Goal: Task Accomplishment & Management: Manage account settings

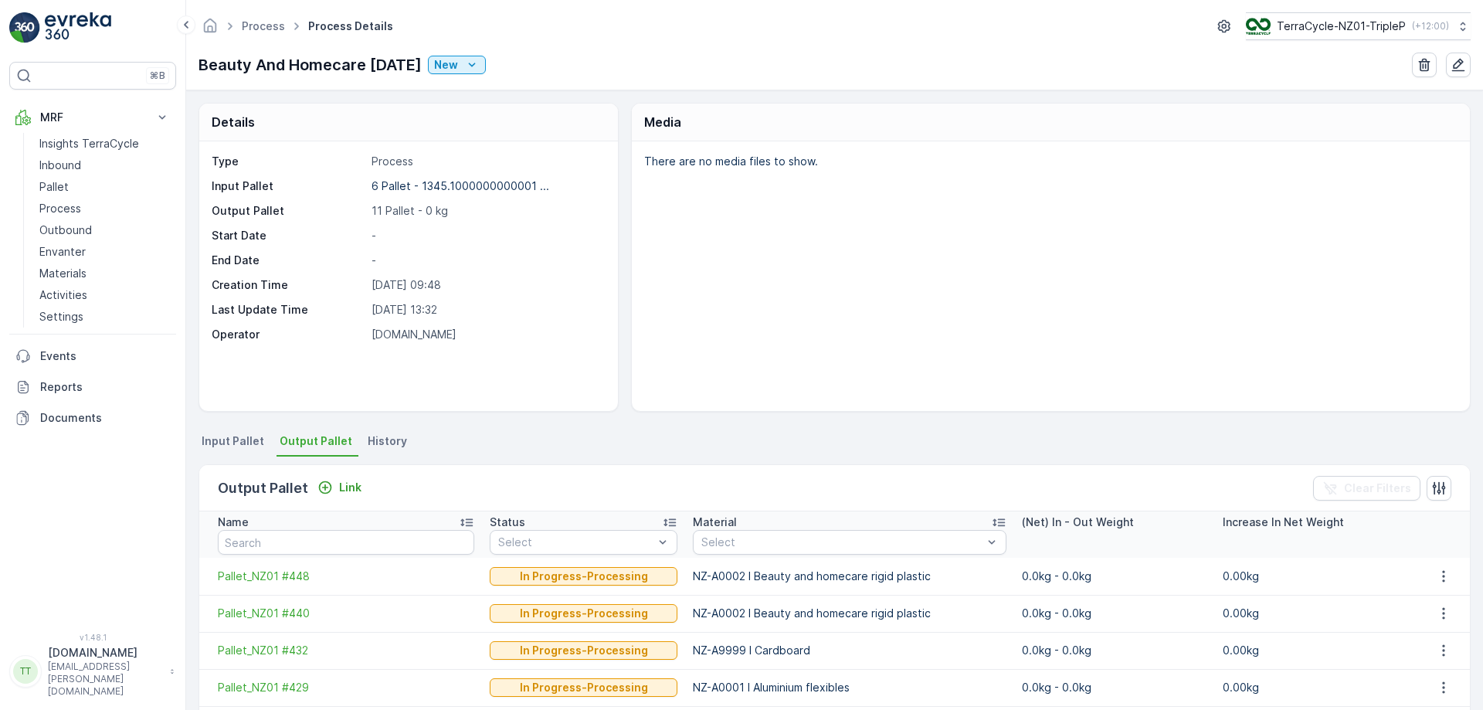
scroll to position [284, 0]
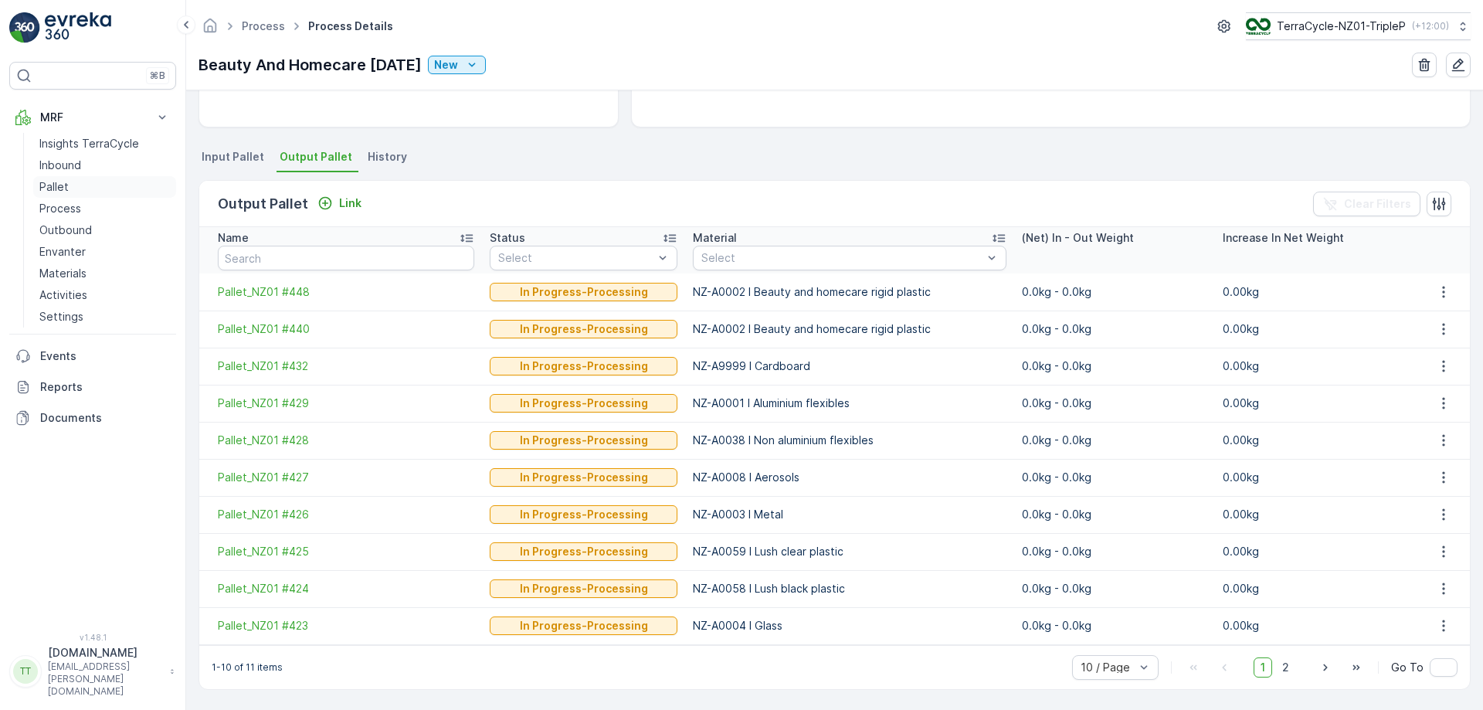
click at [79, 189] on link "Pallet" at bounding box center [104, 187] width 143 height 22
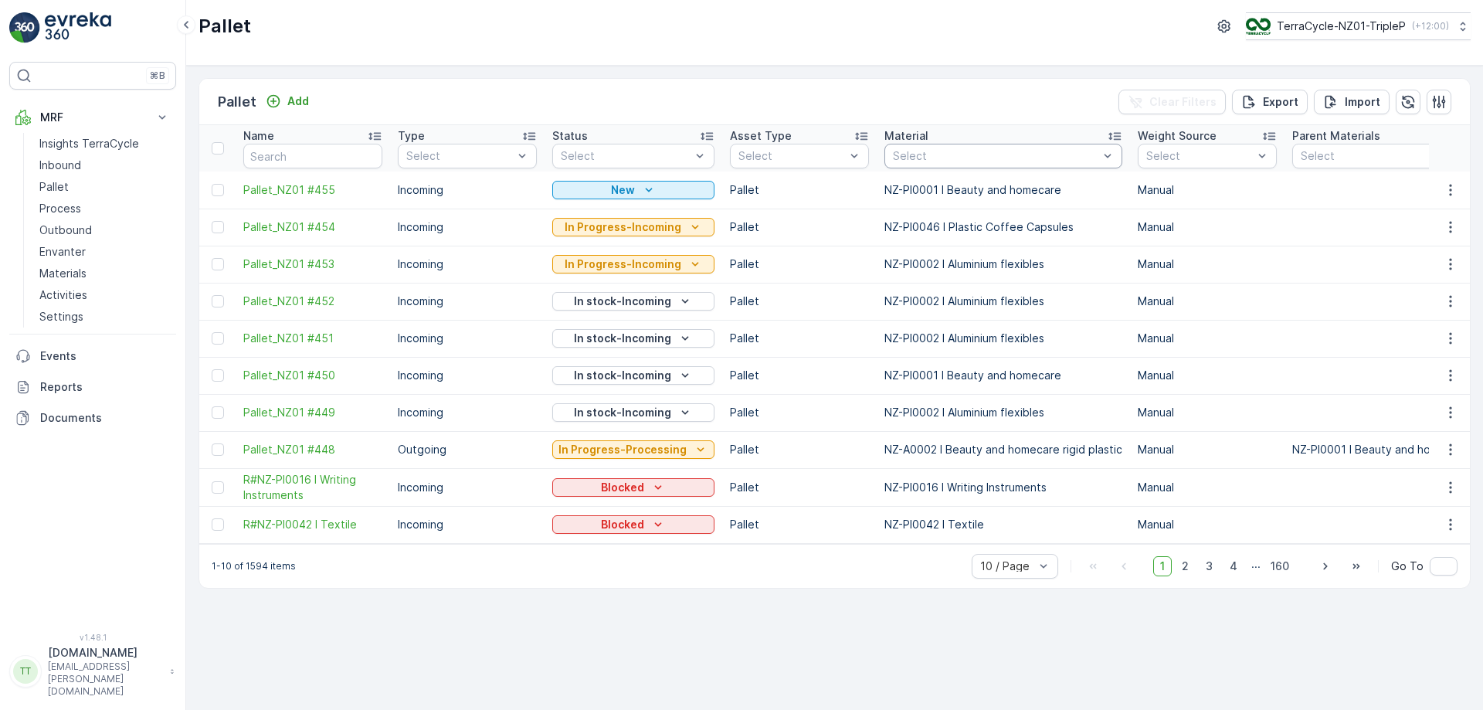
click at [997, 160] on div at bounding box center [996, 156] width 209 height 12
type input "final"
click at [986, 97] on div "Pallet Add Clear Filters Export Import" at bounding box center [834, 102] width 1271 height 46
click at [1049, 158] on div at bounding box center [996, 156] width 209 height 12
type input "fina"
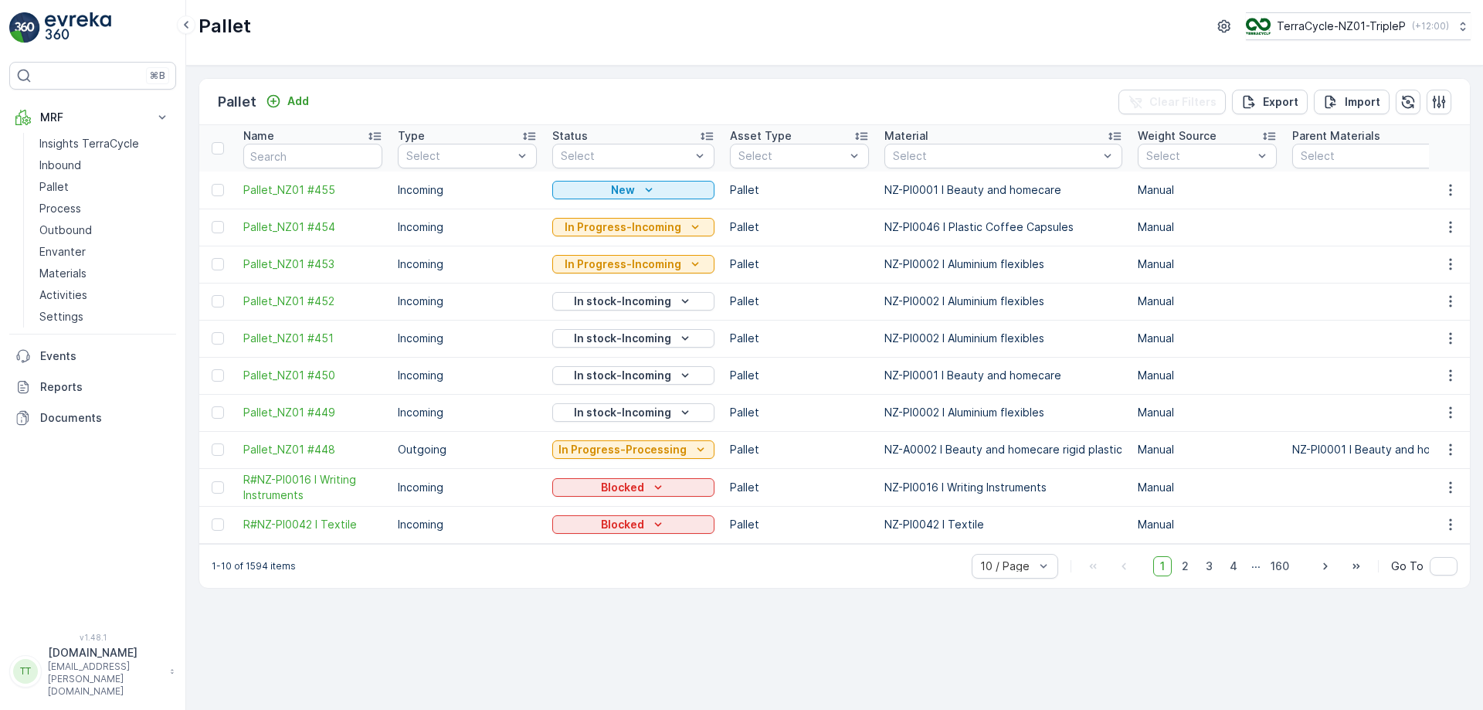
click at [989, 87] on div "Pallet Add Clear Filters Export Import" at bounding box center [834, 102] width 1271 height 46
click at [963, 155] on div at bounding box center [996, 156] width 209 height 12
type input "final"
click at [873, 38] on div "Pallet TerraCycle-NZ01-TripleP ( +12:00 )" at bounding box center [835, 26] width 1272 height 28
click at [977, 158] on div at bounding box center [996, 156] width 209 height 12
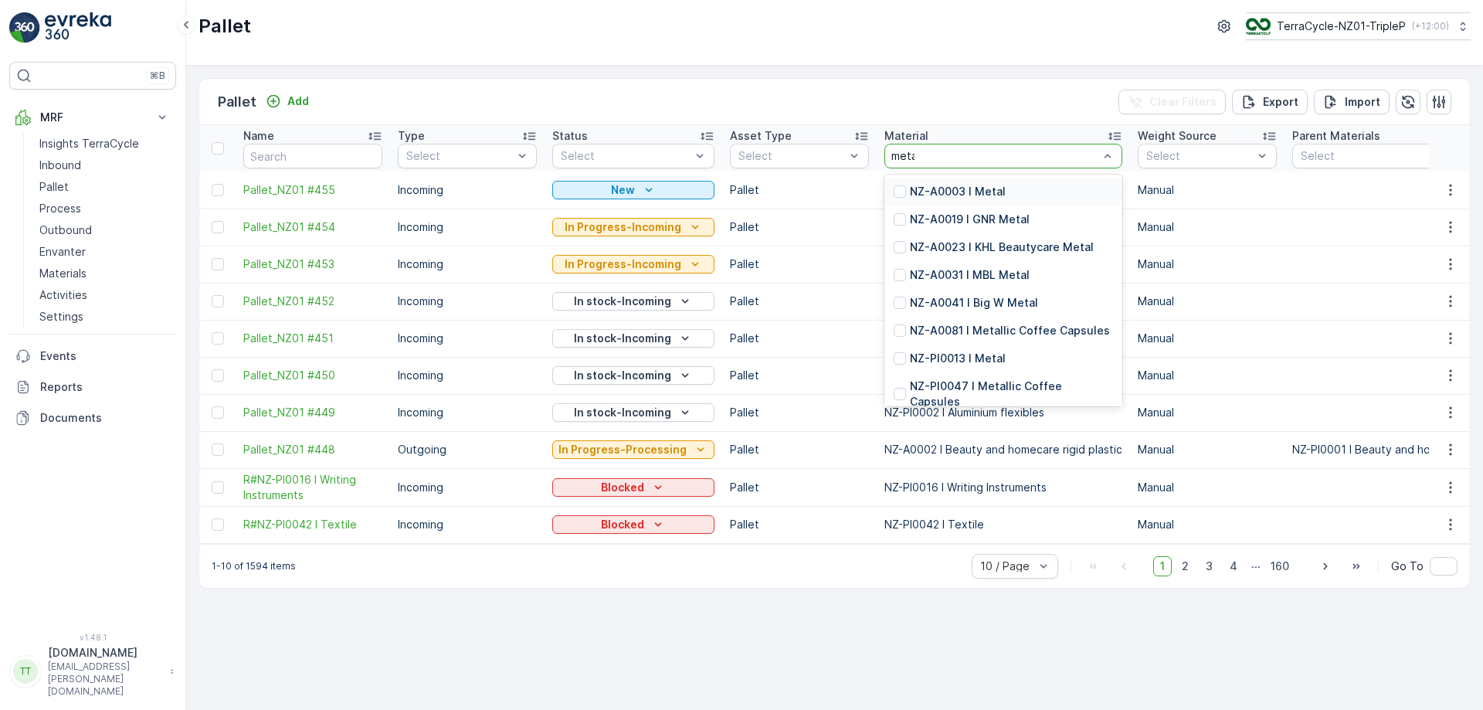
type input "metal"
click at [1007, 182] on div "NZ-A0003 I Metal" at bounding box center [1004, 192] width 238 height 28
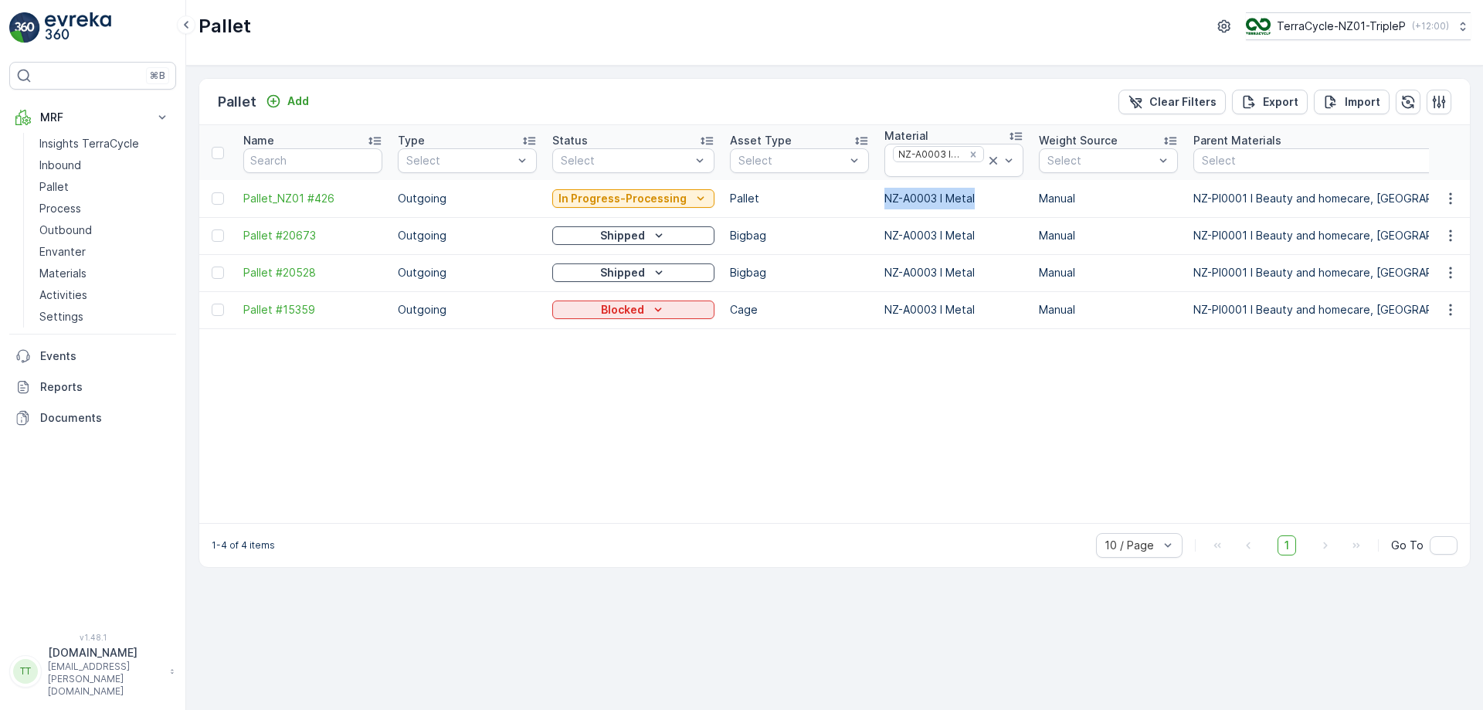
drag, startPoint x: 878, startPoint y: 191, endPoint x: 986, endPoint y: 205, distance: 108.3
click at [986, 205] on td "NZ-A0003 I Metal" at bounding box center [954, 198] width 155 height 37
copy td "NZ-A0003 I Metal"
click at [956, 168] on div at bounding box center [939, 170] width 94 height 12
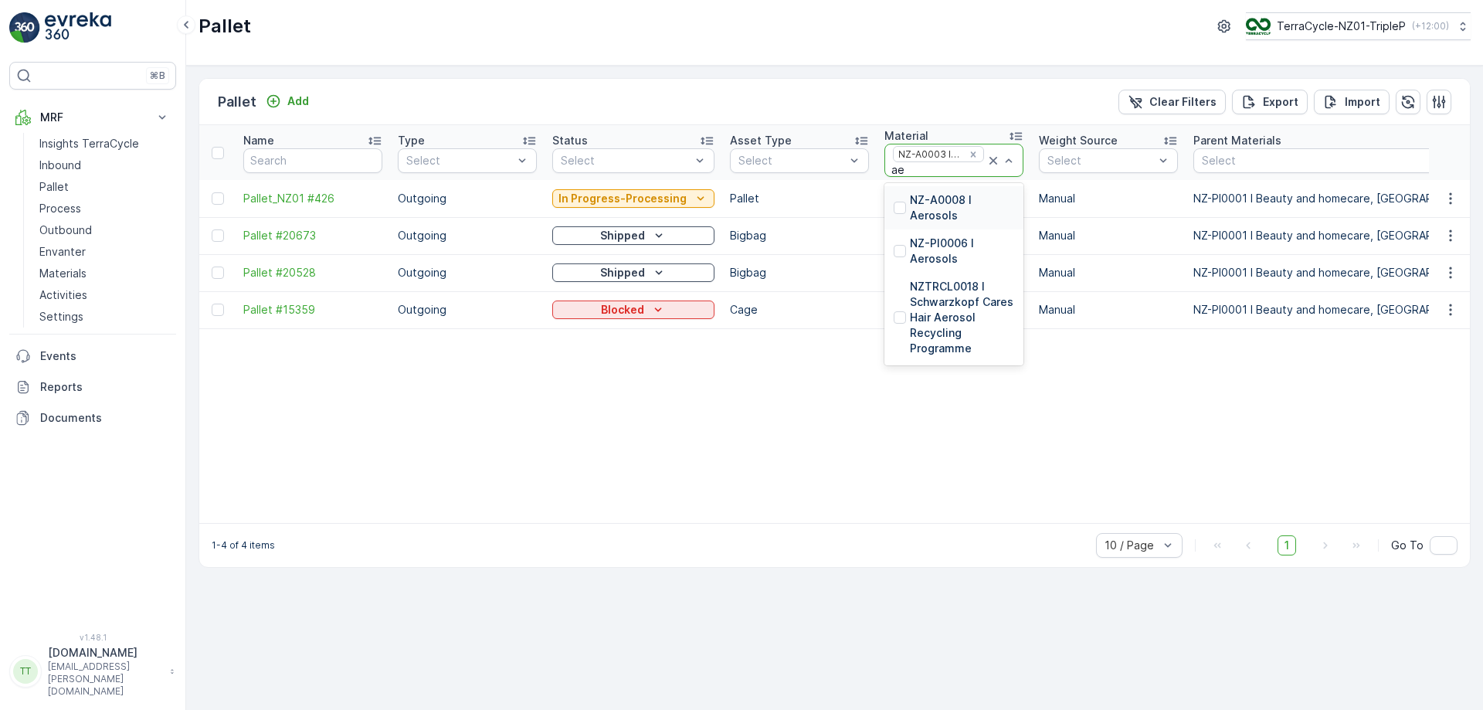
type input "aer"
click at [927, 212] on p "NZ-A0008 I Aerosols" at bounding box center [962, 207] width 104 height 31
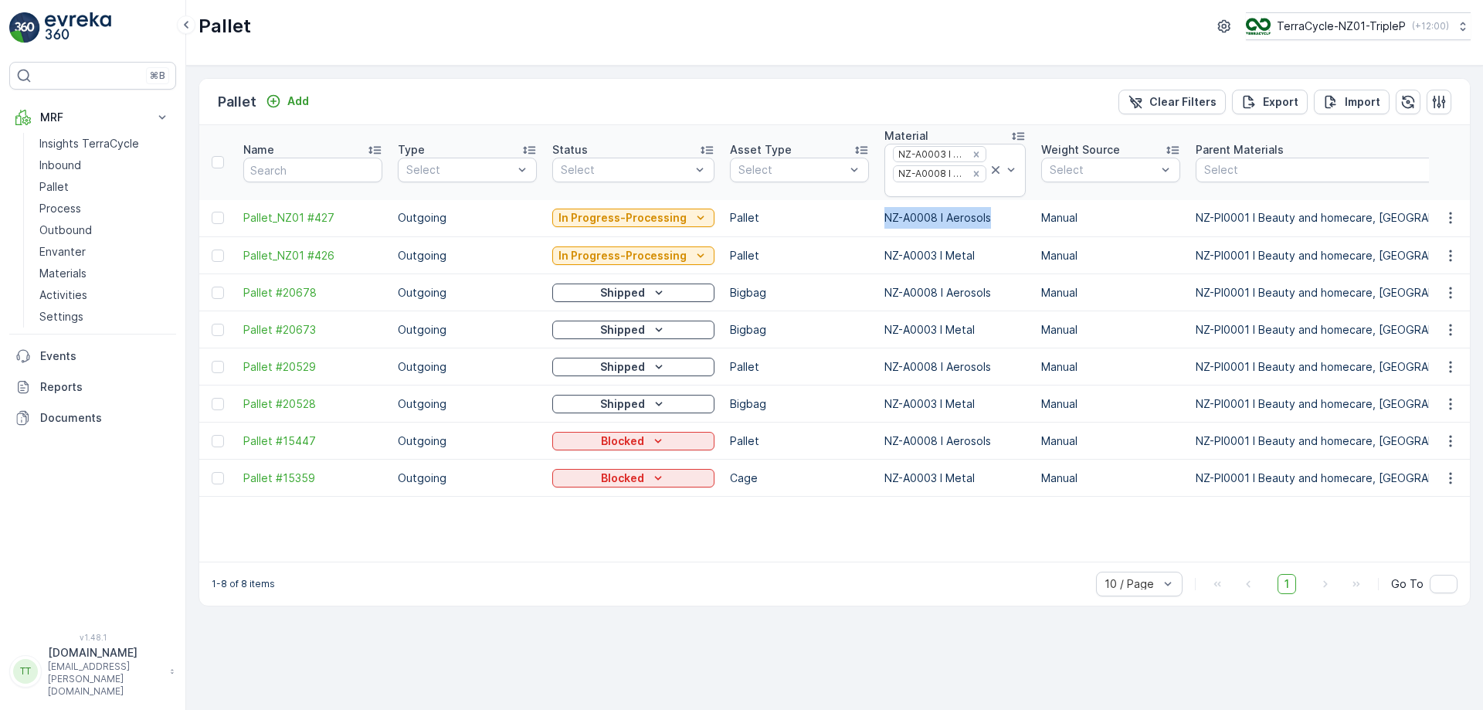
drag, startPoint x: 875, startPoint y: 218, endPoint x: 1006, endPoint y: 221, distance: 130.6
click at [1006, 221] on td "NZ-A0008 I Aerosols" at bounding box center [955, 218] width 157 height 37
copy td "NZ-A0008 I Aerosols"
click at [1403, 32] on div "TerraCycle-NZ01-TripleP ( +12:00 )" at bounding box center [1346, 26] width 203 height 17
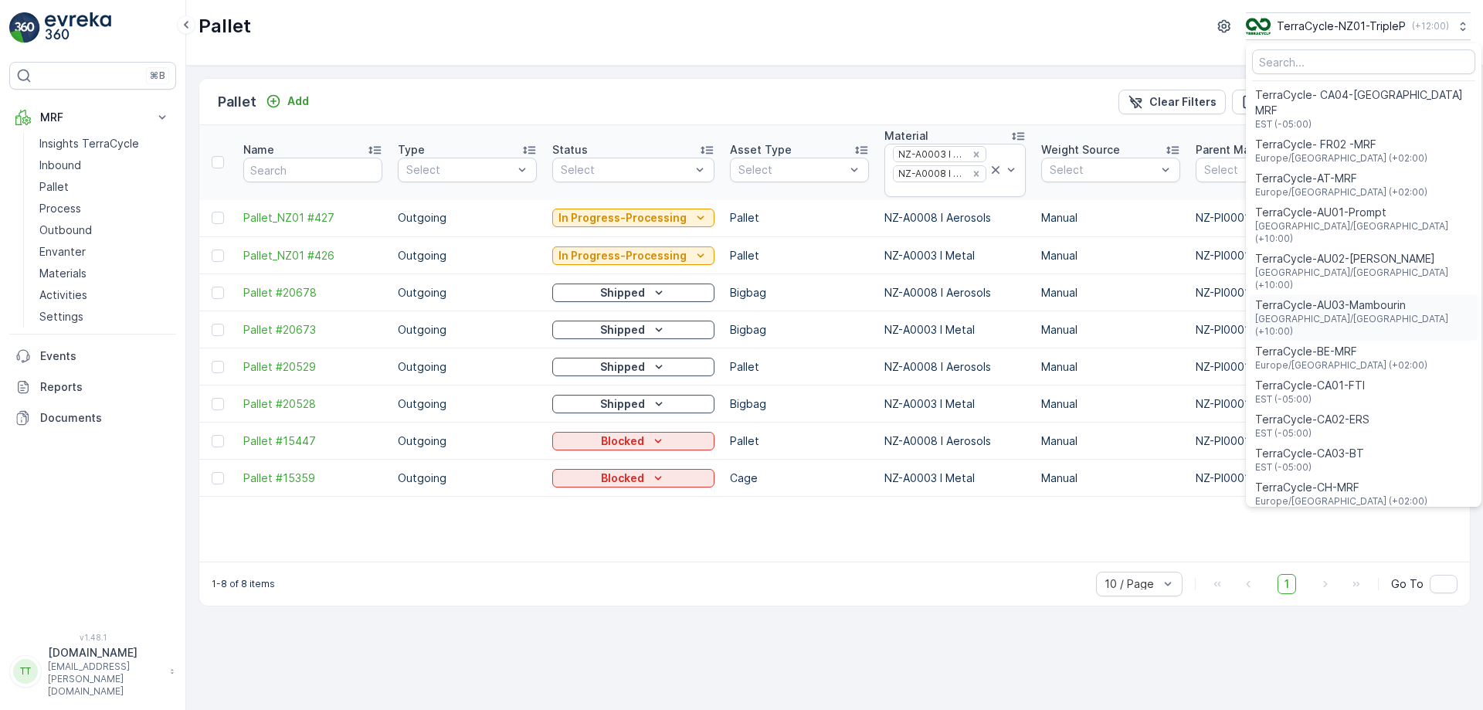
click at [1396, 294] on div "TerraCycle-AU03-Mambourin Australia/Melbourne (+10:00)" at bounding box center [1363, 317] width 229 height 46
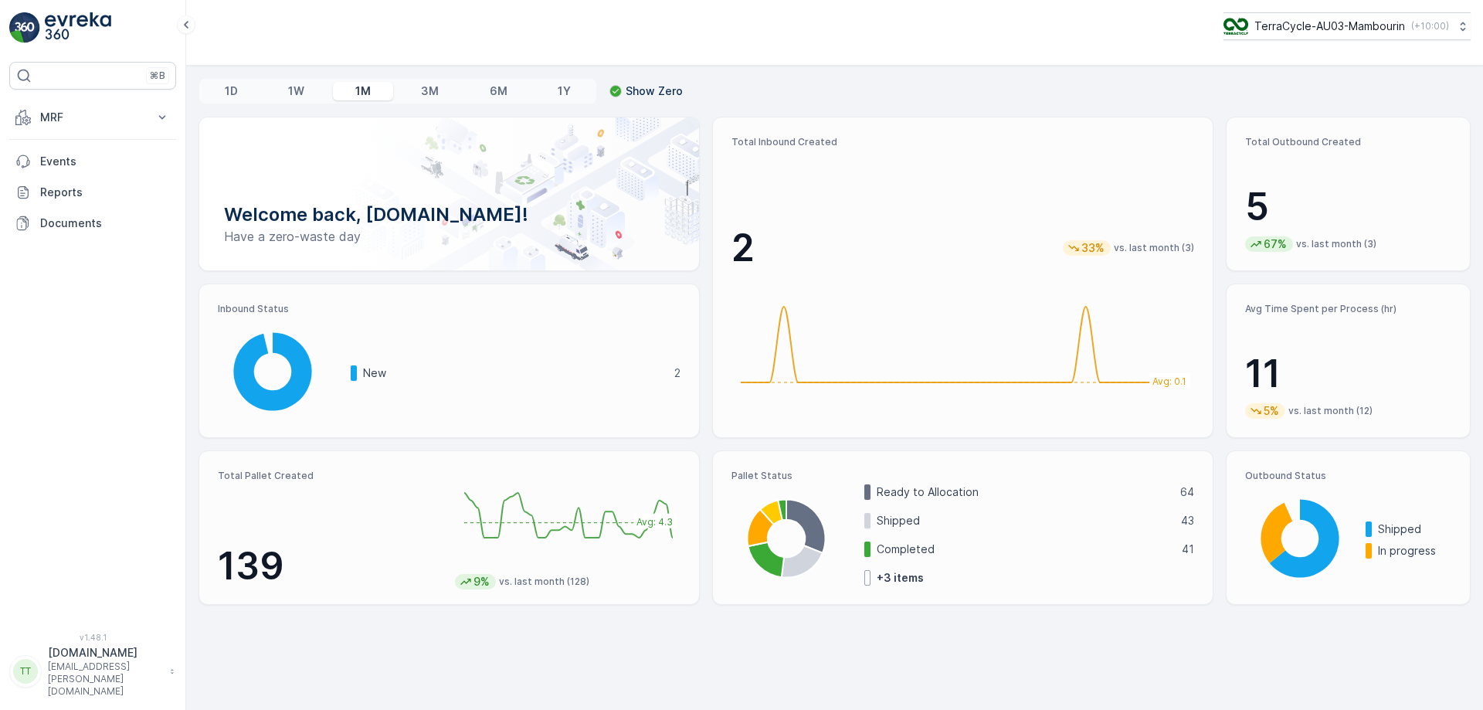
click at [1380, 25] on p "TerraCycle-AU03-Mambourin" at bounding box center [1330, 26] width 151 height 15
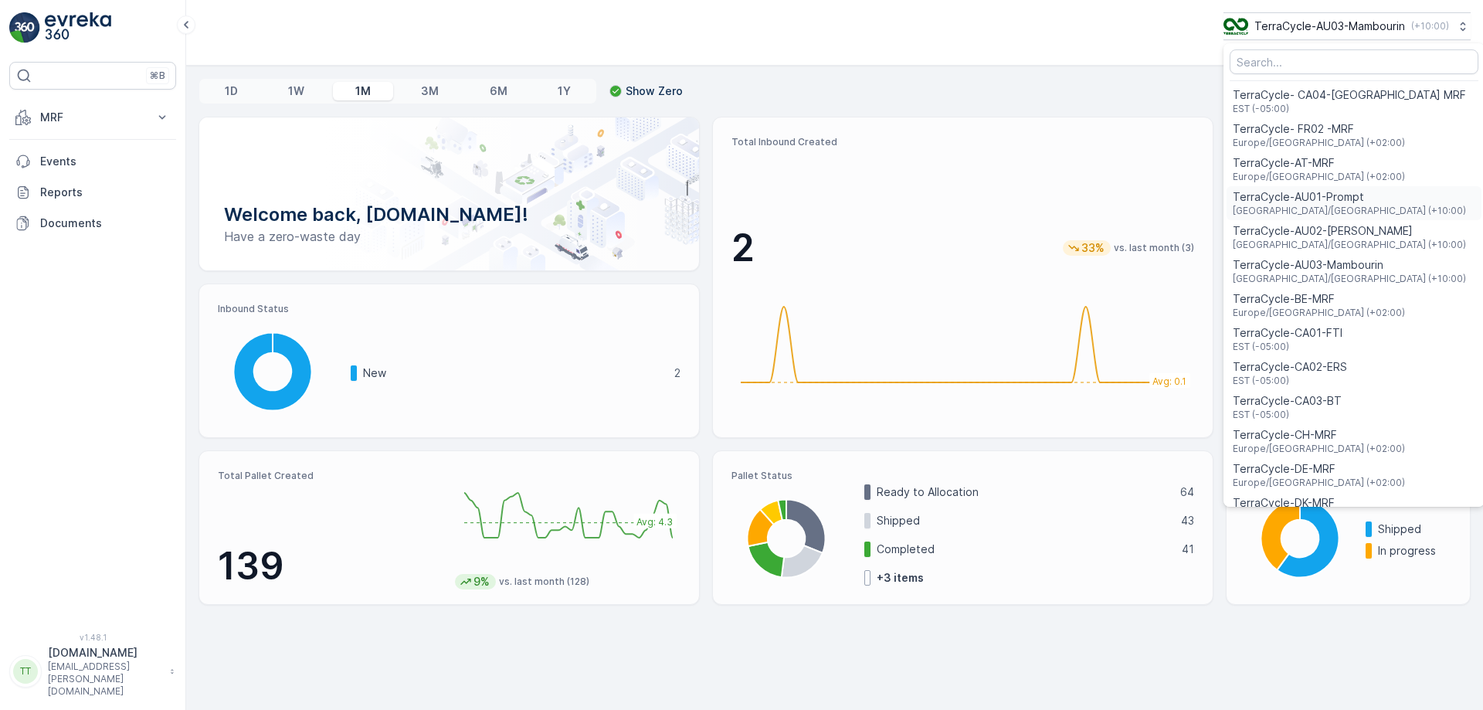
click at [1299, 200] on span "TerraCycle-AU01-Prompt" at bounding box center [1349, 196] width 233 height 15
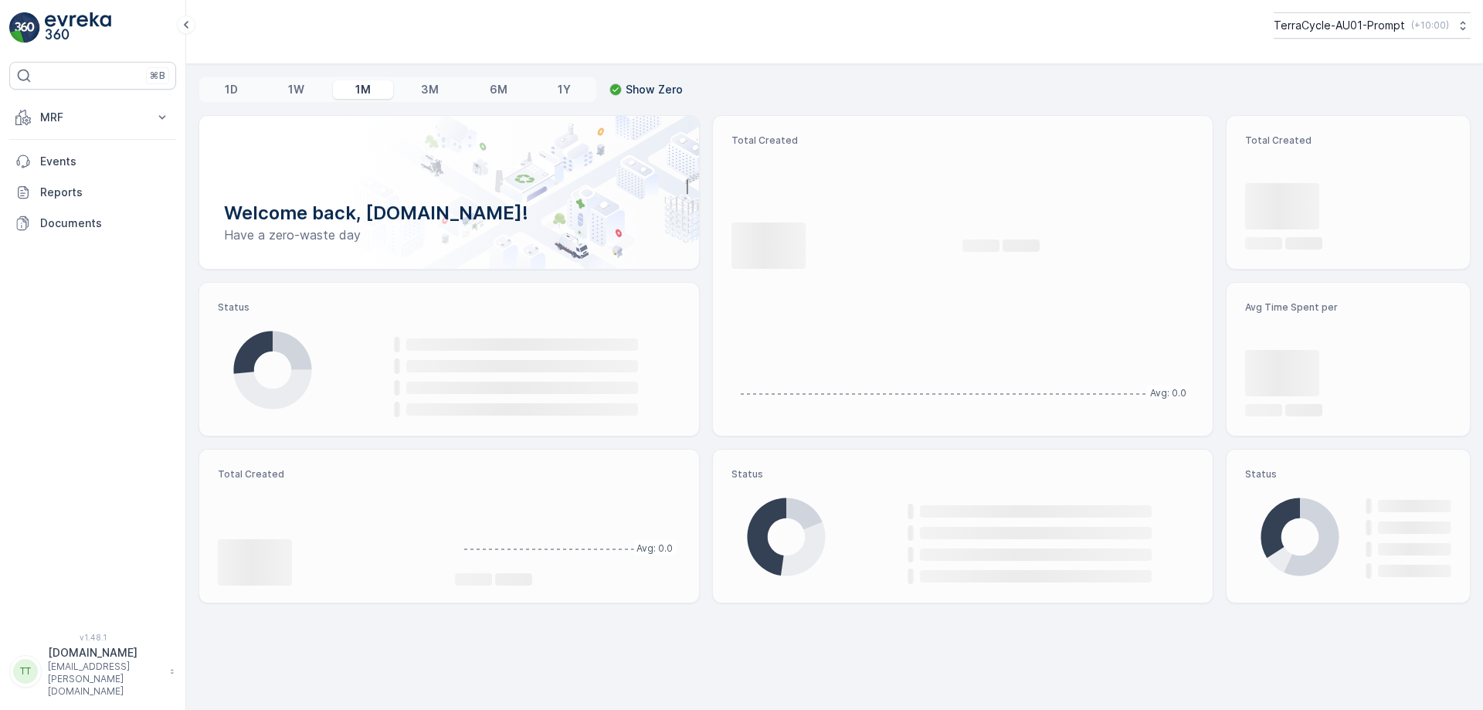
click at [126, 121] on p "MRF" at bounding box center [92, 117] width 105 height 15
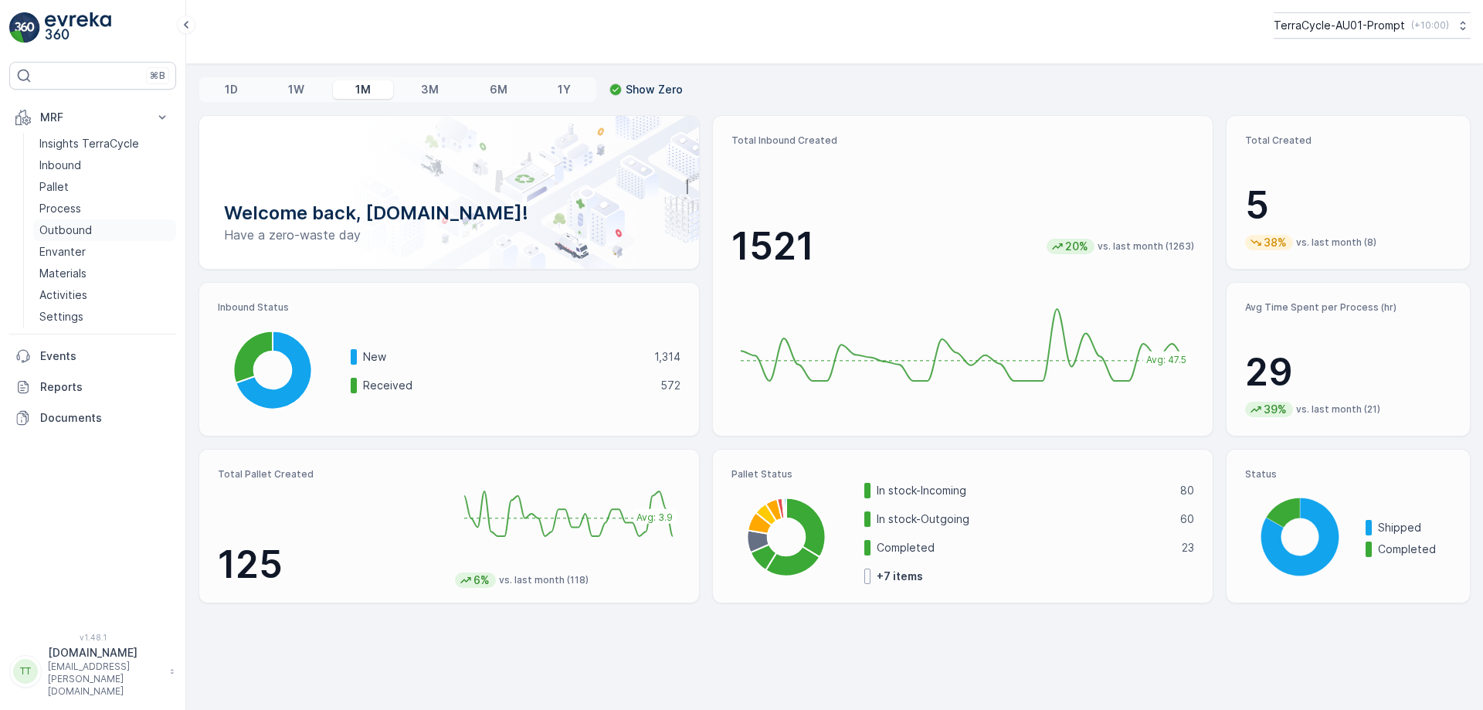
click at [70, 221] on link "Outbound" at bounding box center [104, 230] width 143 height 22
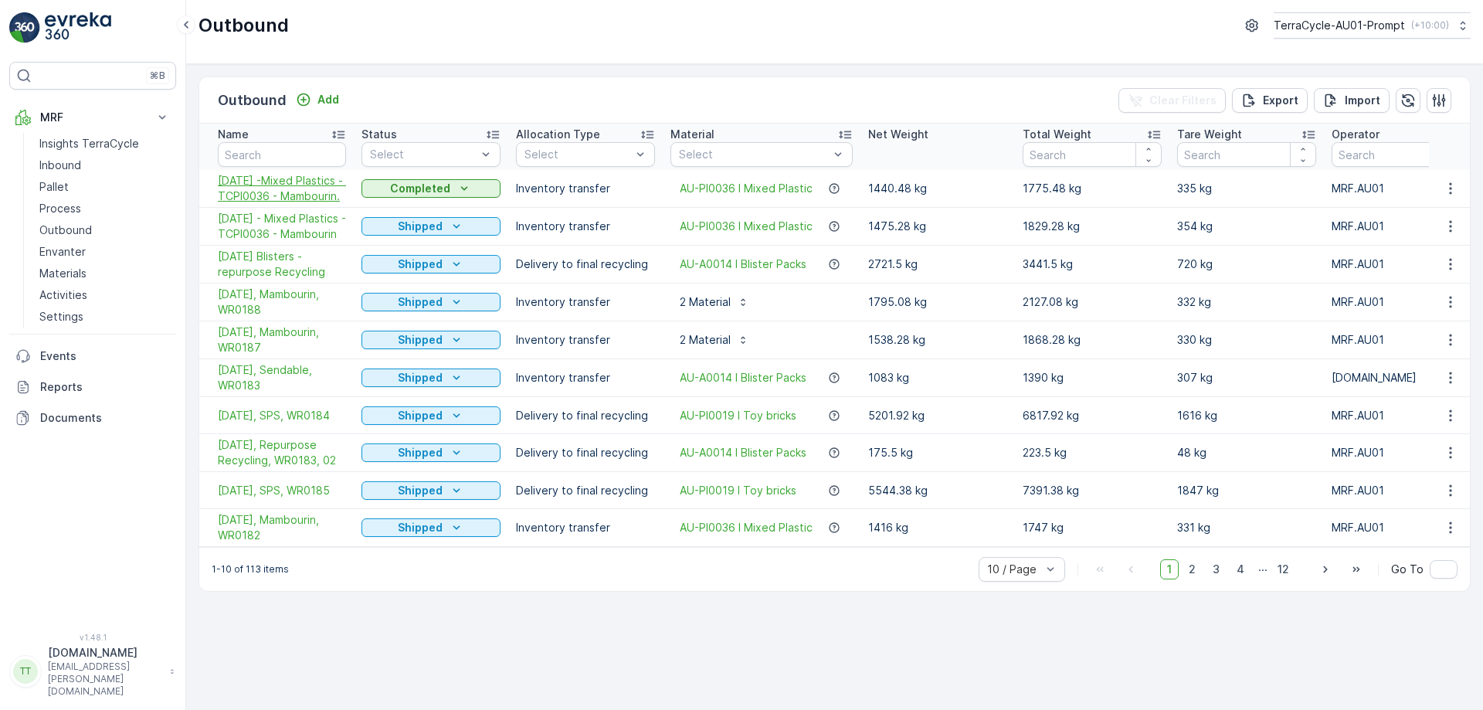
click at [244, 200] on span "14/08/2025 -Mixed Plastics - TCPI0036 - Mambourin." at bounding box center [282, 188] width 128 height 31
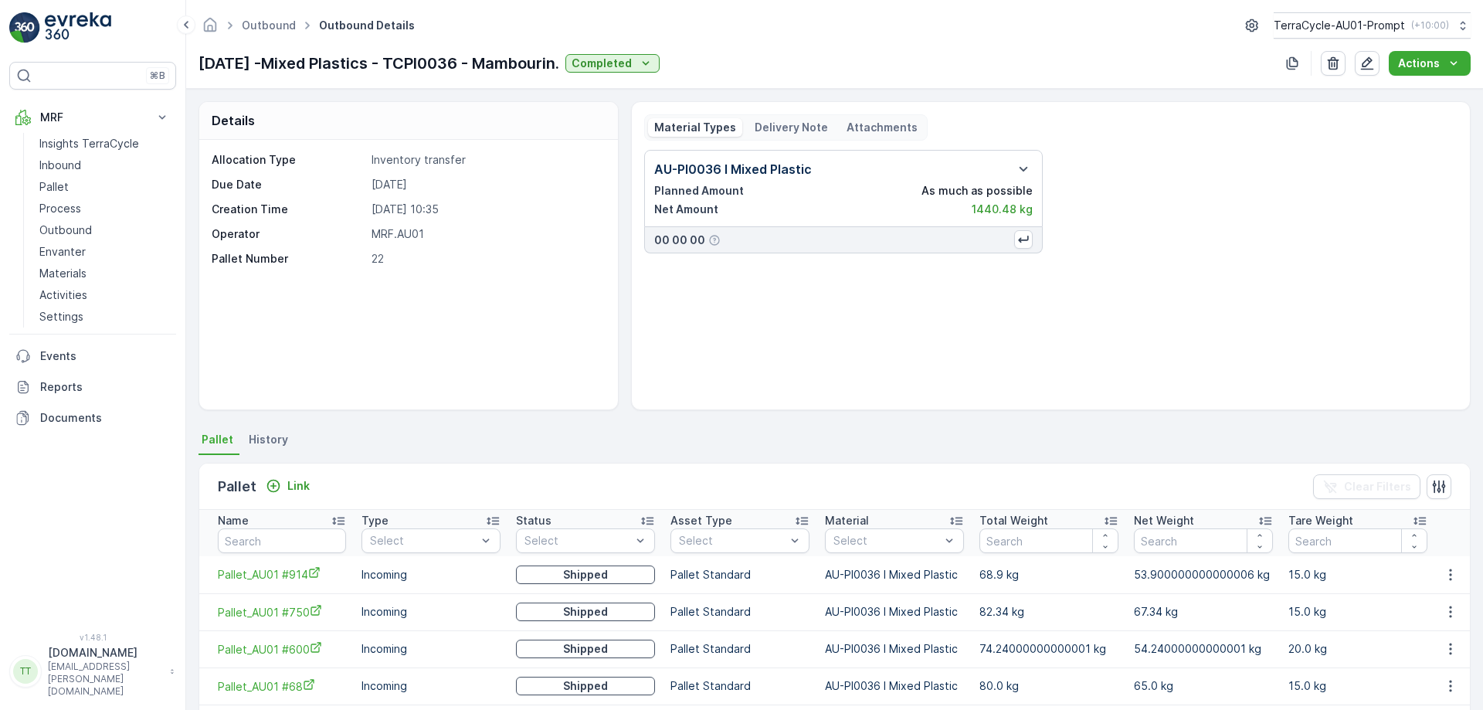
click at [1386, 63] on div "Actions" at bounding box center [1391, 63] width 160 height 25
click at [1379, 59] on button "button" at bounding box center [1367, 63] width 25 height 25
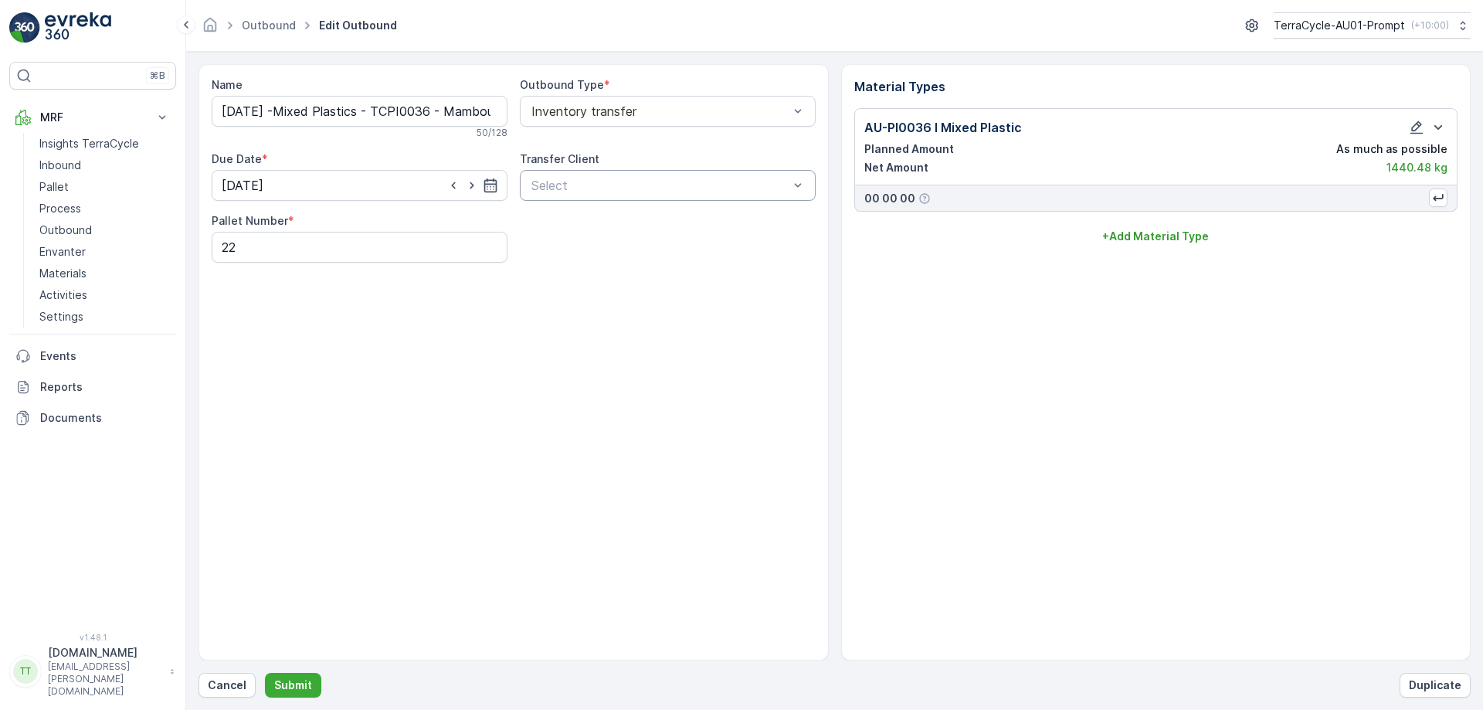
click at [642, 187] on div at bounding box center [660, 185] width 260 height 14
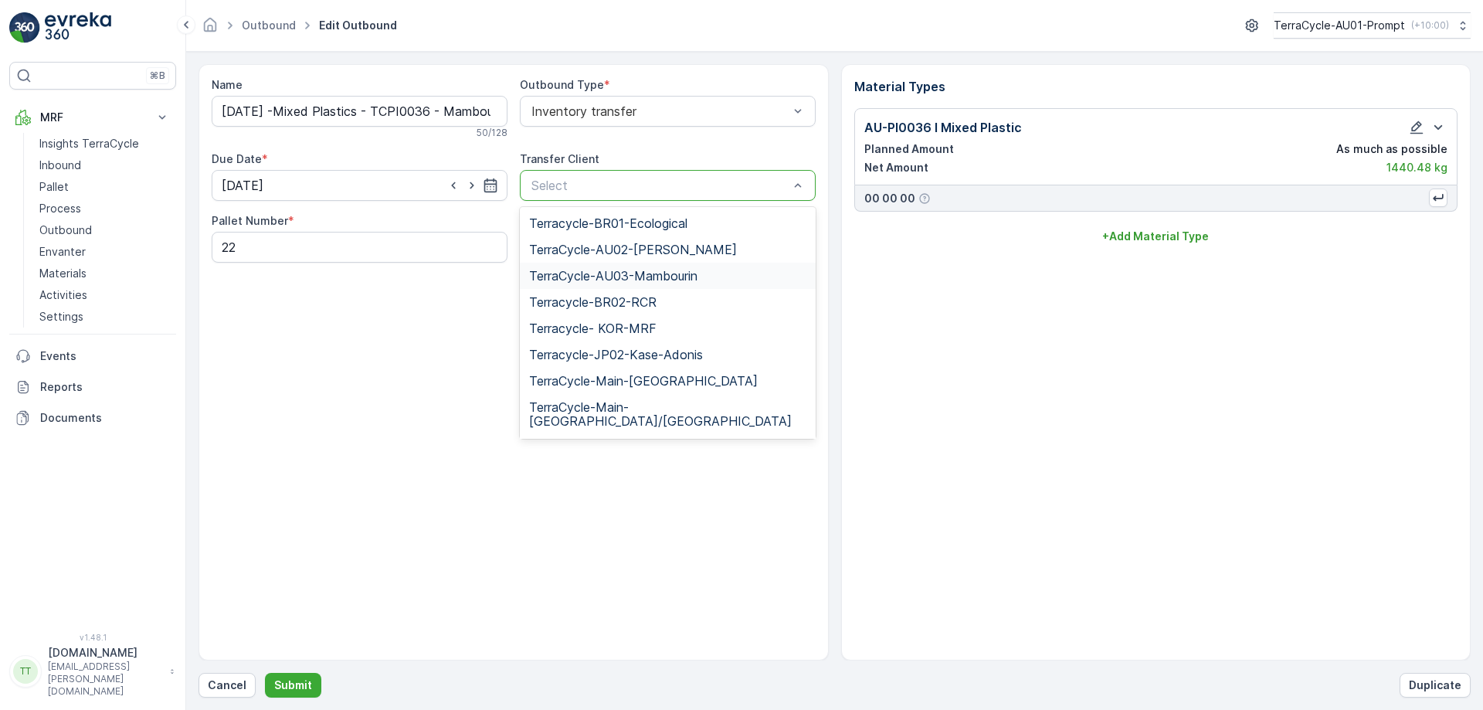
click at [673, 281] on span "TerraCycle-AU03-Mambourin" at bounding box center [613, 276] width 168 height 14
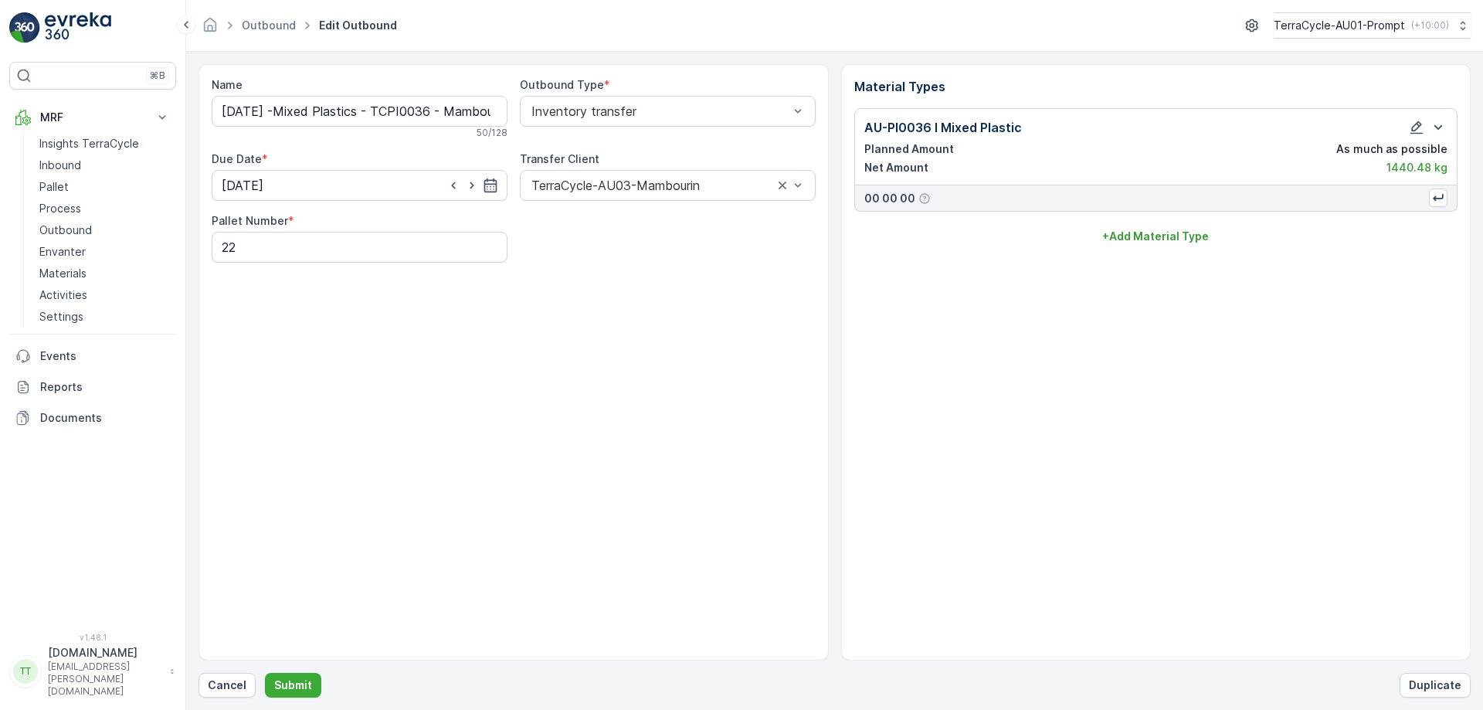
click at [614, 278] on div "Name 14/08/2025 -Mixed Plastics - TCPI0036 - Mambourin. 50 / 128 Outbound Type …" at bounding box center [514, 362] width 630 height 596
click at [290, 687] on p "Submit" at bounding box center [293, 685] width 38 height 15
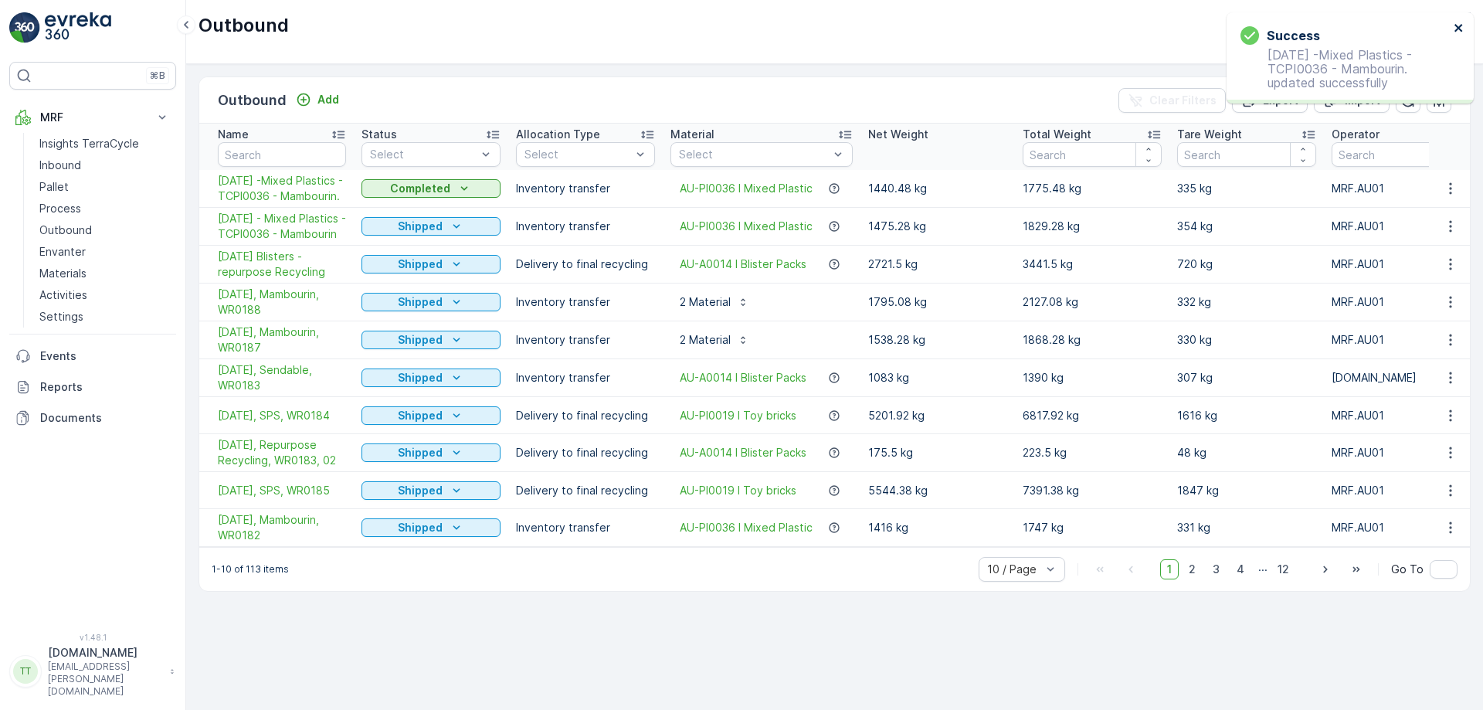
click at [1456, 32] on icon "close" at bounding box center [1459, 28] width 11 height 12
click at [307, 195] on span "14/08/2025 -Mixed Plastics - TCPI0036 - Mambourin." at bounding box center [282, 188] width 128 height 31
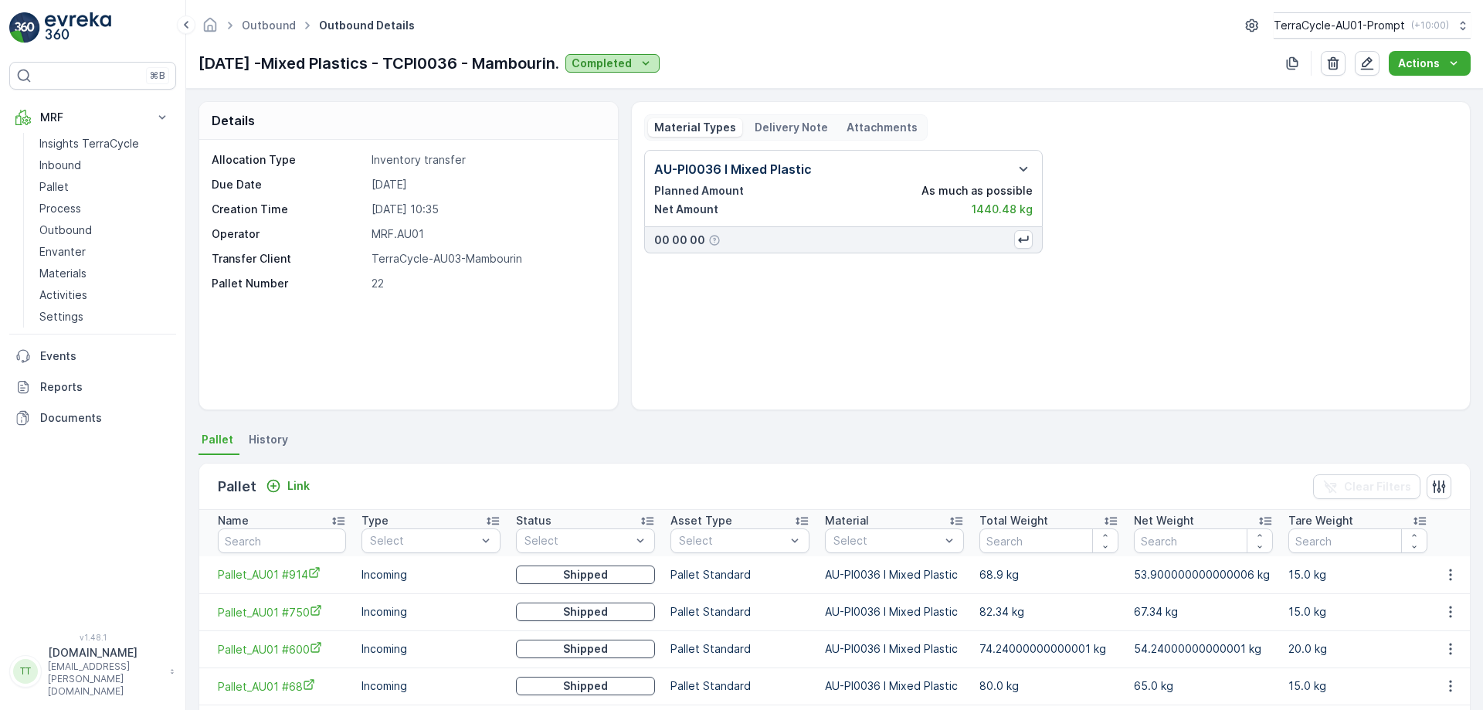
click at [654, 65] on icon "Completed" at bounding box center [645, 63] width 15 height 15
click at [656, 151] on span "Approved" at bounding box center [643, 151] width 52 height 15
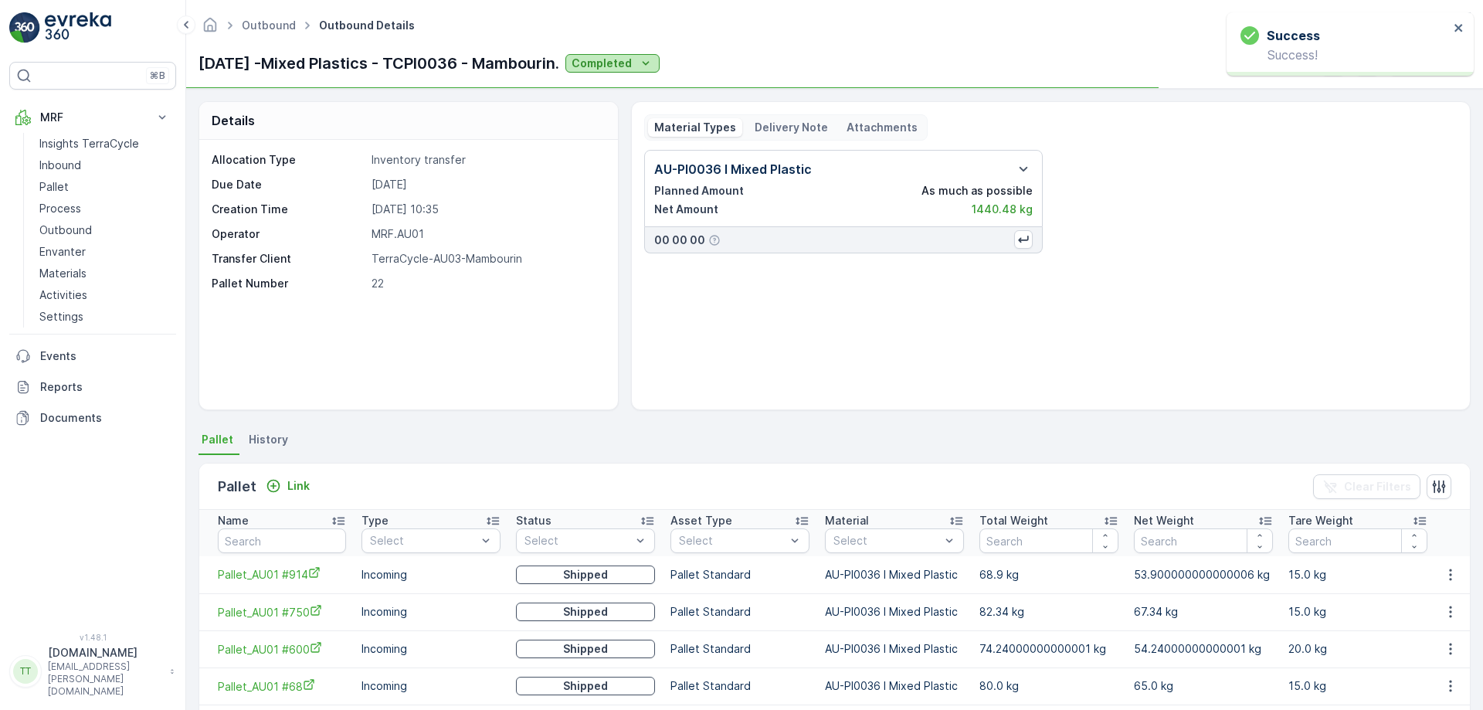
click at [642, 54] on button "Completed" at bounding box center [613, 63] width 94 height 19
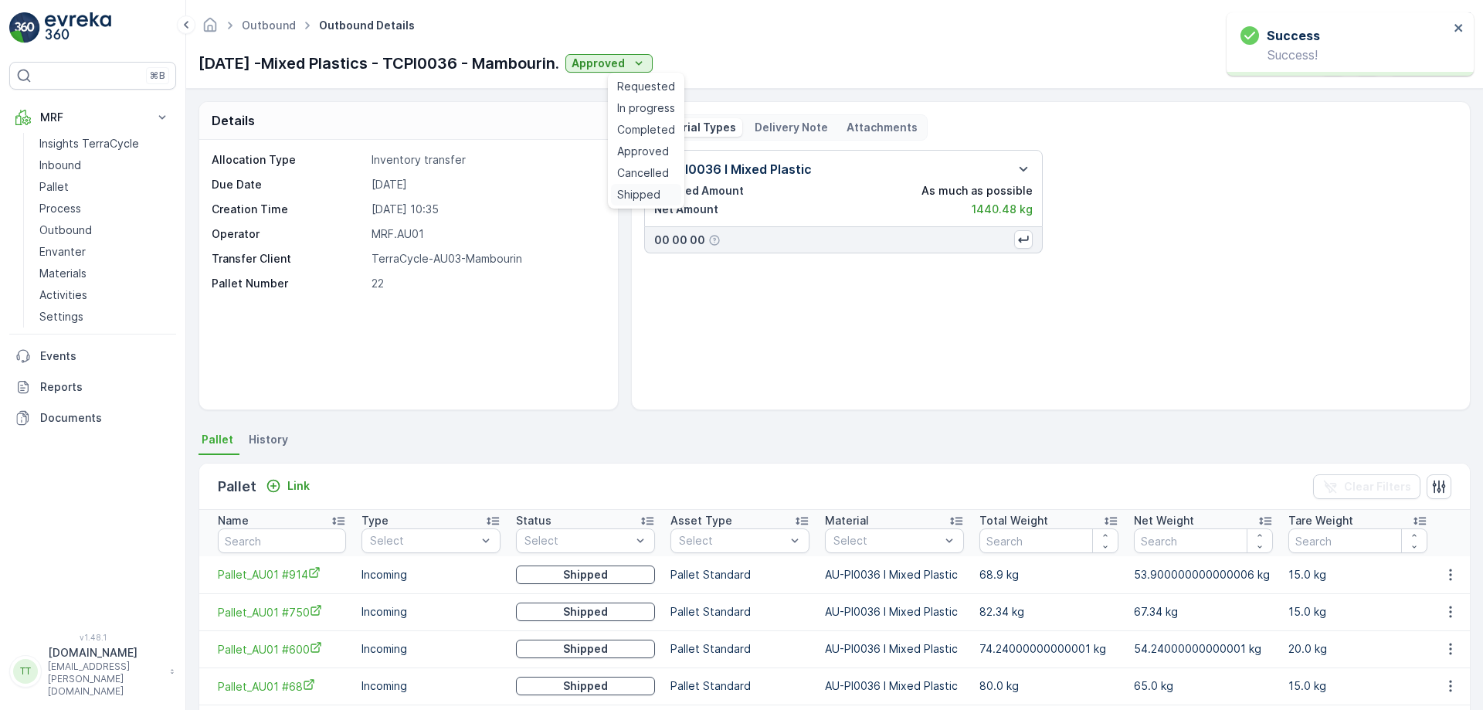
click at [637, 186] on div "Shipped" at bounding box center [646, 195] width 70 height 22
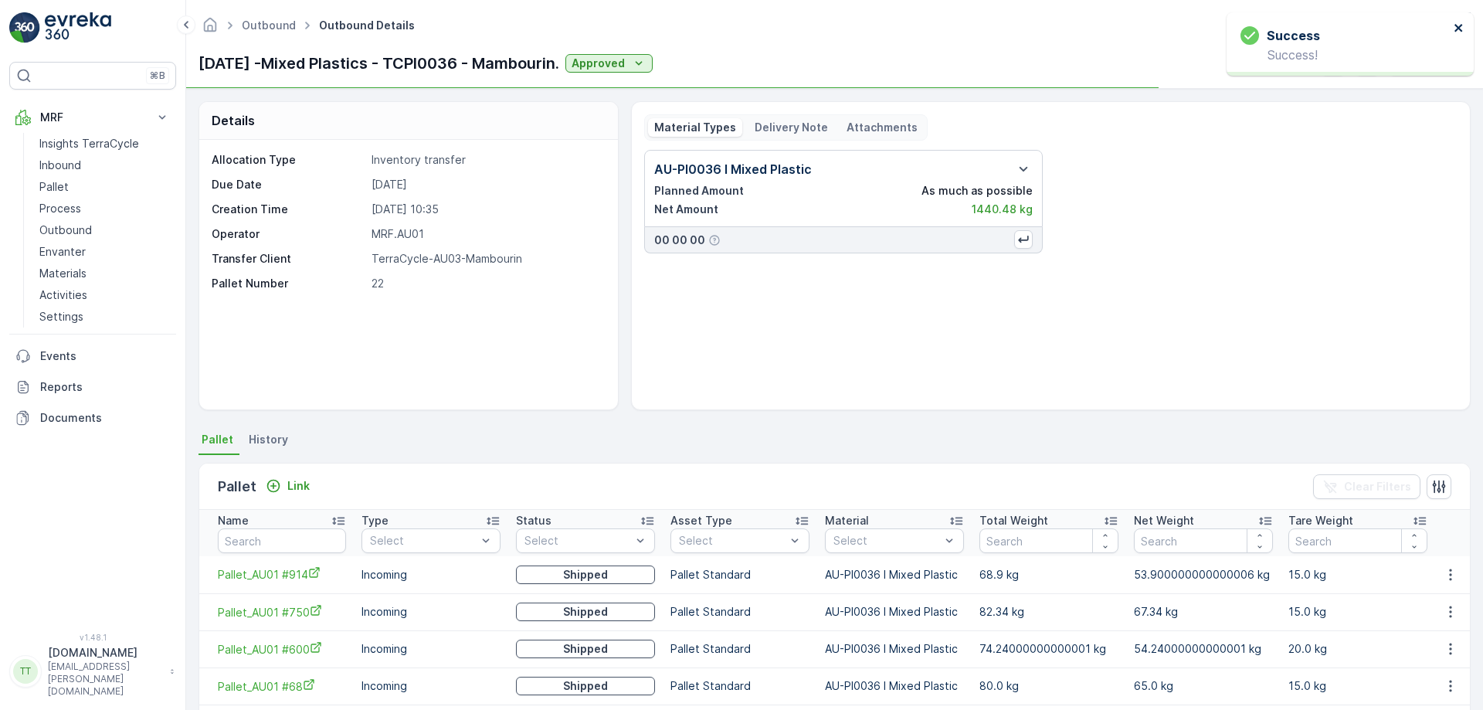
click at [1462, 30] on icon "close" at bounding box center [1459, 28] width 8 height 8
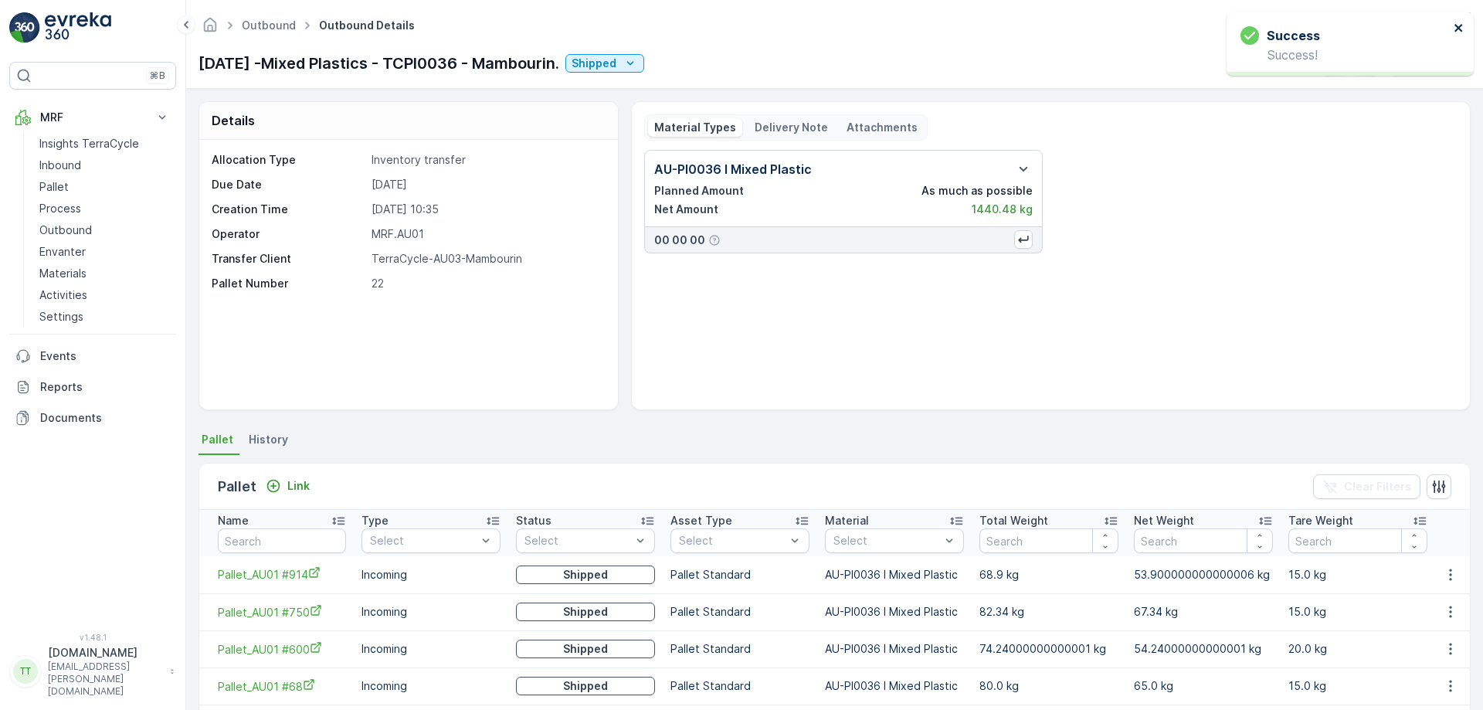
click at [1459, 31] on icon "close" at bounding box center [1459, 28] width 11 height 12
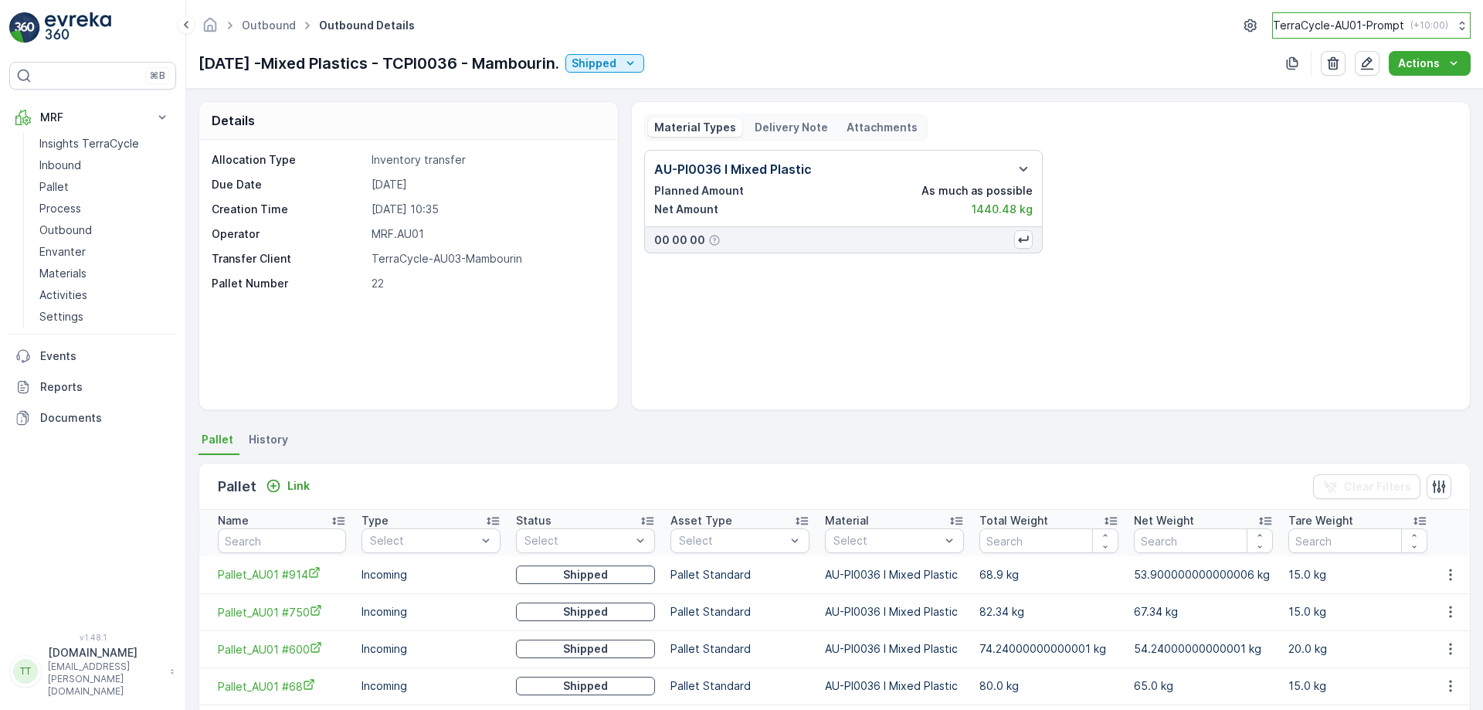
click at [1346, 28] on p "TerraCycle-AU01-Prompt" at bounding box center [1338, 25] width 131 height 15
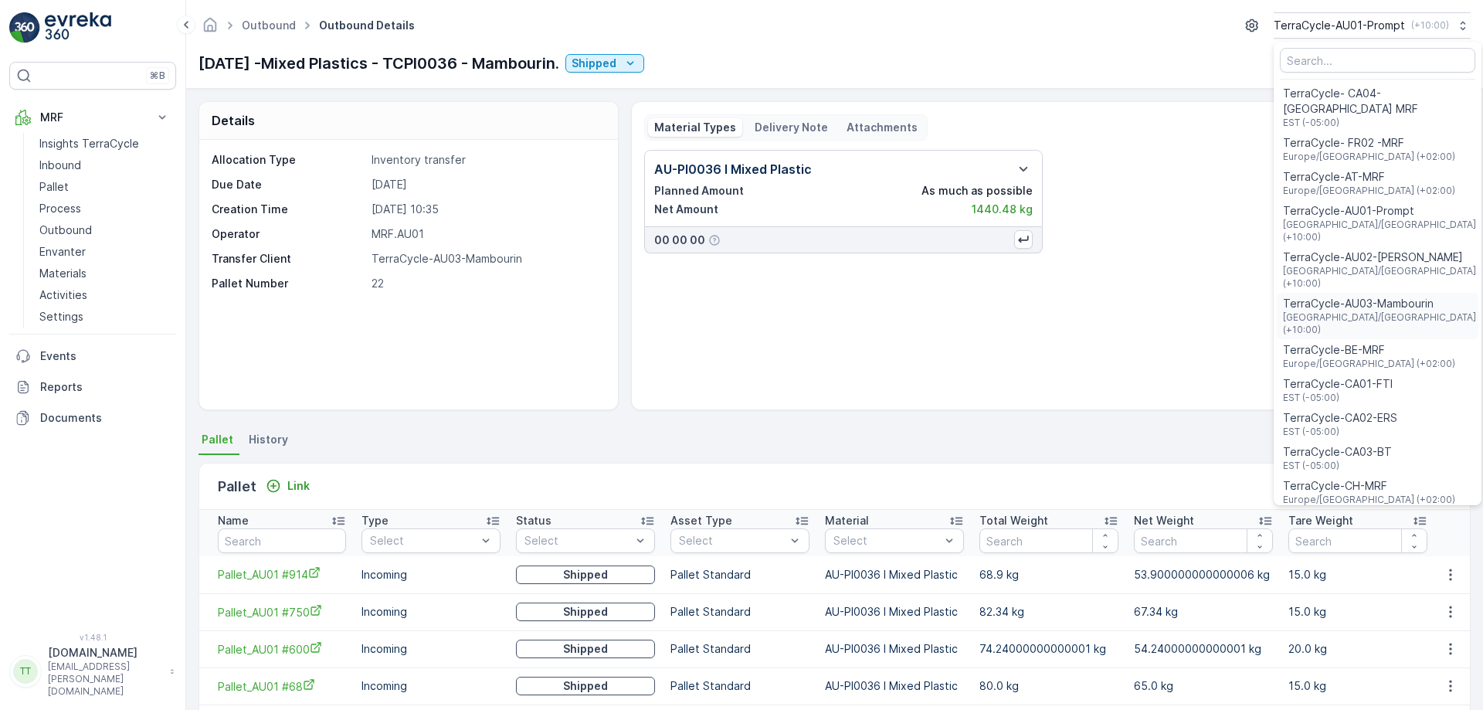
click at [1341, 311] on span "[GEOGRAPHIC_DATA]/[GEOGRAPHIC_DATA] (+10:00)" at bounding box center [1379, 323] width 193 height 25
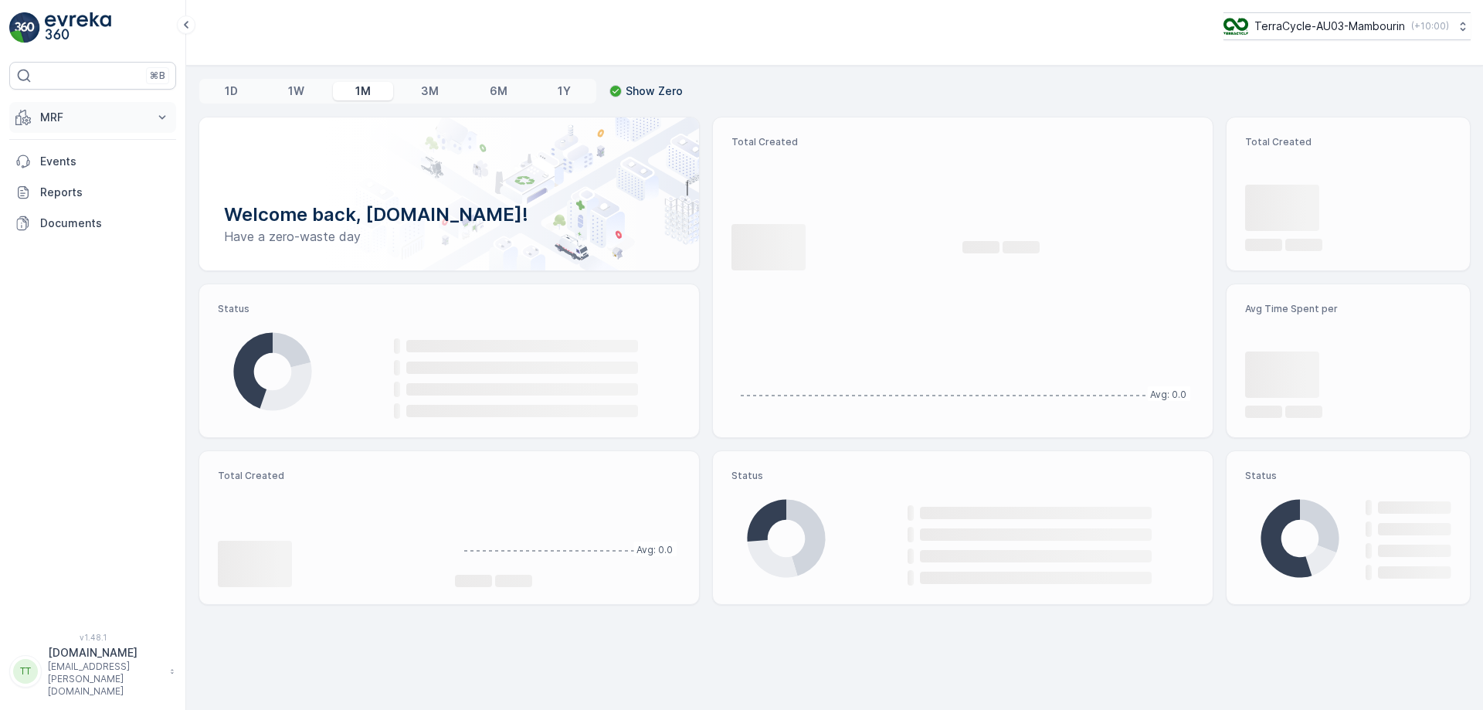
click at [88, 127] on button "MRF" at bounding box center [92, 117] width 167 height 31
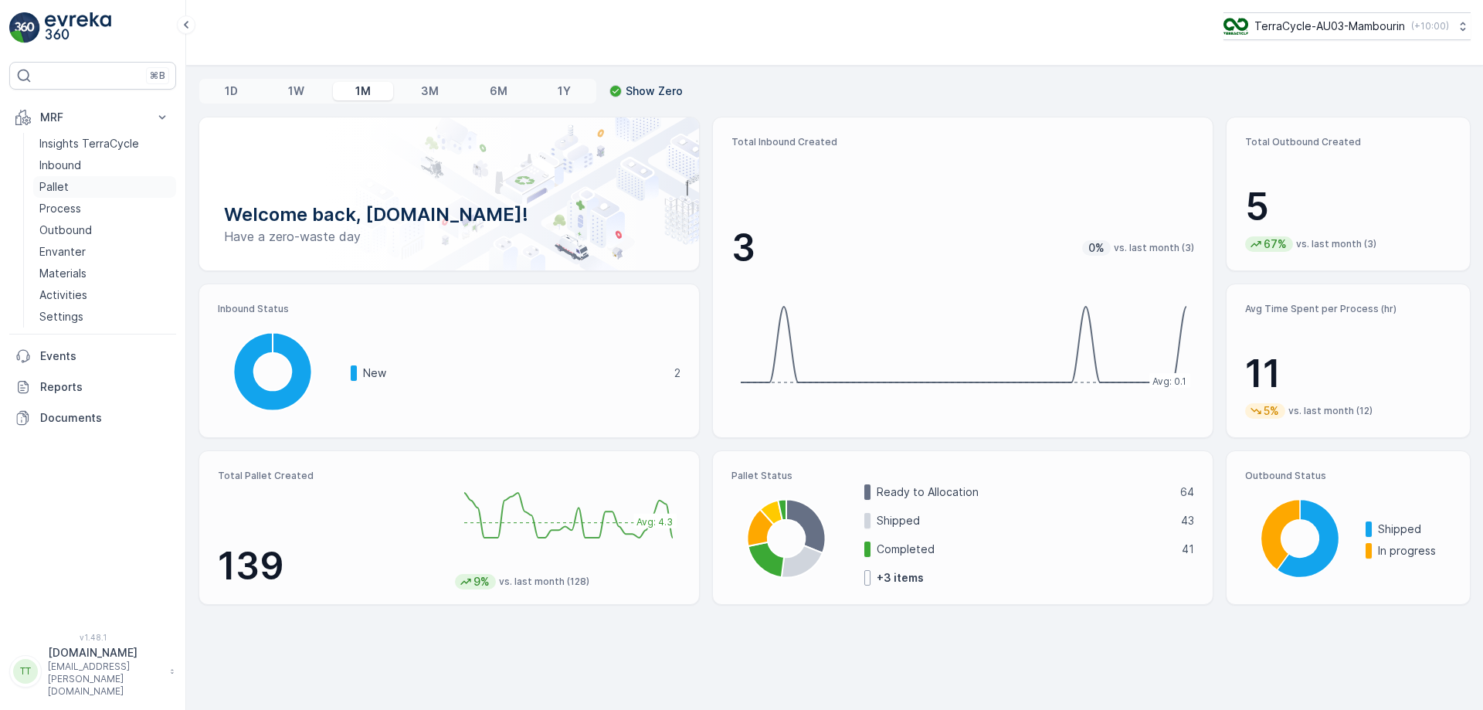
click at [97, 189] on link "Pallet" at bounding box center [104, 187] width 143 height 22
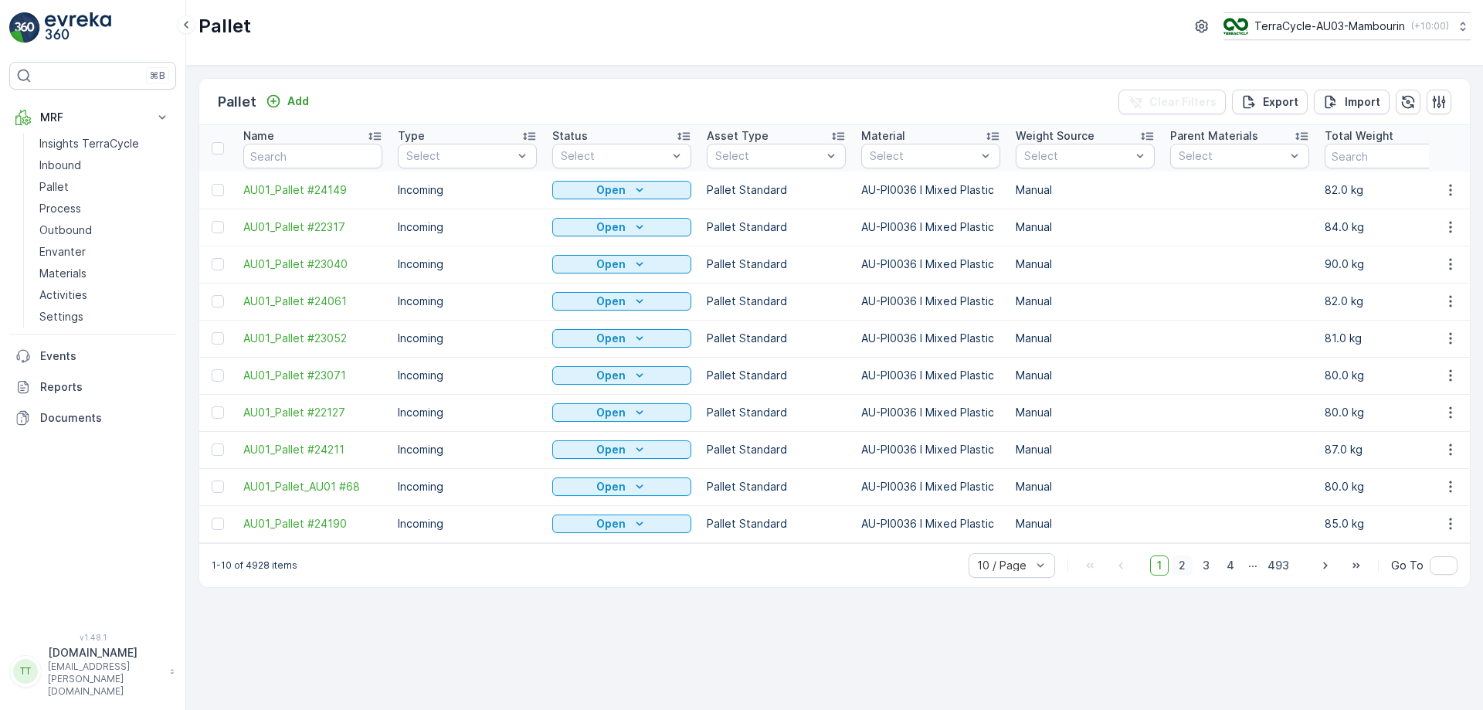
click at [1184, 574] on span "2" at bounding box center [1182, 565] width 21 height 20
click at [1211, 574] on span "3" at bounding box center [1206, 565] width 21 height 20
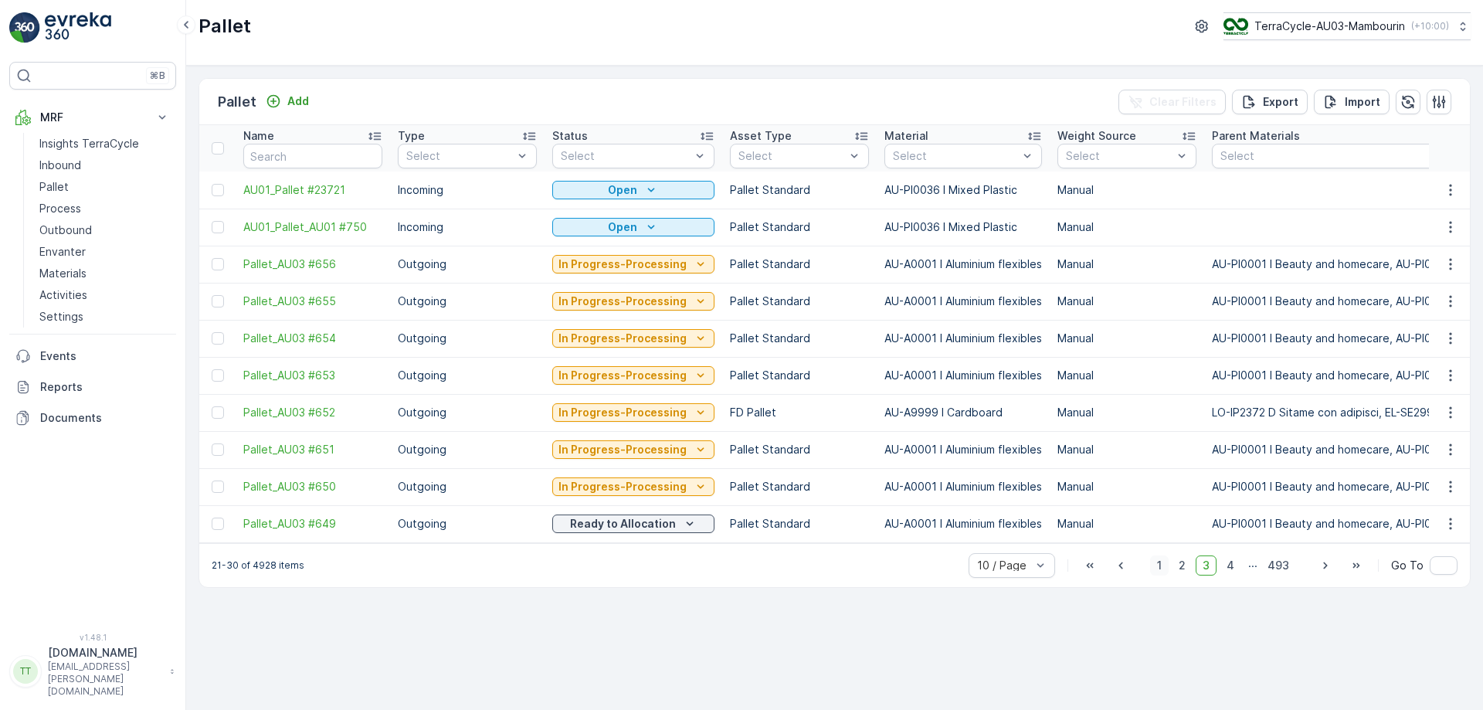
click at [1165, 571] on span "1" at bounding box center [1159, 565] width 19 height 20
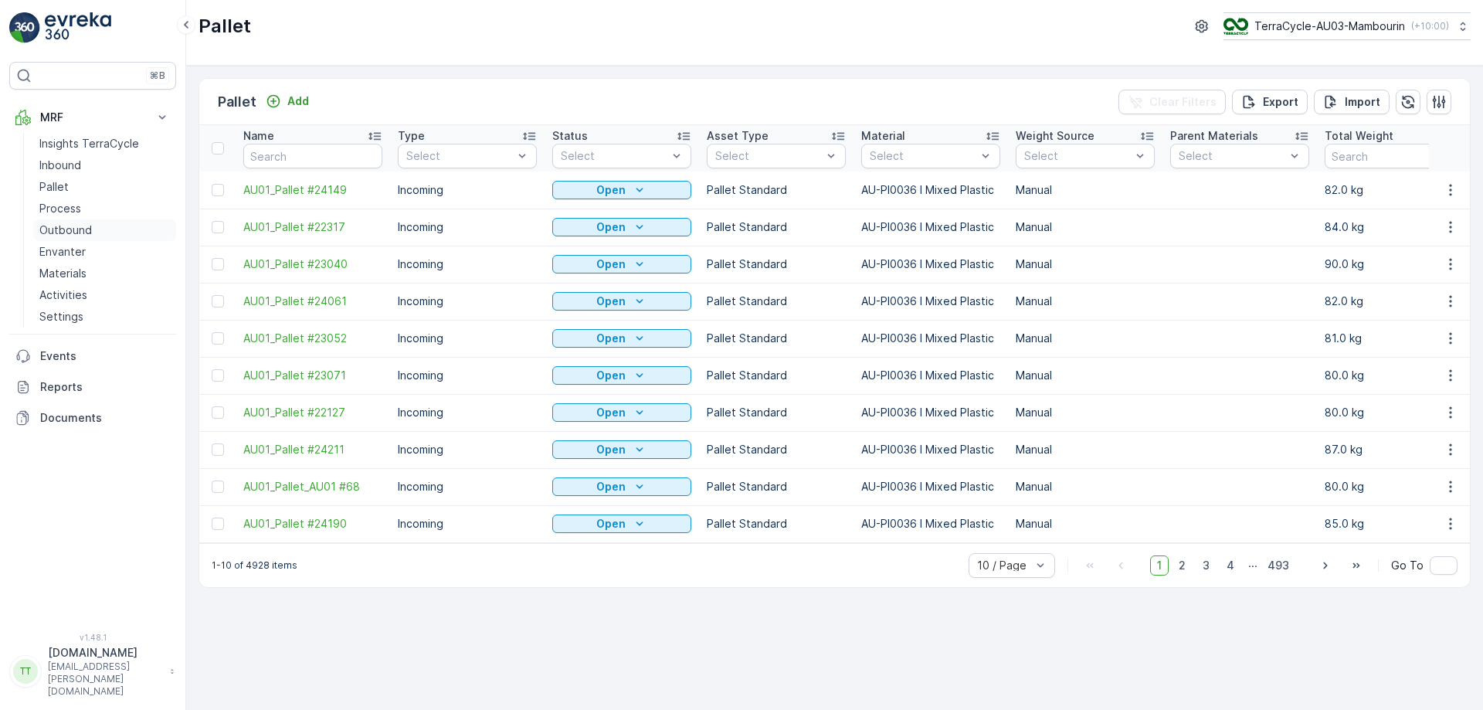
click at [101, 231] on link "Outbound" at bounding box center [104, 230] width 143 height 22
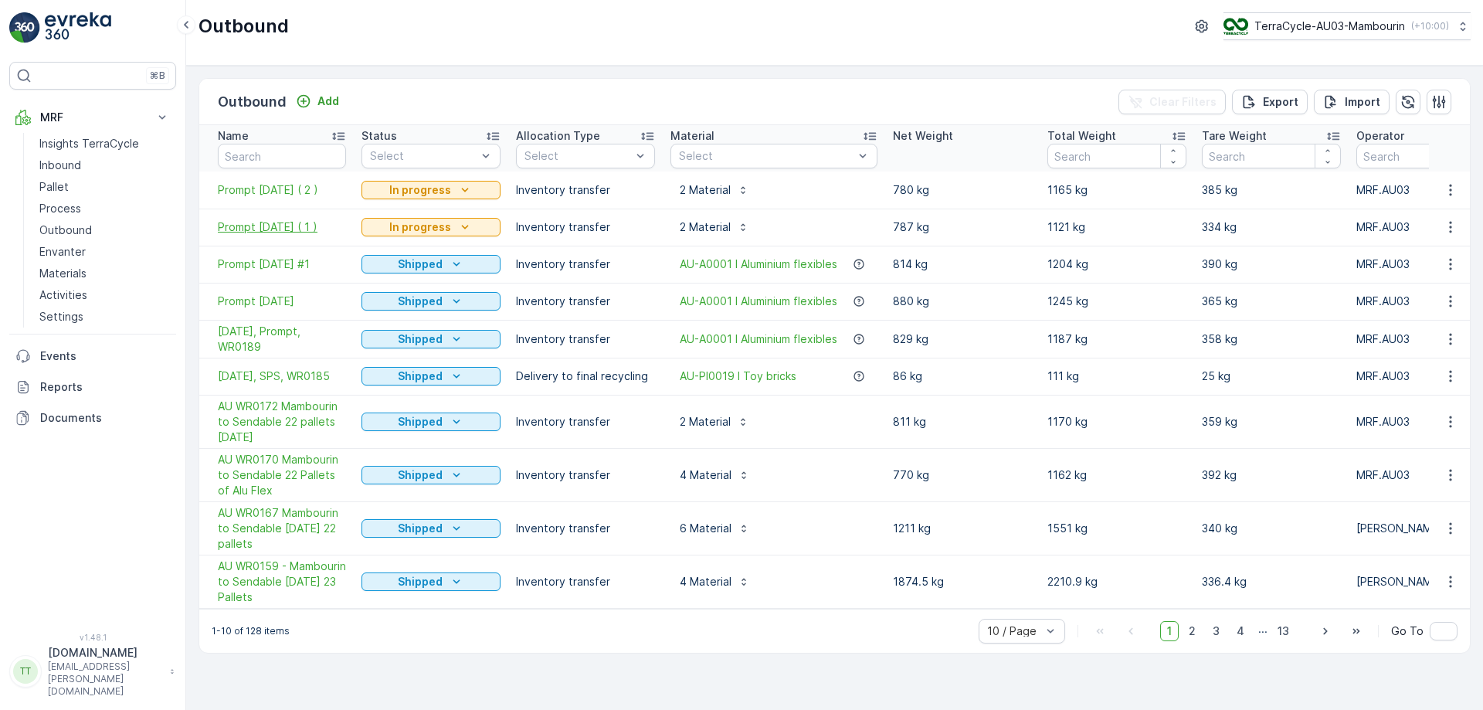
click at [280, 226] on span "Prompt 14/8/2025 ( 1 )" at bounding box center [282, 226] width 128 height 15
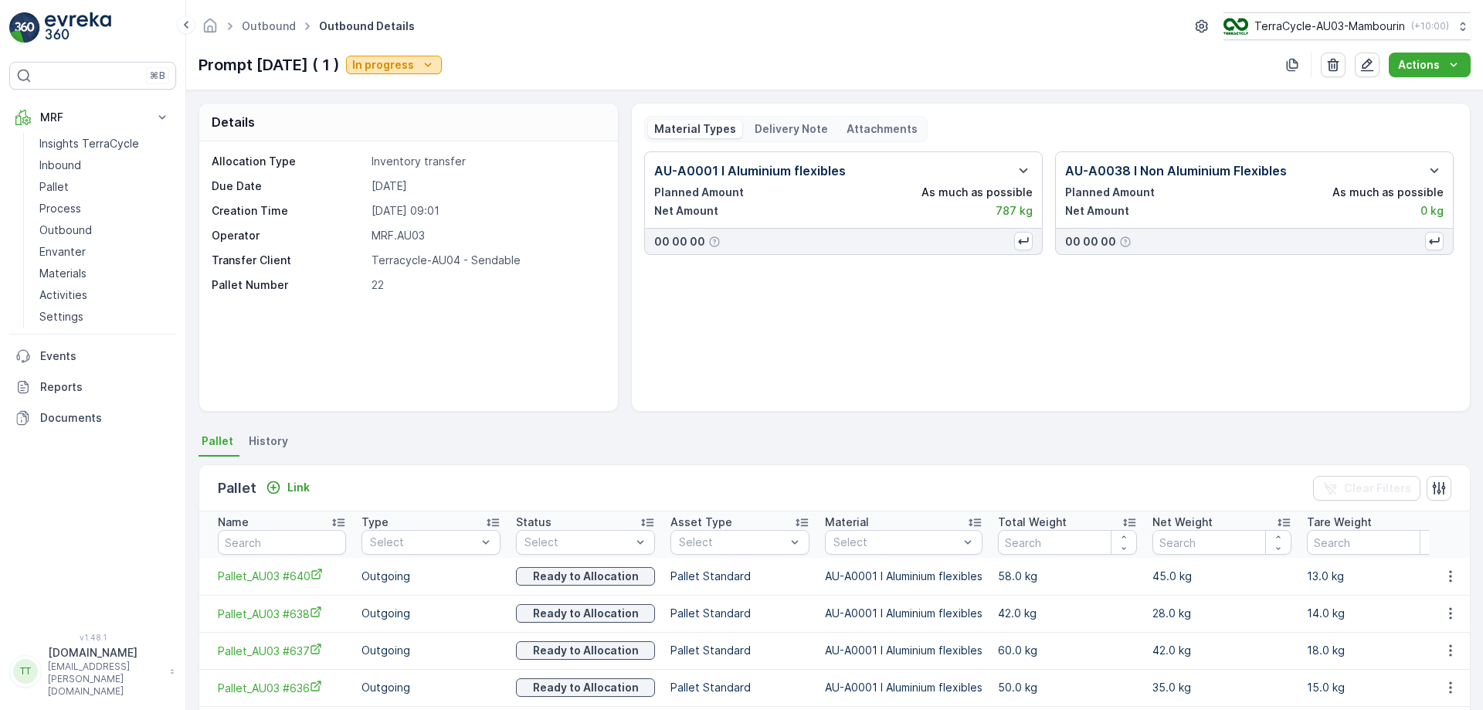
click at [414, 64] on p "In progress" at bounding box center [383, 64] width 62 height 15
click at [637, 61] on div "Prompt 14/8/2025 ( 1 ) In progress Actions" at bounding box center [835, 65] width 1272 height 25
click at [247, 22] on link "Outbound" at bounding box center [269, 25] width 54 height 13
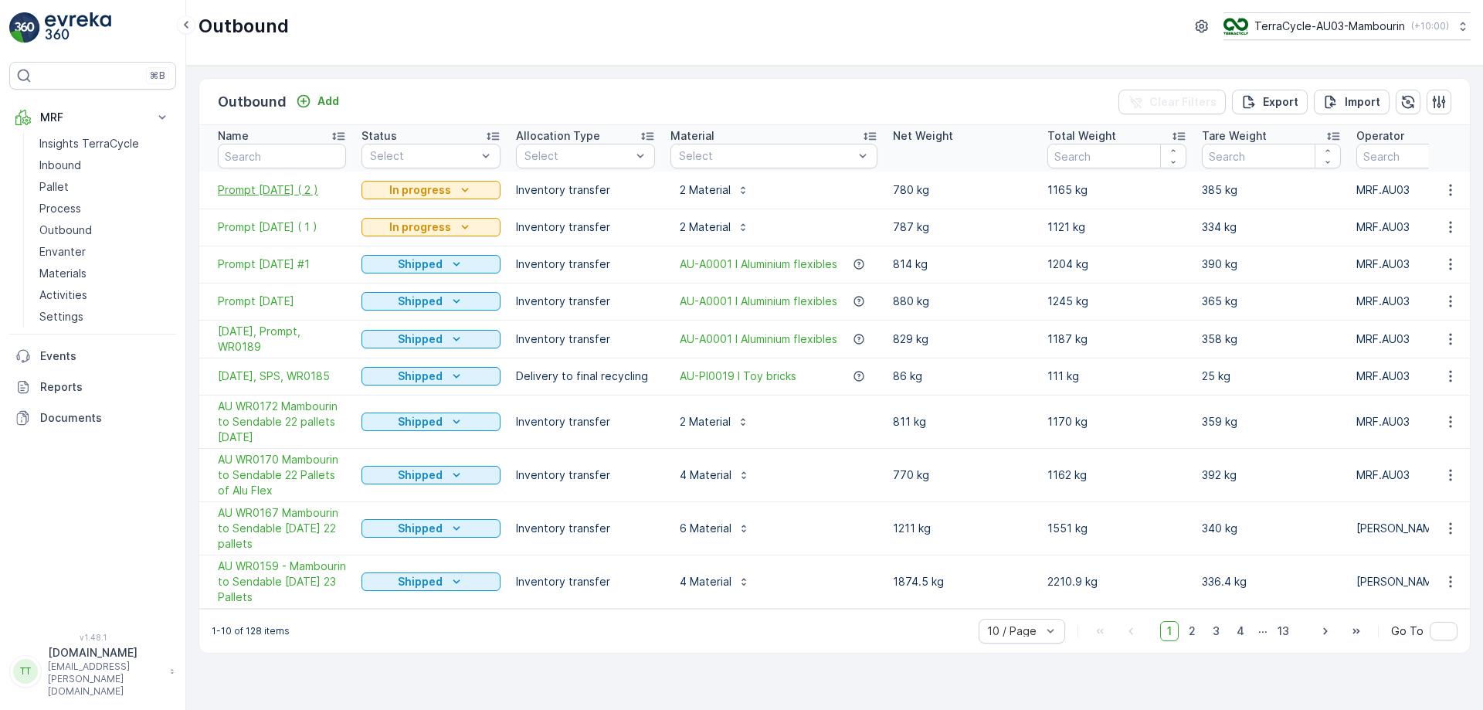
click at [280, 191] on span "Prompt 14/8/2025 ( 2 )" at bounding box center [282, 189] width 128 height 15
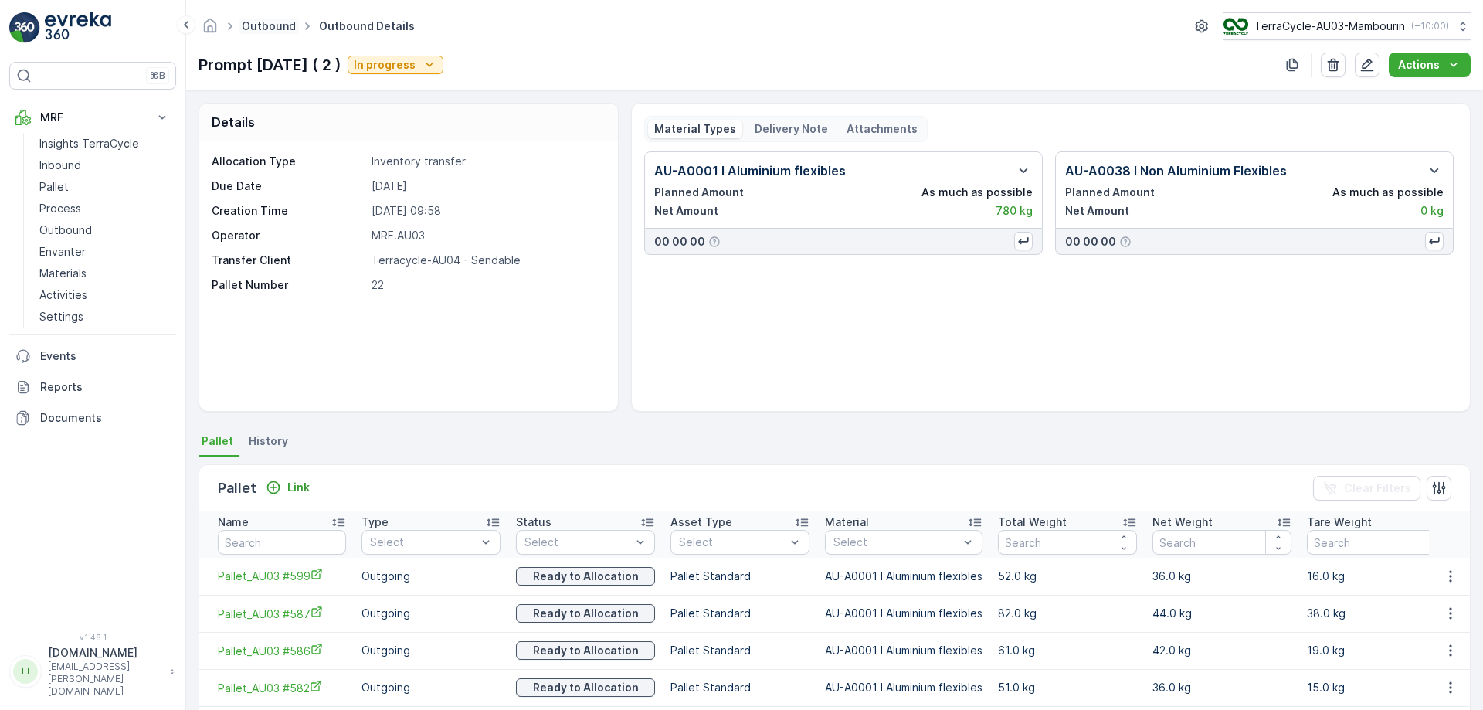
click at [251, 22] on link "Outbound" at bounding box center [269, 25] width 54 height 13
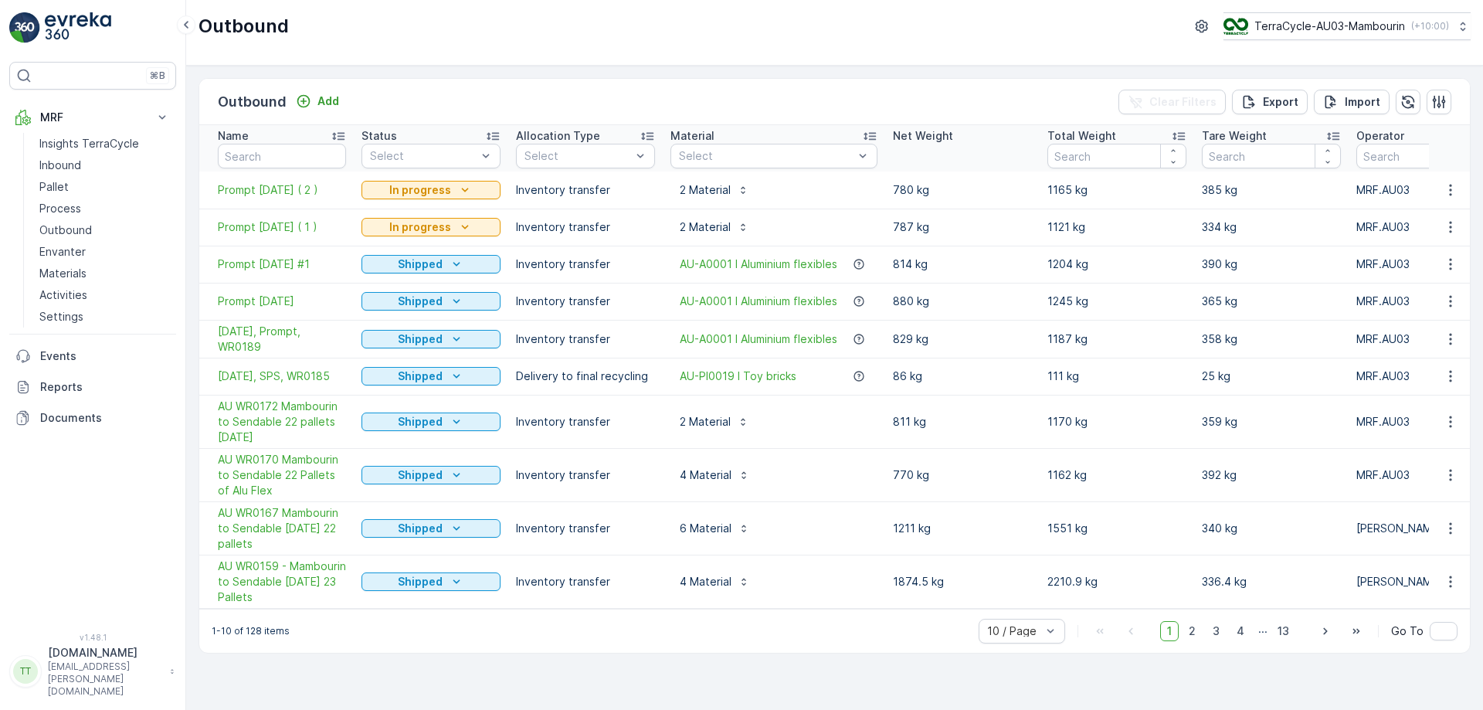
click at [283, 218] on td "Prompt 14/8/2025 ( 1 )" at bounding box center [276, 227] width 155 height 37
click at [284, 218] on td "Prompt 14/8/2025 ( 1 )" at bounding box center [276, 227] width 155 height 37
click at [289, 222] on span "Prompt 14/8/2025 ( 1 )" at bounding box center [282, 226] width 128 height 15
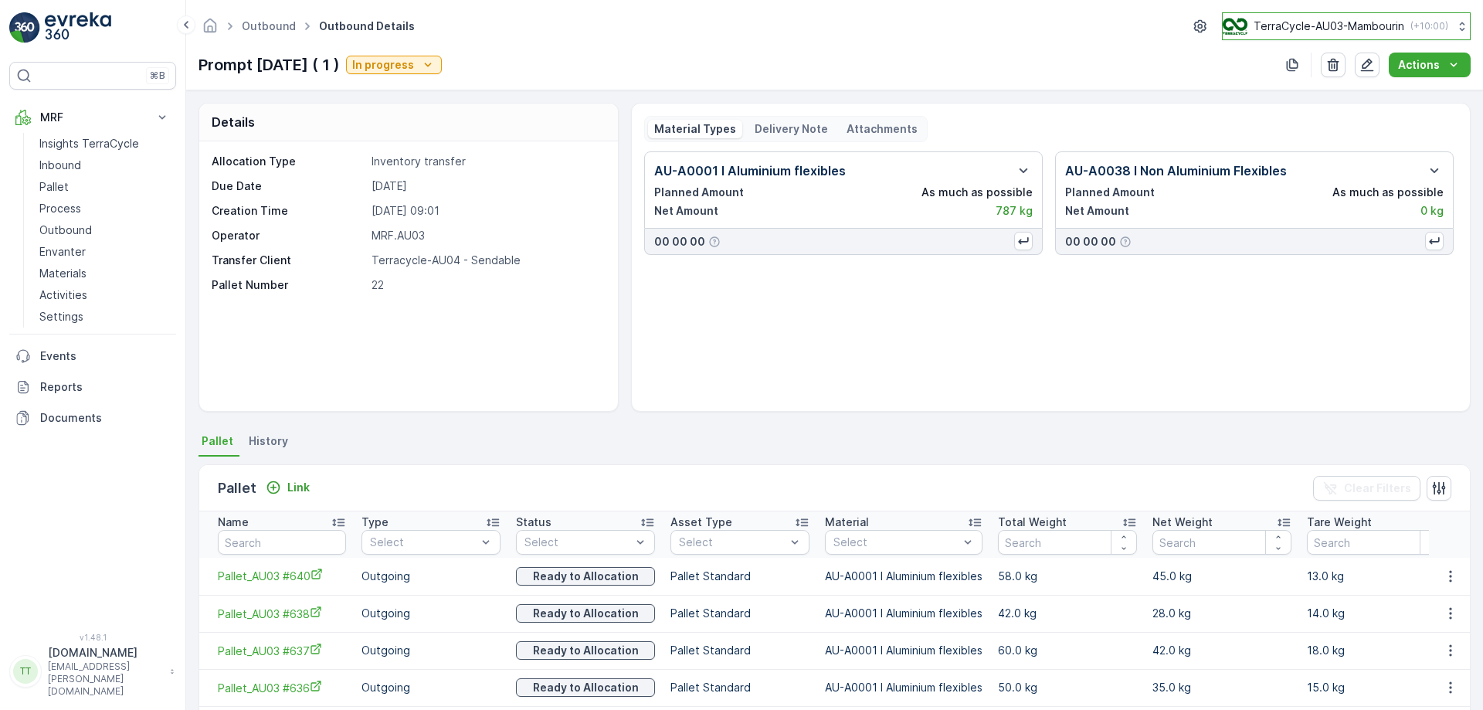
click at [1322, 27] on p "TerraCycle-AU03-Mambourin" at bounding box center [1329, 26] width 151 height 15
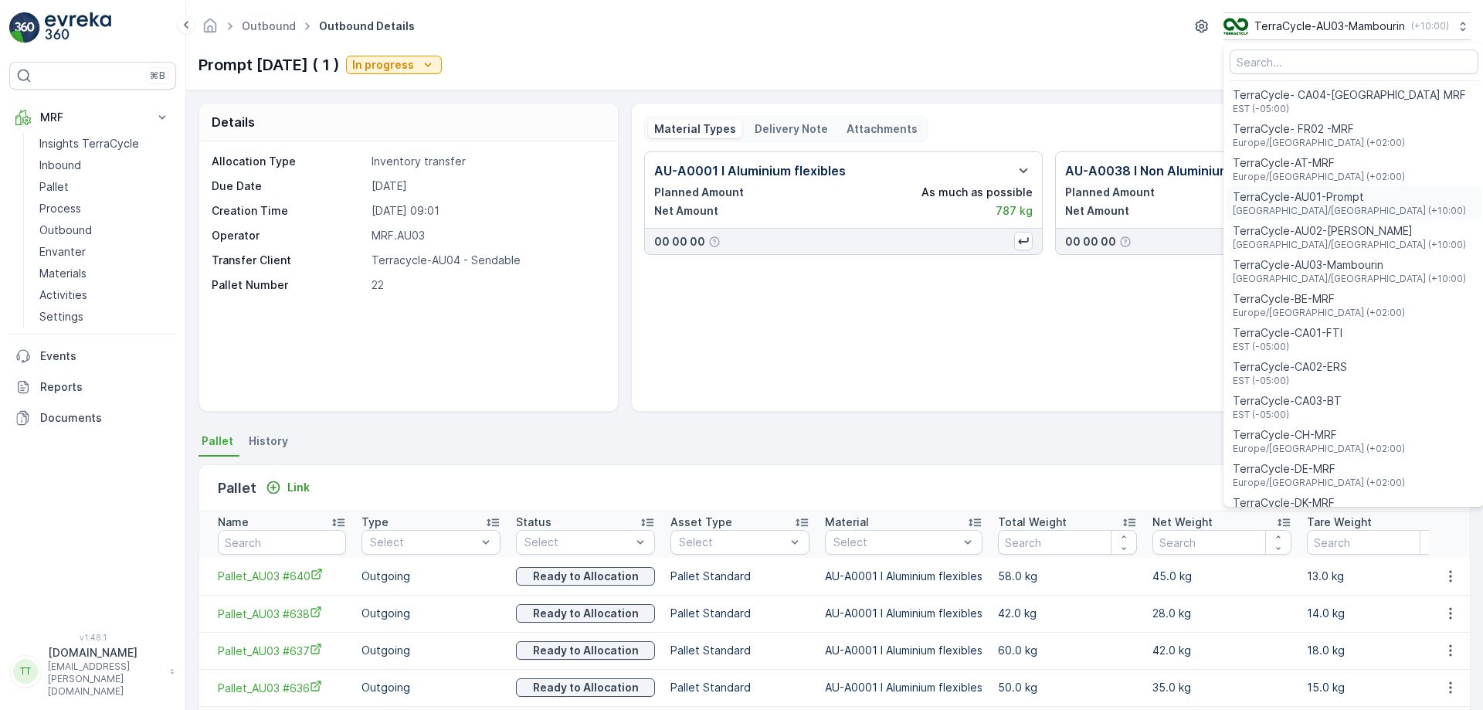
click at [1327, 199] on span "TerraCycle-AU01-Prompt" at bounding box center [1349, 196] width 233 height 15
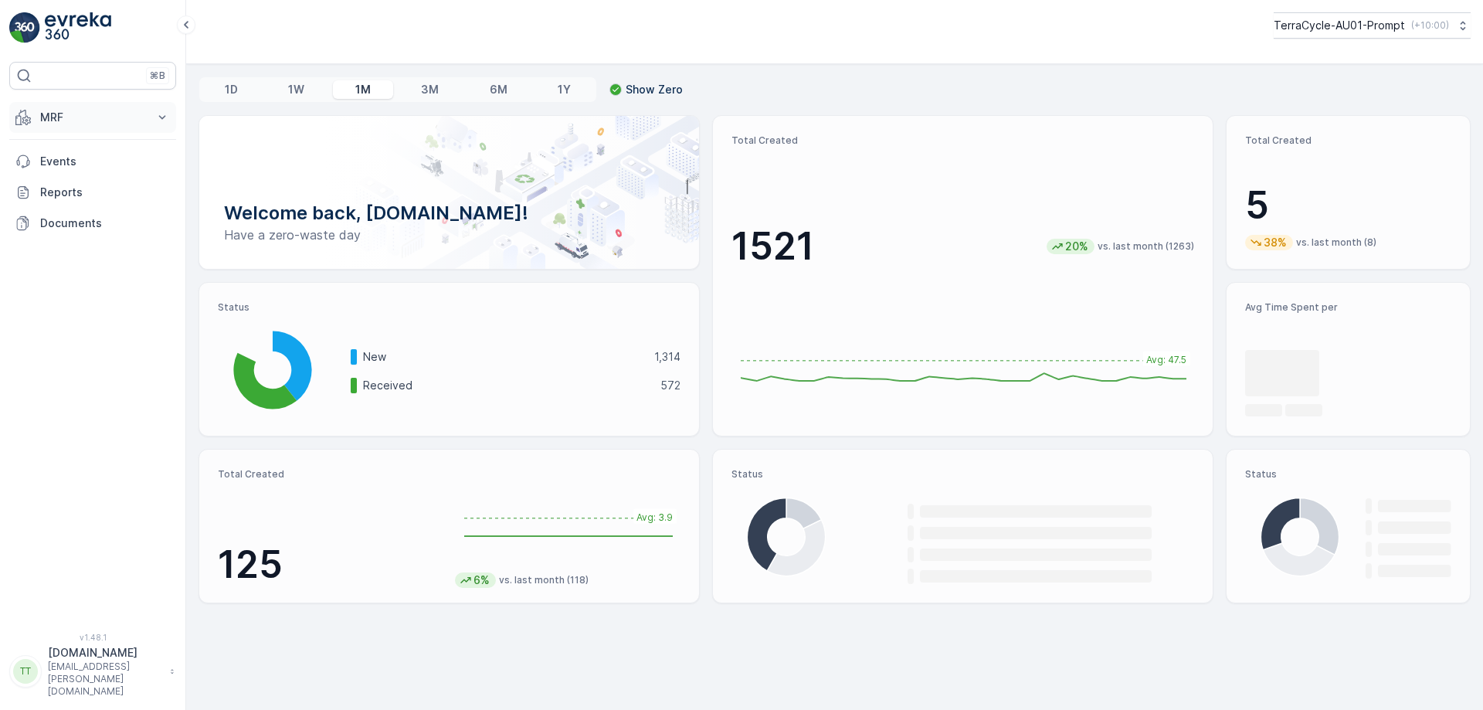
click at [70, 131] on button "MRF" at bounding box center [92, 117] width 167 height 31
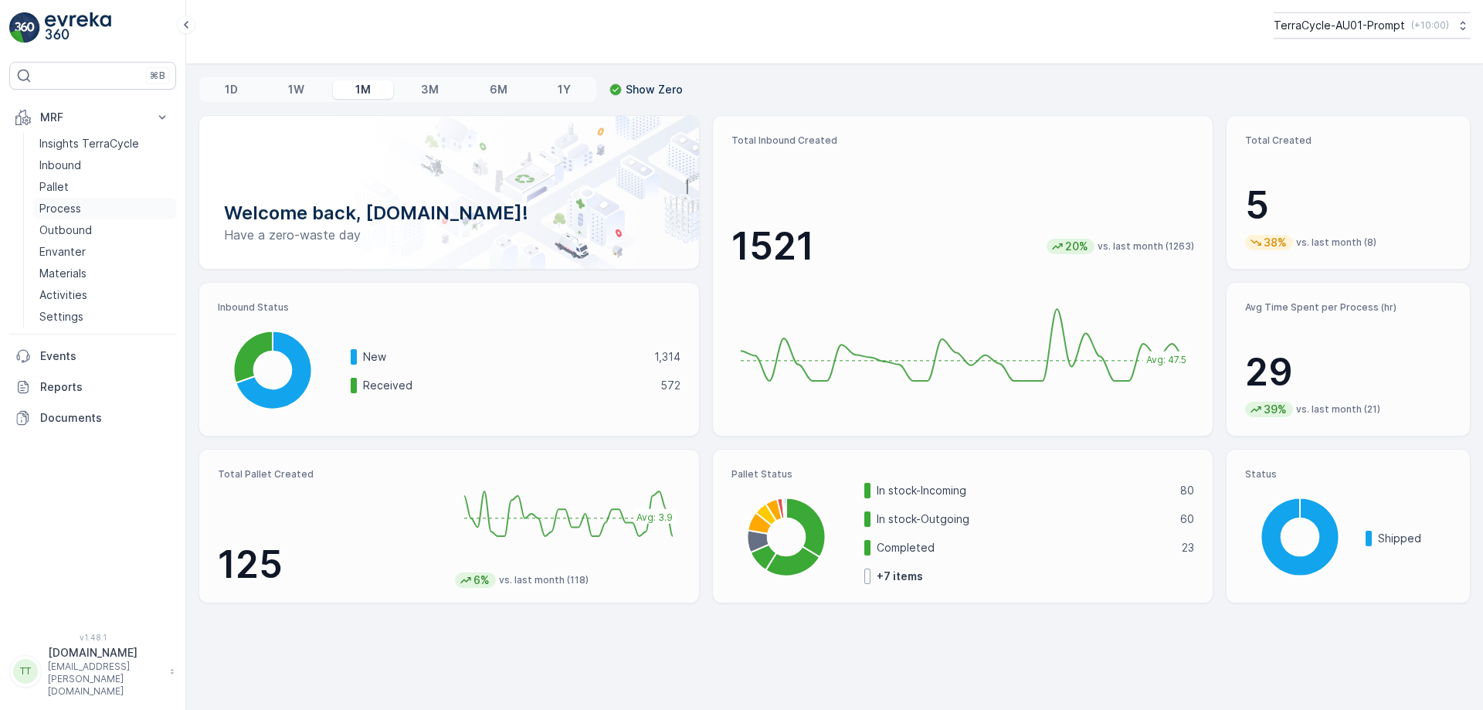
click at [86, 205] on link "Process" at bounding box center [104, 209] width 143 height 22
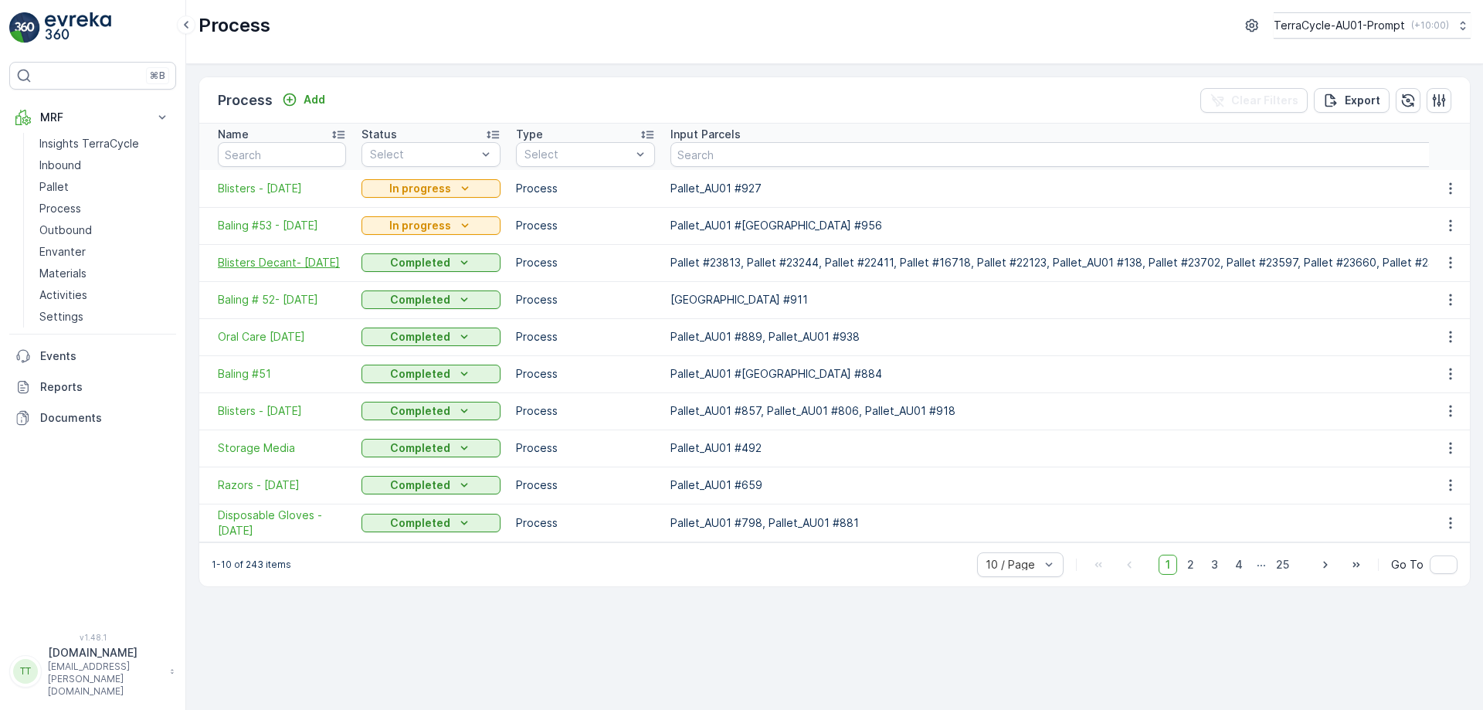
click at [296, 265] on span "Blisters Decant- 11.8.25" at bounding box center [282, 262] width 128 height 15
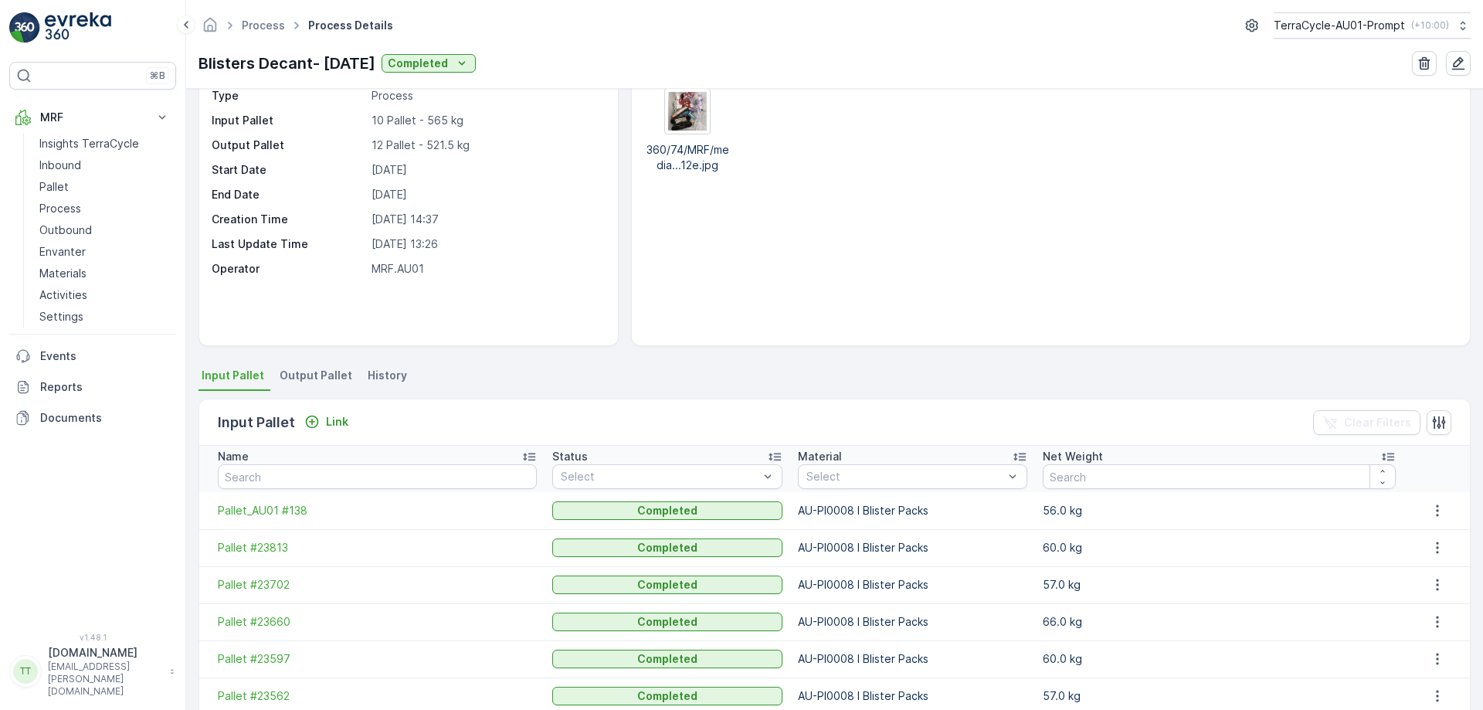
scroll to position [51, 0]
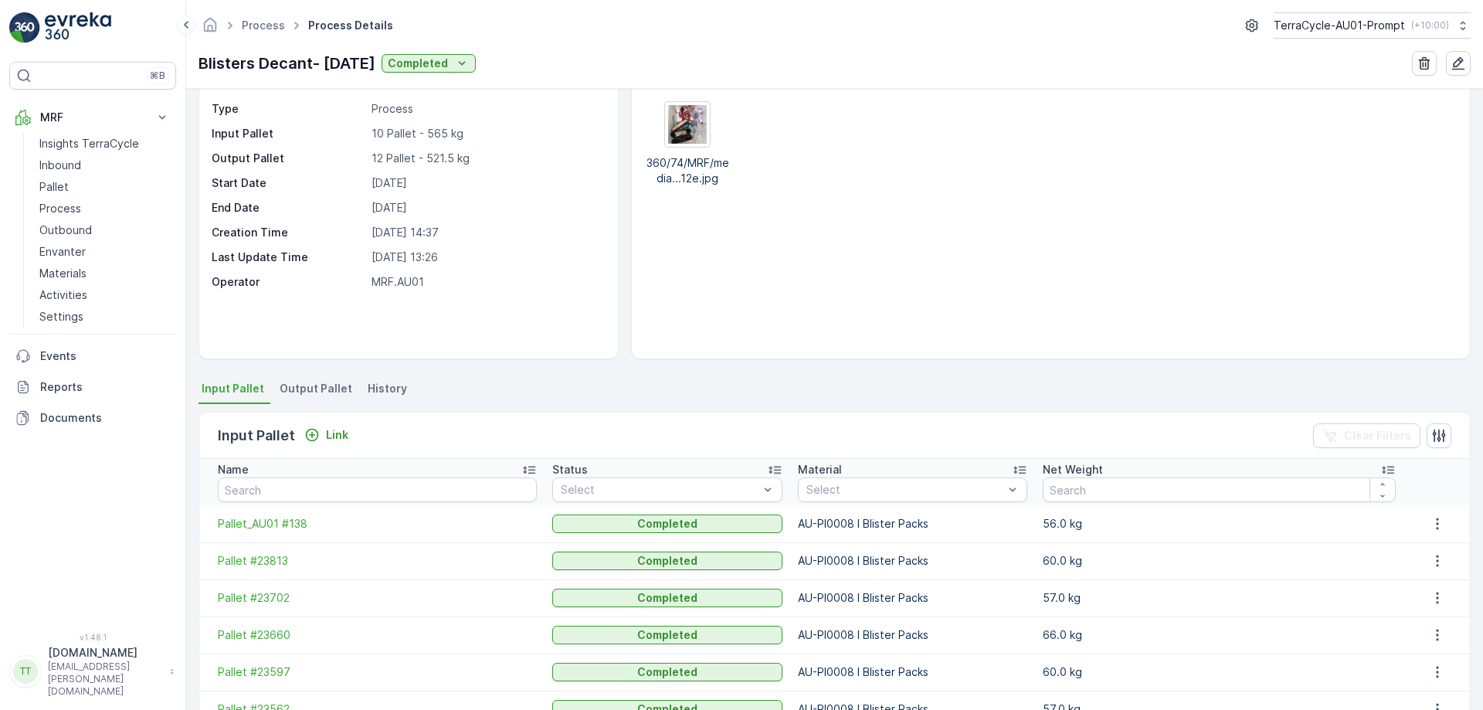
click at [295, 392] on span "Output Pallet" at bounding box center [316, 388] width 73 height 15
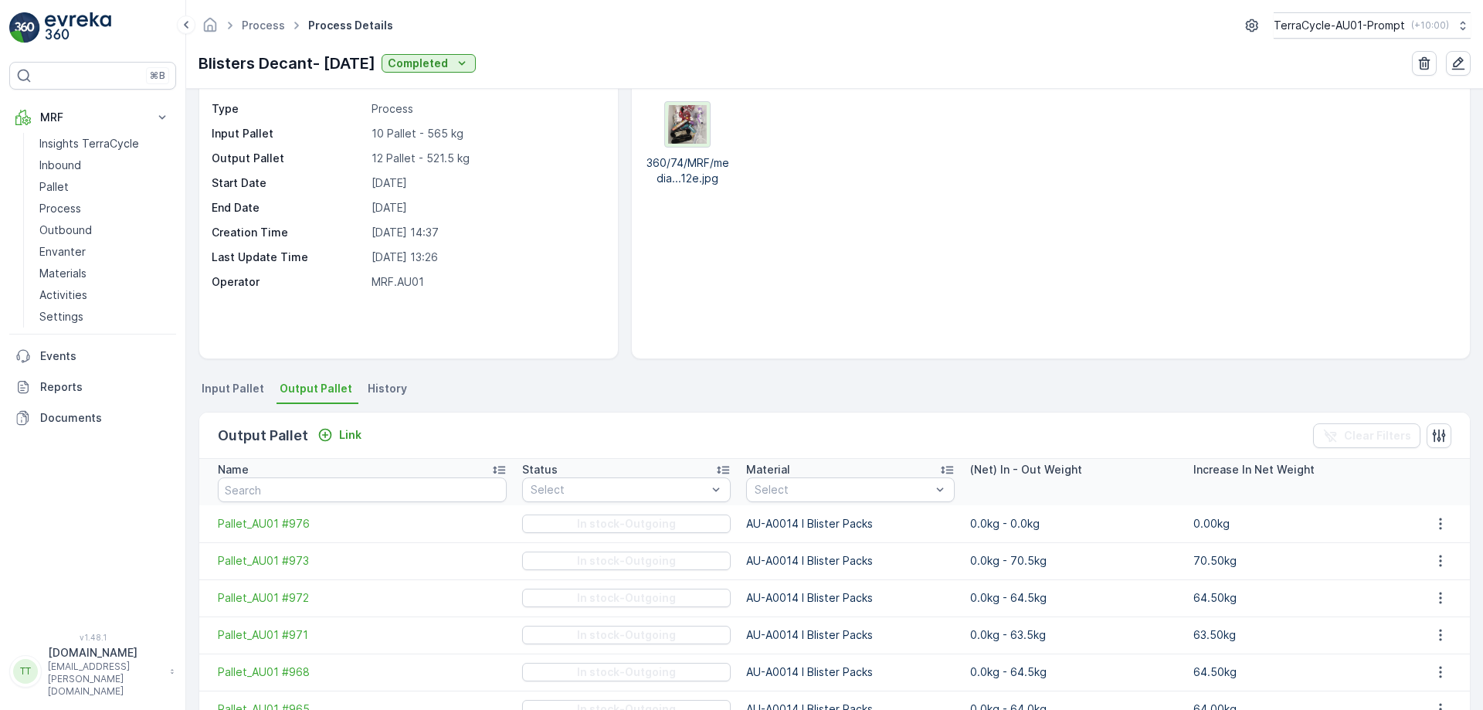
click at [698, 124] on img at bounding box center [687, 124] width 39 height 39
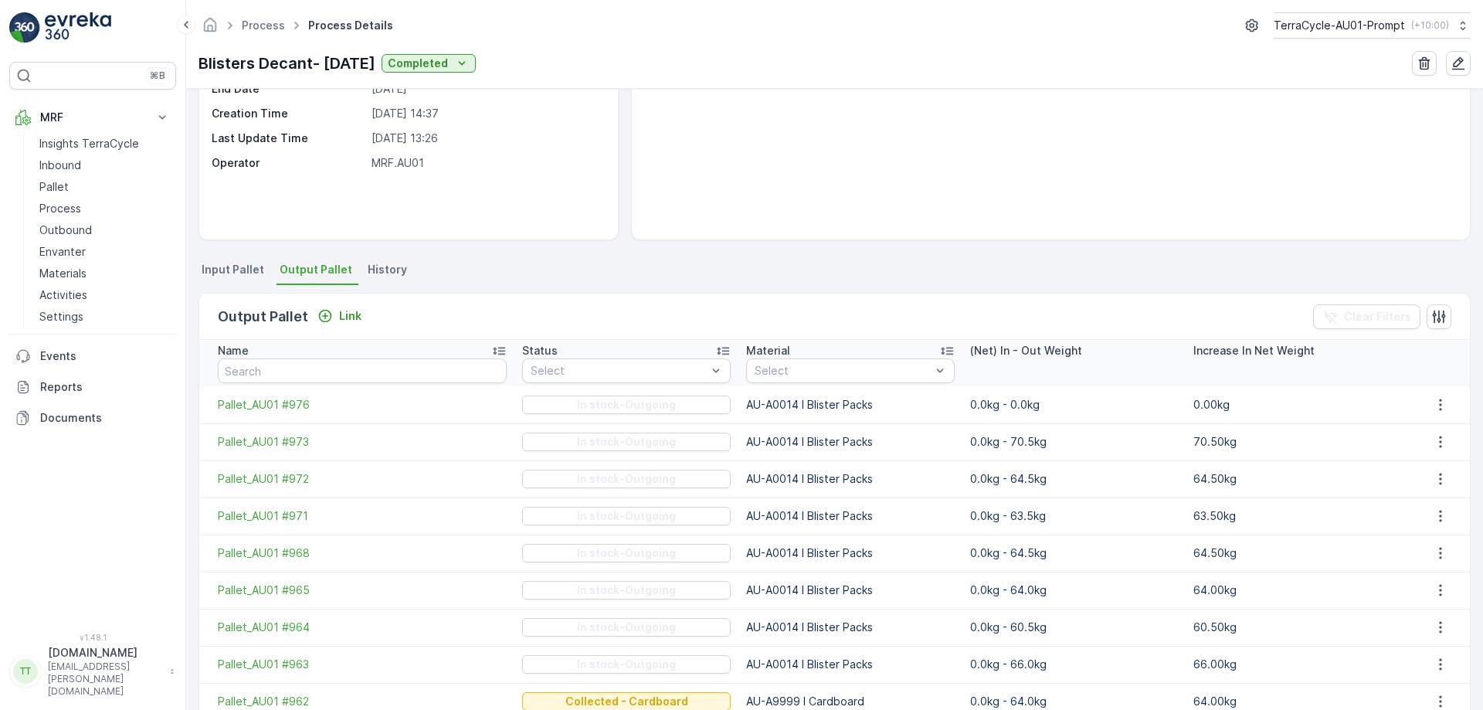
scroll to position [283, 0]
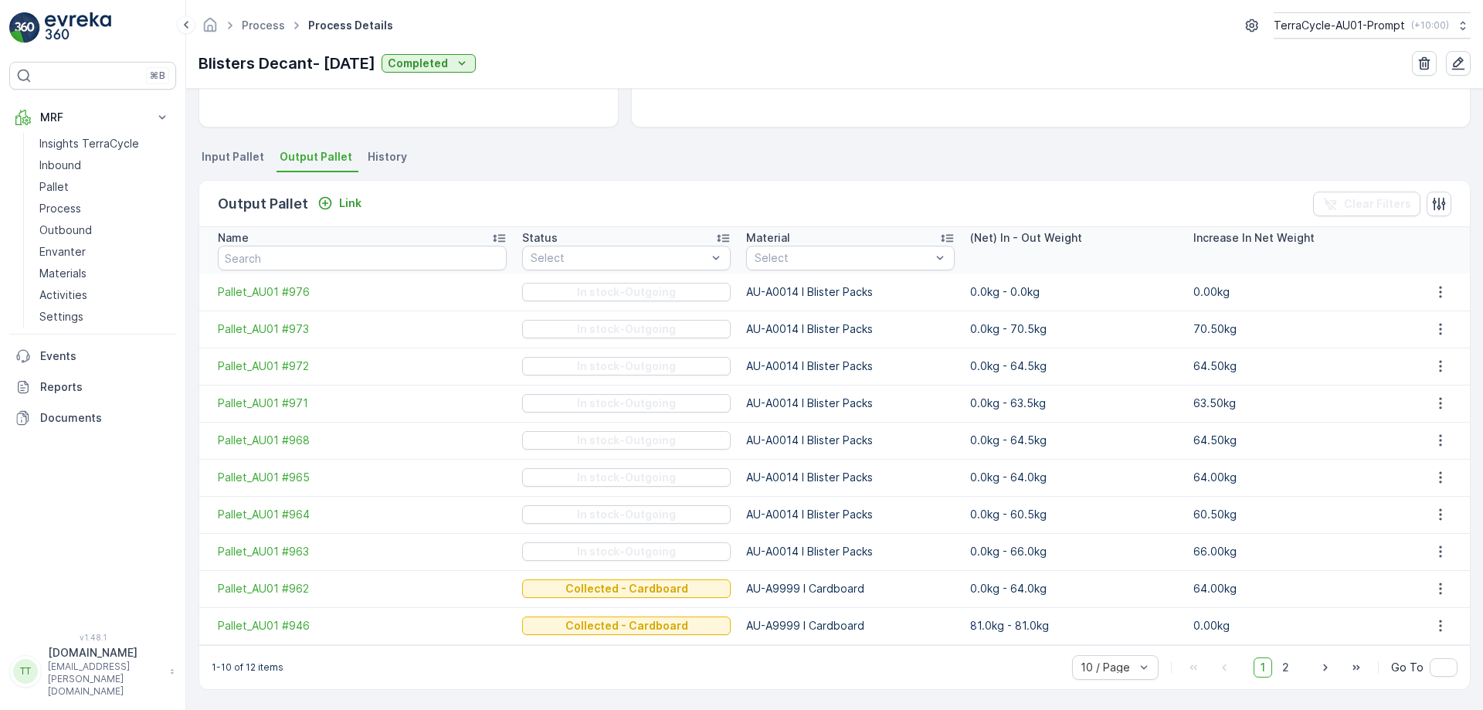
click at [1296, 678] on div "10 / Page 1 2 Go To" at bounding box center [1265, 667] width 386 height 25
click at [1282, 671] on span "2" at bounding box center [1285, 667] width 21 height 20
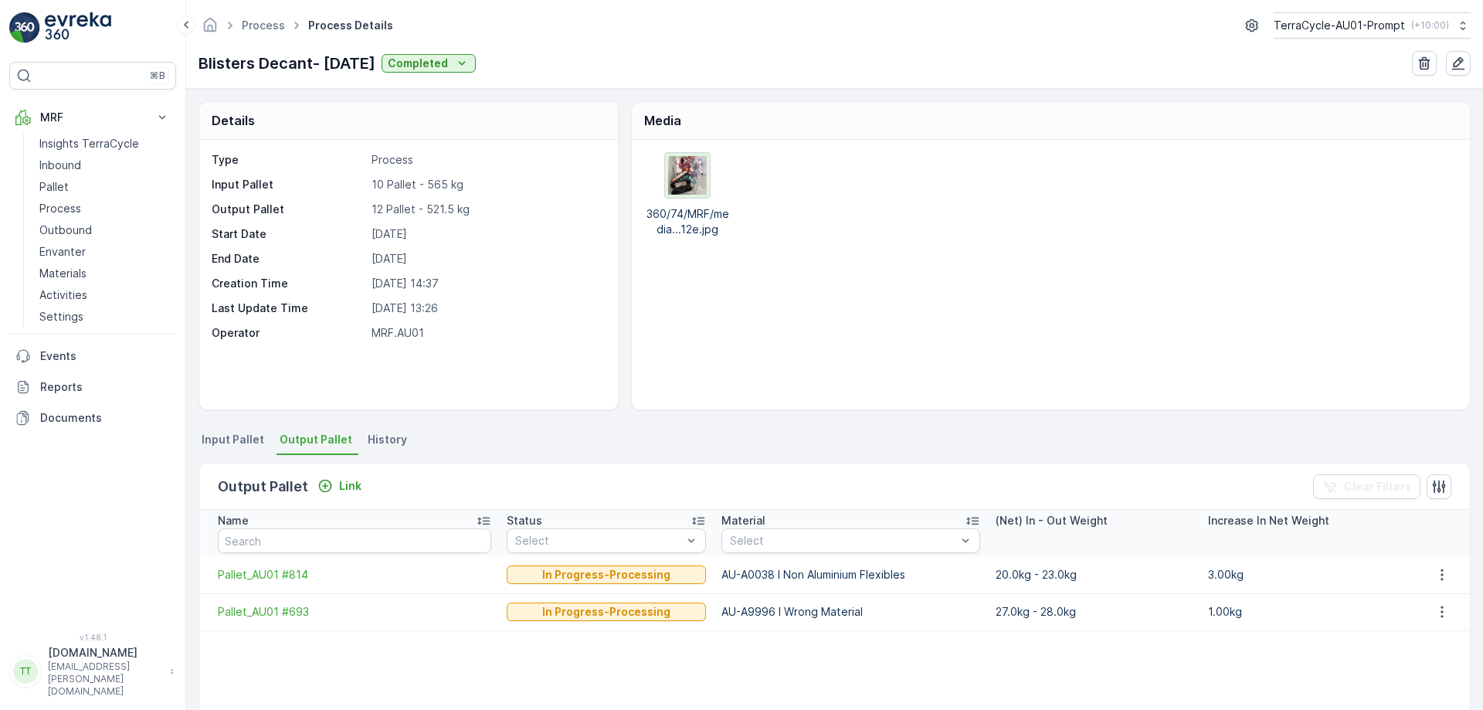
click at [678, 185] on img at bounding box center [687, 175] width 39 height 39
click at [1348, 27] on p "TerraCycle-AU01-Prompt" at bounding box center [1338, 25] width 131 height 15
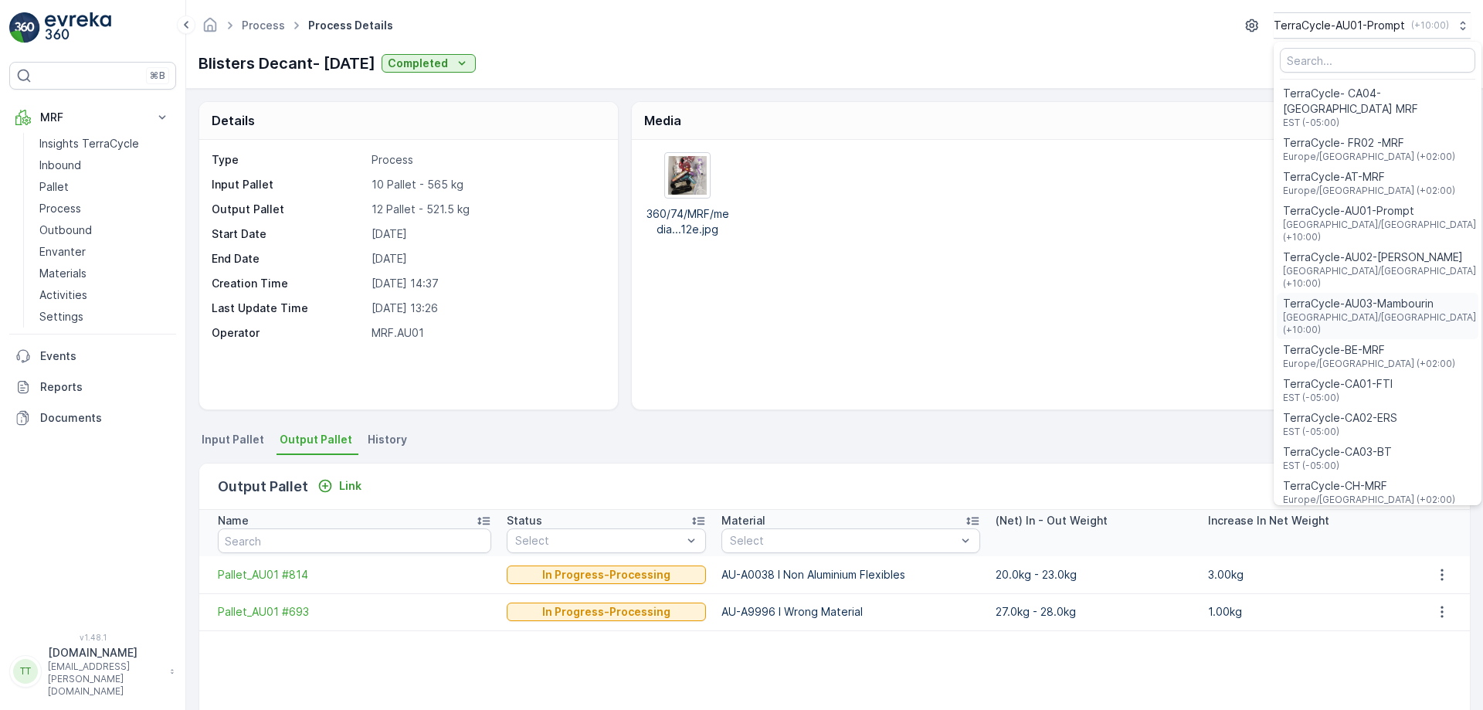
click at [1356, 311] on span "[GEOGRAPHIC_DATA]/[GEOGRAPHIC_DATA] (+10:00)" at bounding box center [1379, 323] width 193 height 25
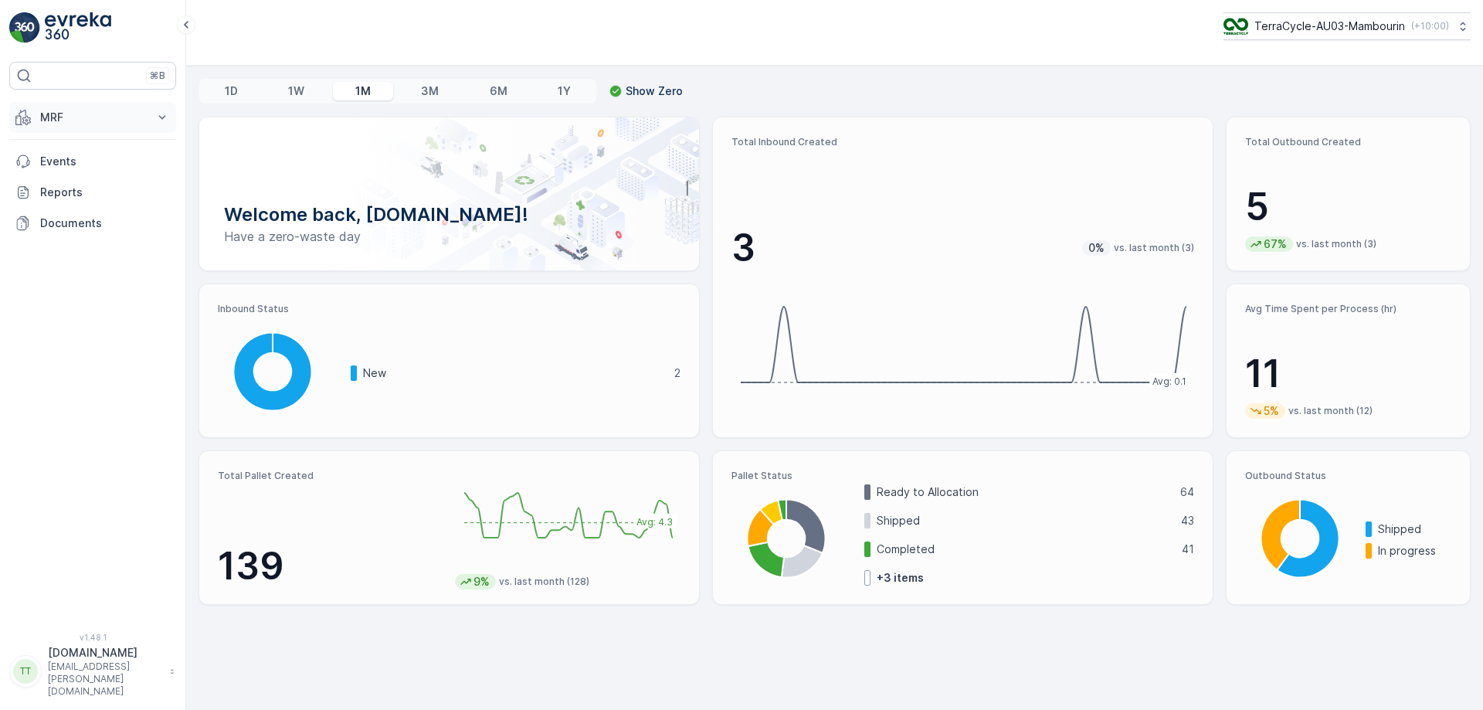
click at [88, 117] on p "MRF" at bounding box center [92, 117] width 105 height 15
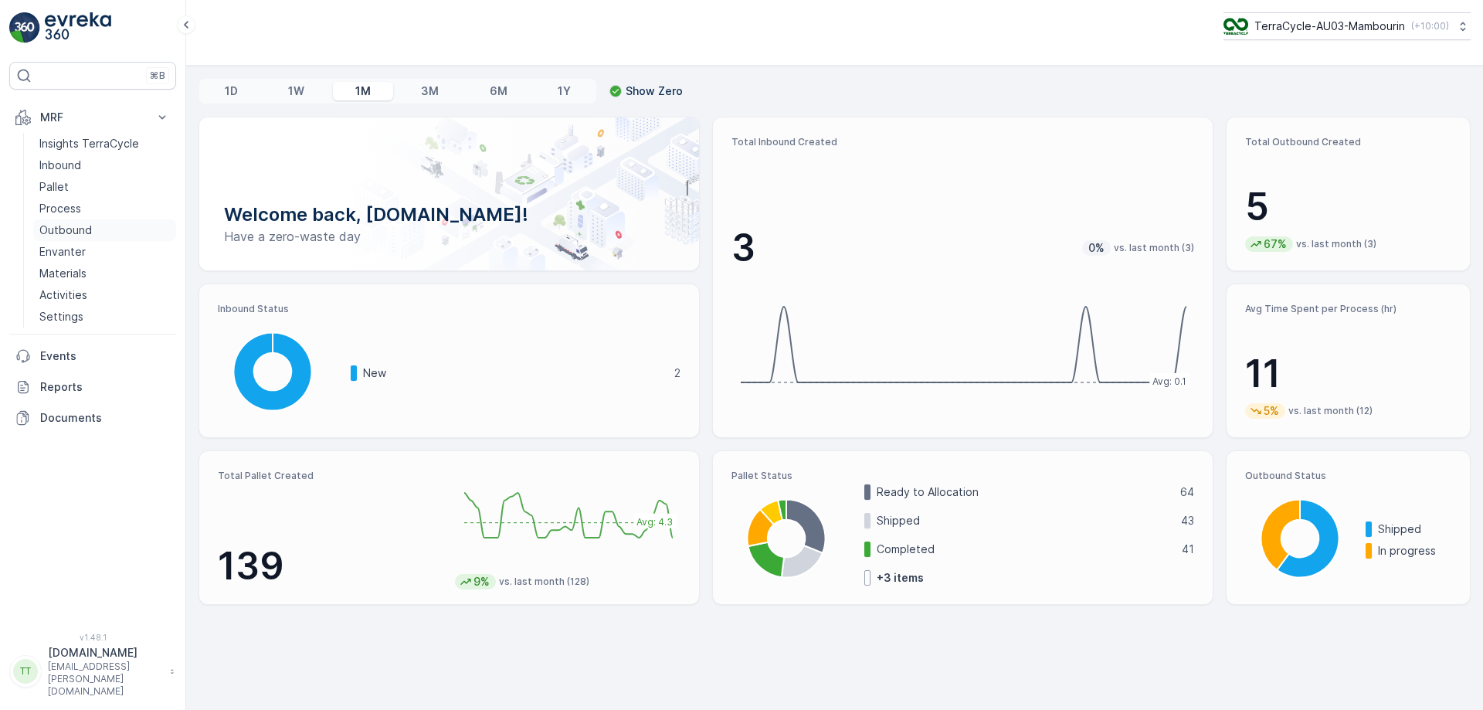
click at [59, 233] on p "Outbound" at bounding box center [65, 229] width 53 height 15
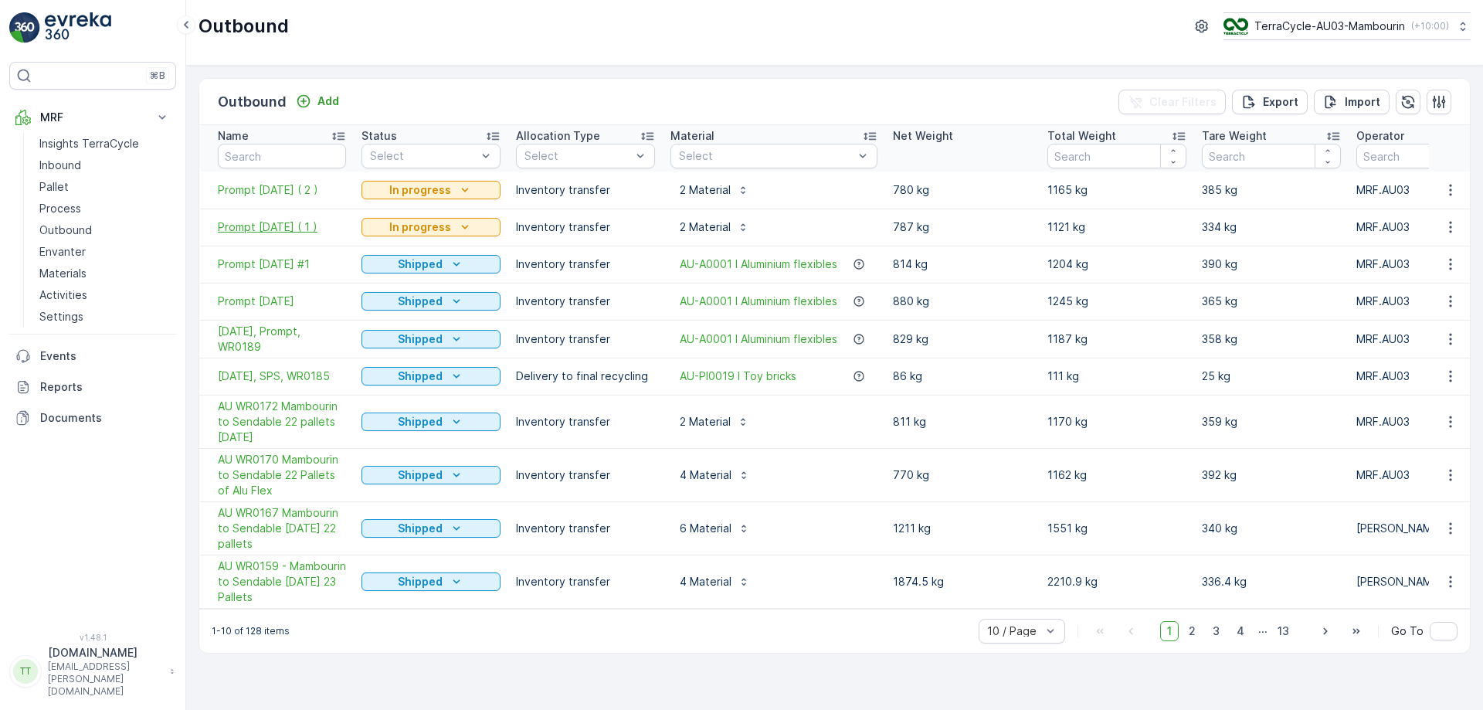
click at [284, 217] on td "Prompt [DATE] ( 1 )" at bounding box center [276, 227] width 155 height 37
click at [284, 219] on span "Prompt [DATE] ( 1 )" at bounding box center [282, 226] width 128 height 15
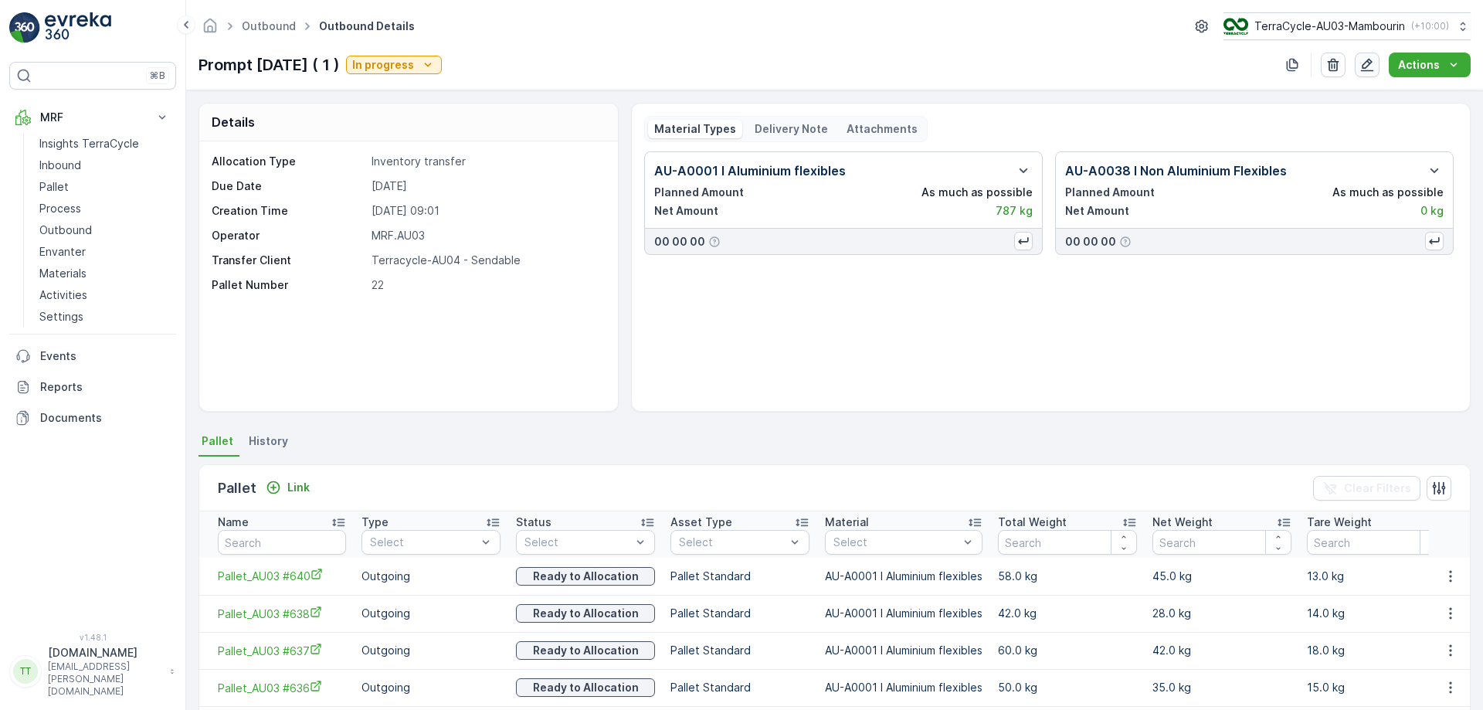
click at [1370, 70] on icon "button" at bounding box center [1367, 64] width 15 height 15
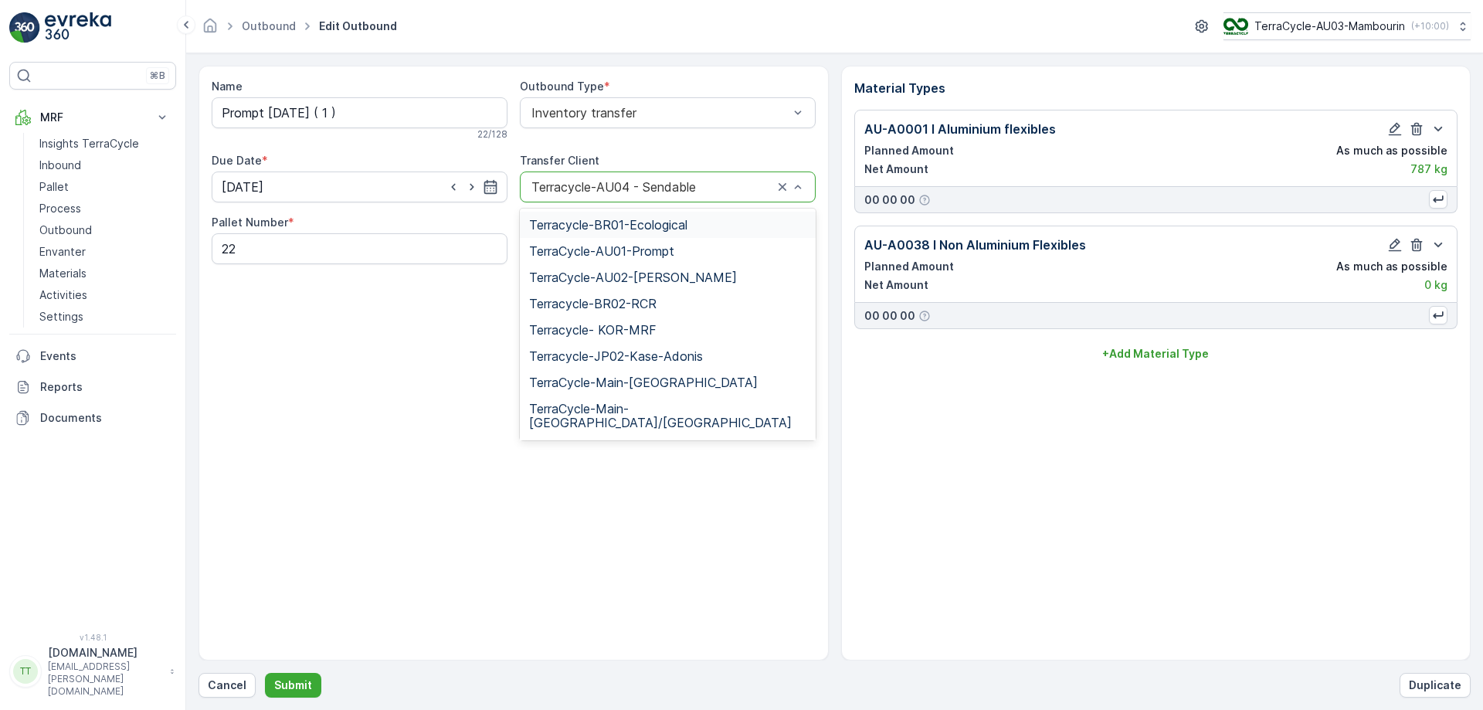
click at [658, 195] on div "Terracycle-AU04 - Sendable" at bounding box center [668, 187] width 296 height 31
click at [670, 253] on span "TerraCycle-AU01-Prompt" at bounding box center [601, 251] width 145 height 14
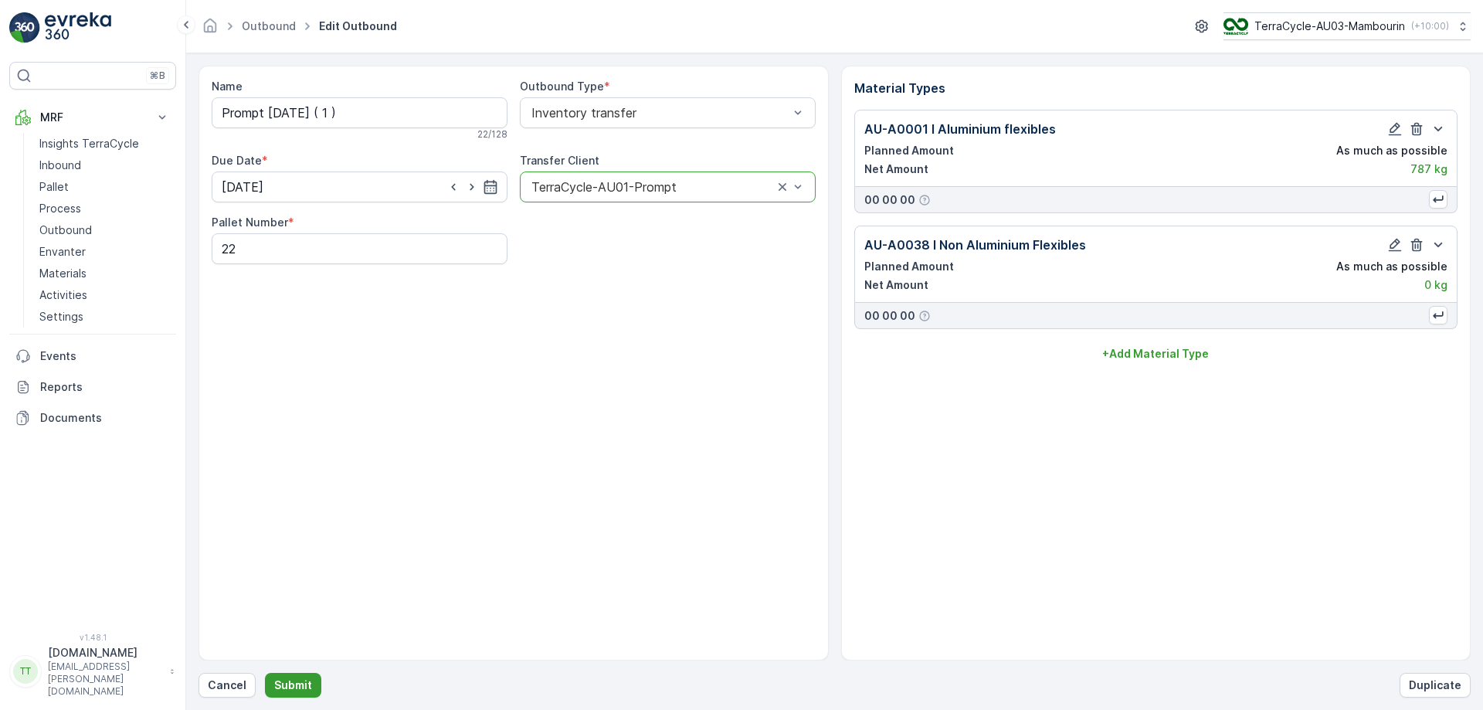
click at [294, 691] on p "Submit" at bounding box center [293, 685] width 38 height 15
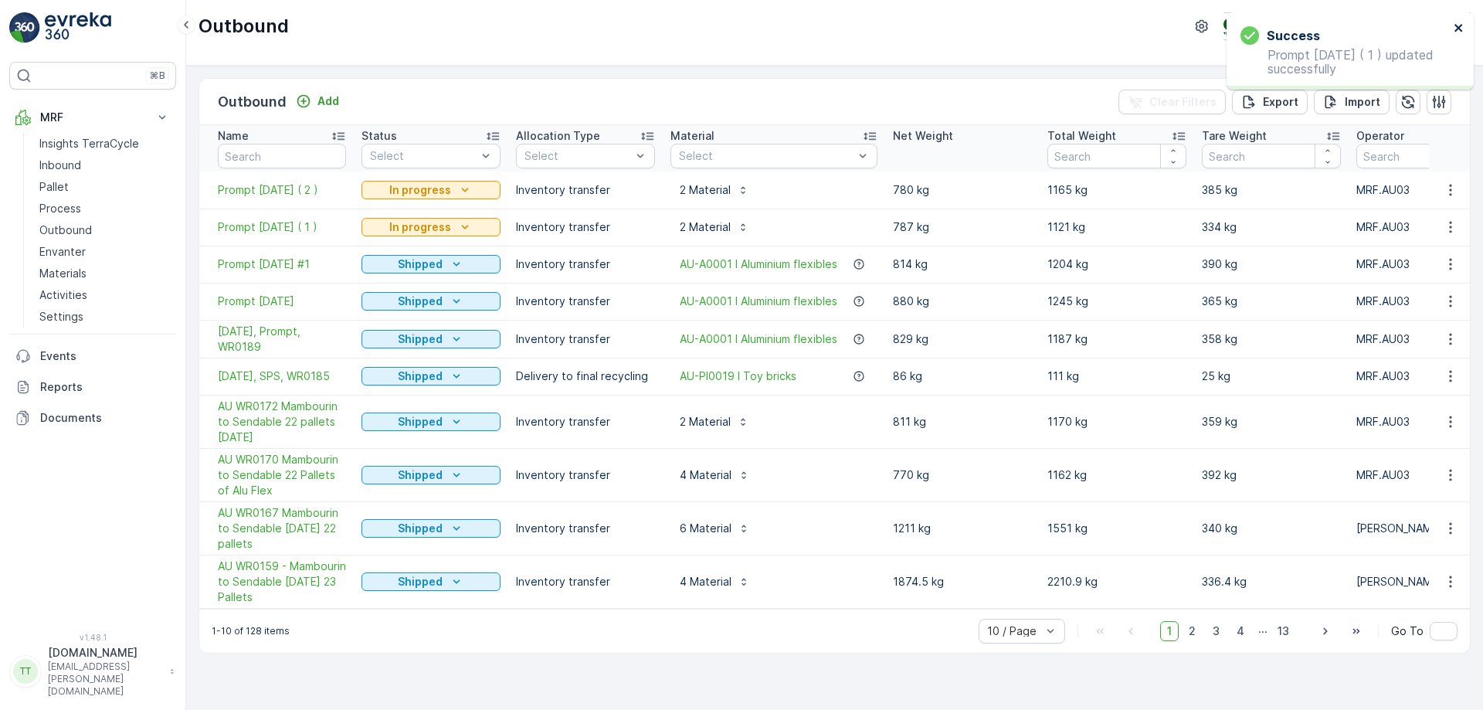
click at [1460, 23] on icon "close" at bounding box center [1459, 28] width 11 height 12
click at [290, 192] on span "Prompt [DATE] ( 2 )" at bounding box center [282, 189] width 128 height 15
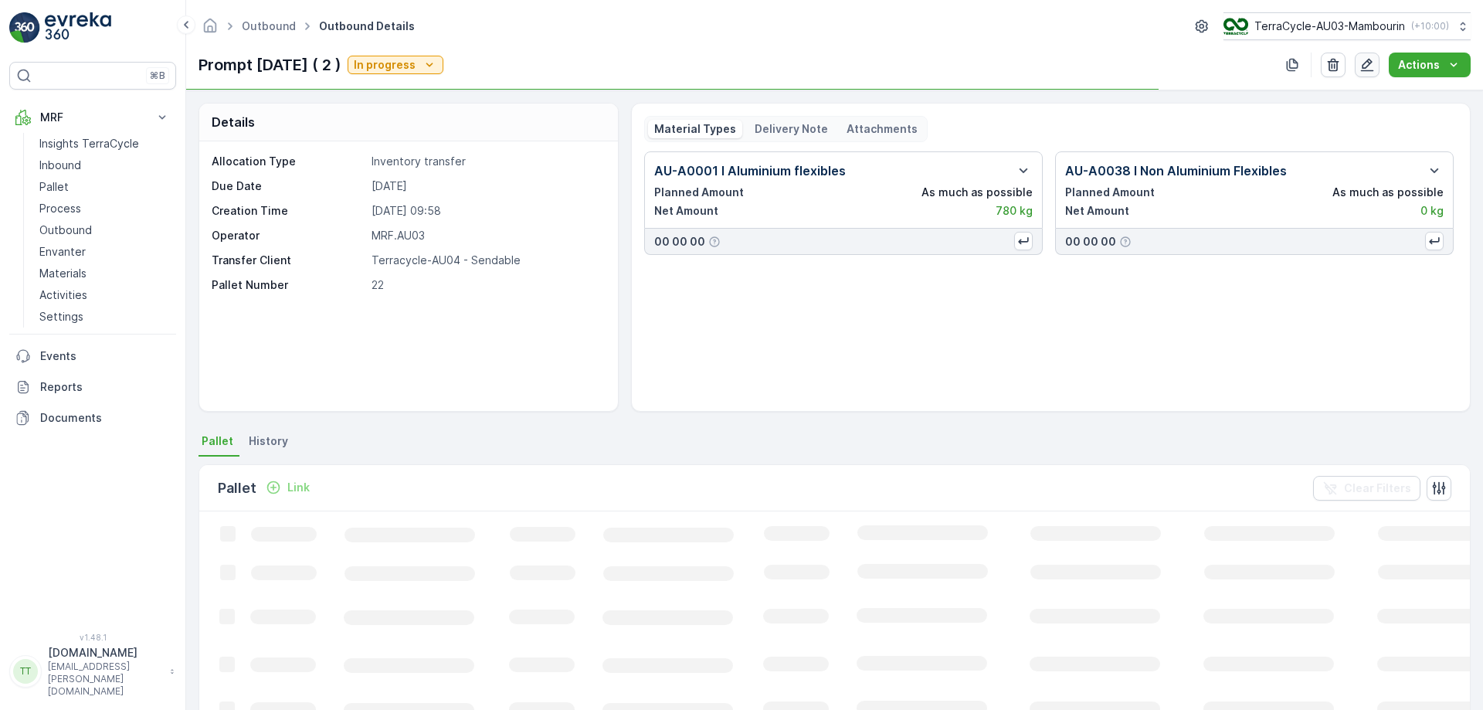
click at [1364, 73] on button "button" at bounding box center [1367, 65] width 25 height 25
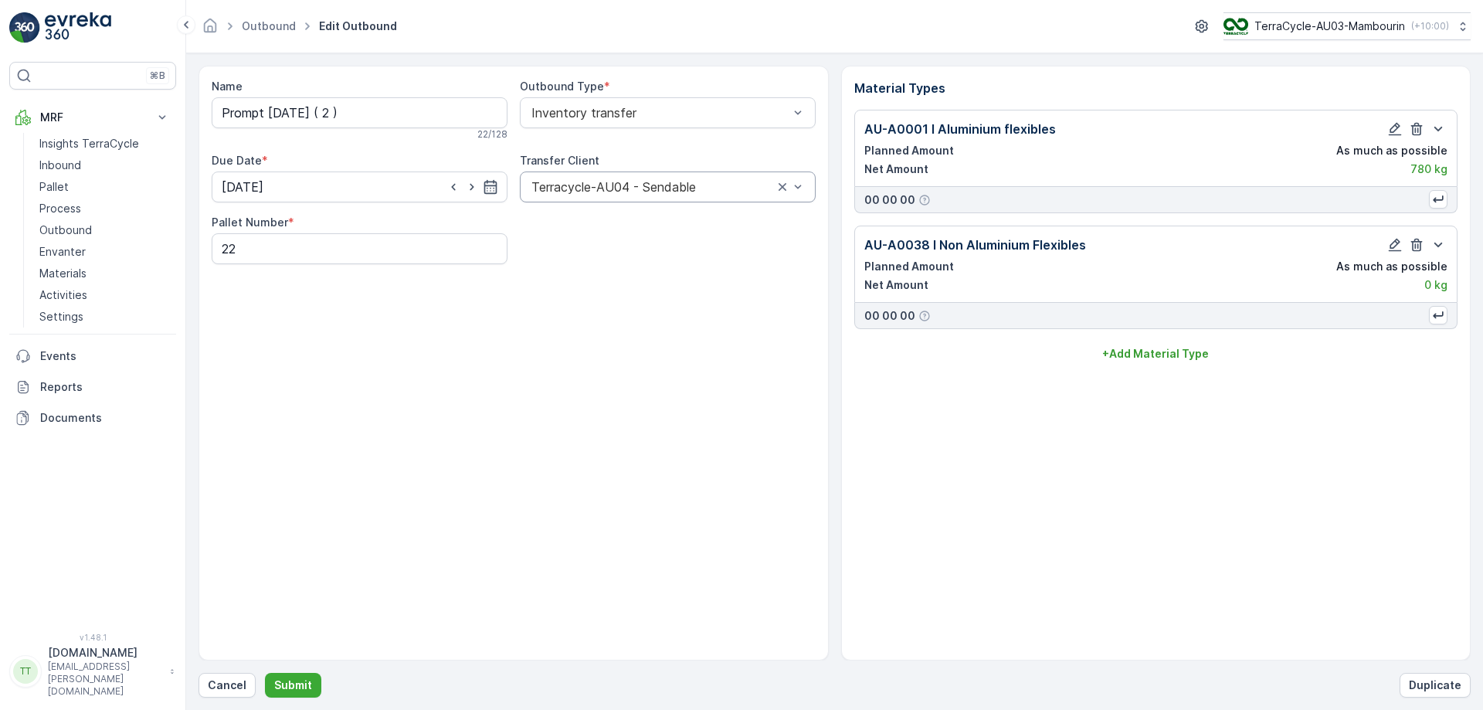
click at [693, 189] on div at bounding box center [652, 187] width 245 height 14
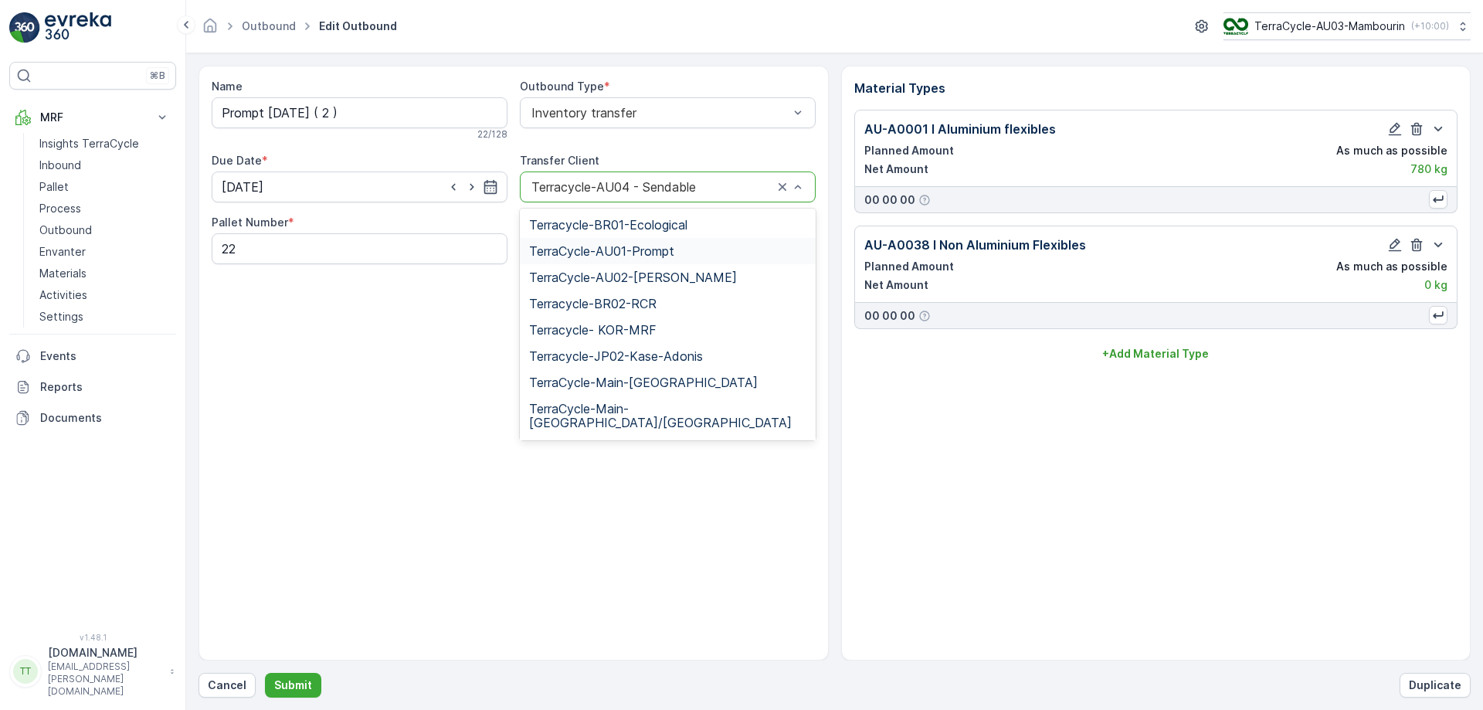
click at [665, 246] on span "TerraCycle-AU01-Prompt" at bounding box center [601, 251] width 145 height 14
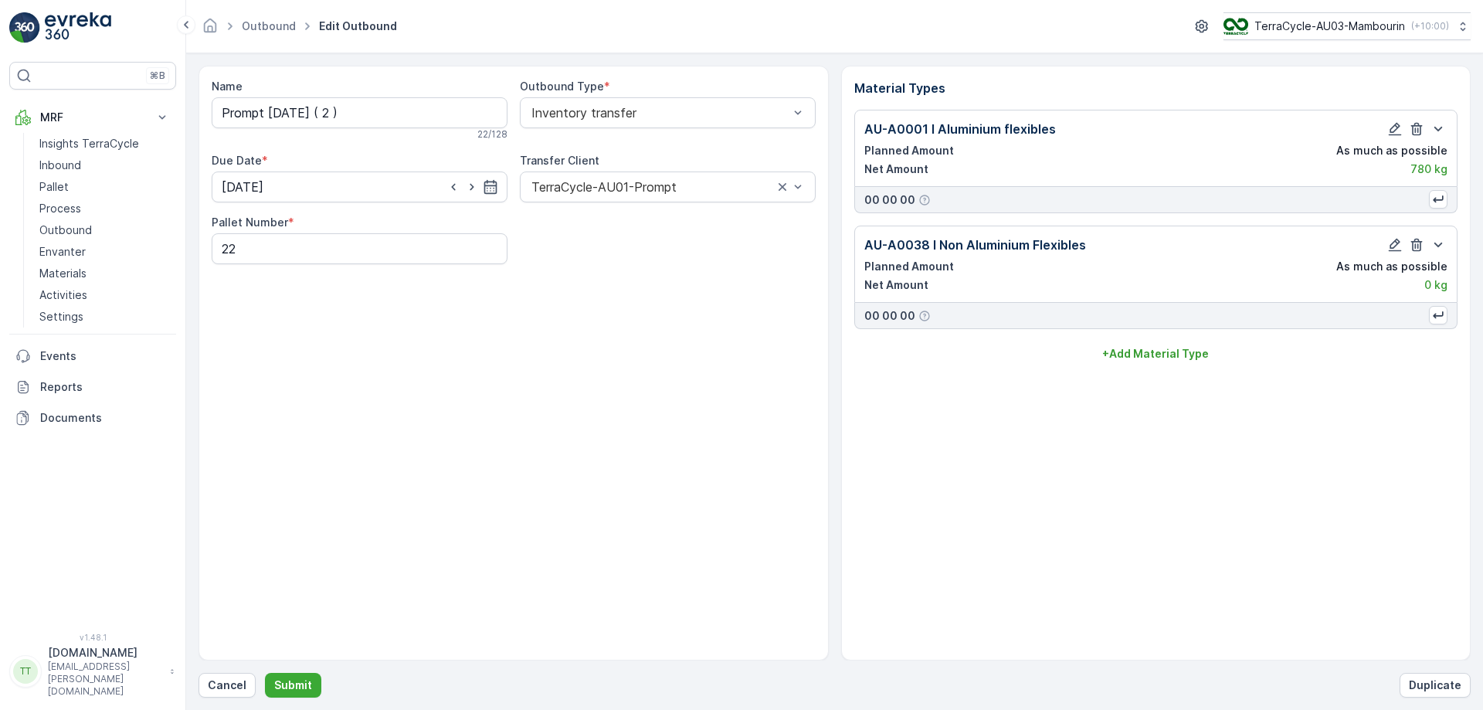
click at [538, 440] on div "Name Prompt [DATE] ( 2 ) 22 / 128 Outbound Type * Inventory transfer Due Date *…" at bounding box center [514, 363] width 630 height 595
click at [375, 188] on input "[DATE]" at bounding box center [360, 187] width 296 height 31
click at [346, 354] on div "14" at bounding box center [349, 347] width 25 height 25
type input "[DATE]"
click at [532, 365] on div "Name Prompt [DATE] ( 2 ) 22 / 128 Outbound Type * Inventory transfer Due Date *…" at bounding box center [514, 363] width 630 height 595
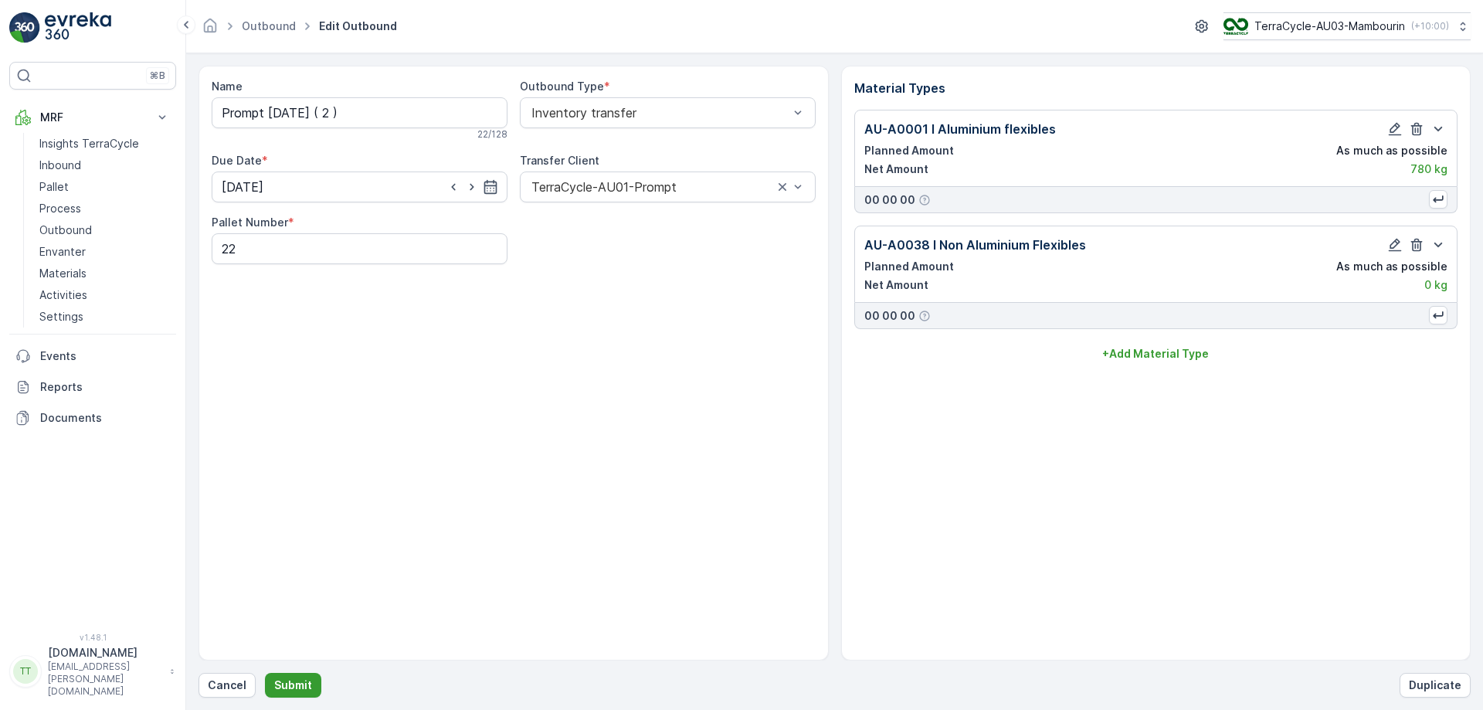
click at [304, 688] on p "Submit" at bounding box center [293, 685] width 38 height 15
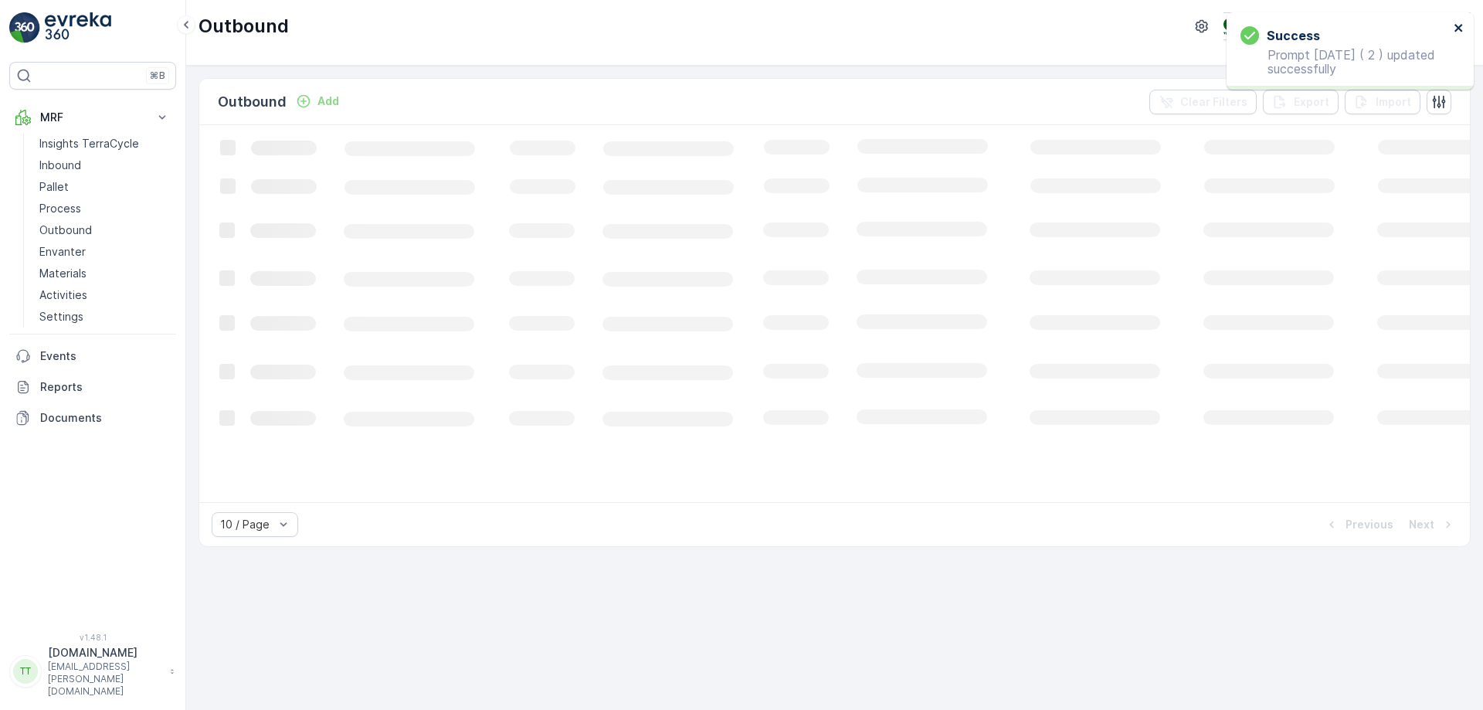
click at [1459, 29] on icon "close" at bounding box center [1459, 28] width 8 height 8
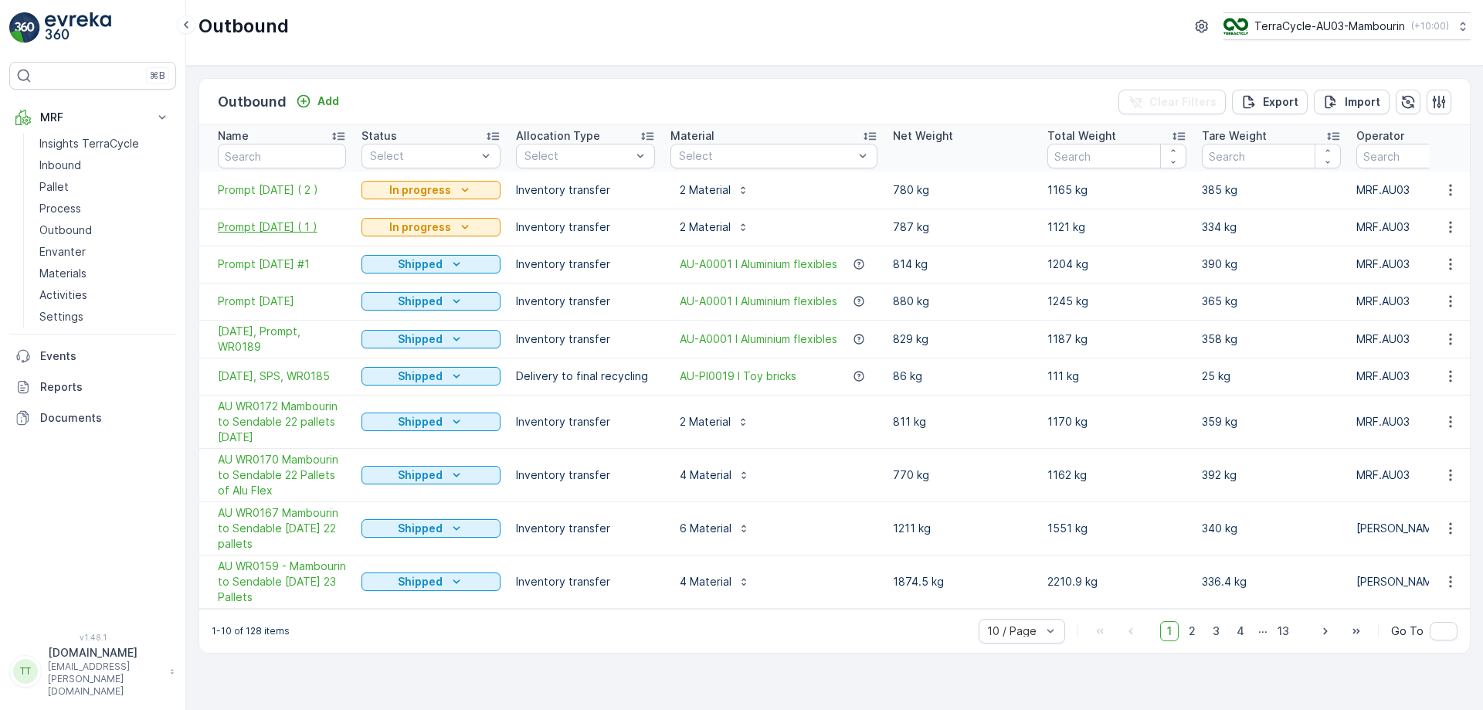
click at [304, 225] on span "Prompt [DATE] ( 1 )" at bounding box center [282, 226] width 128 height 15
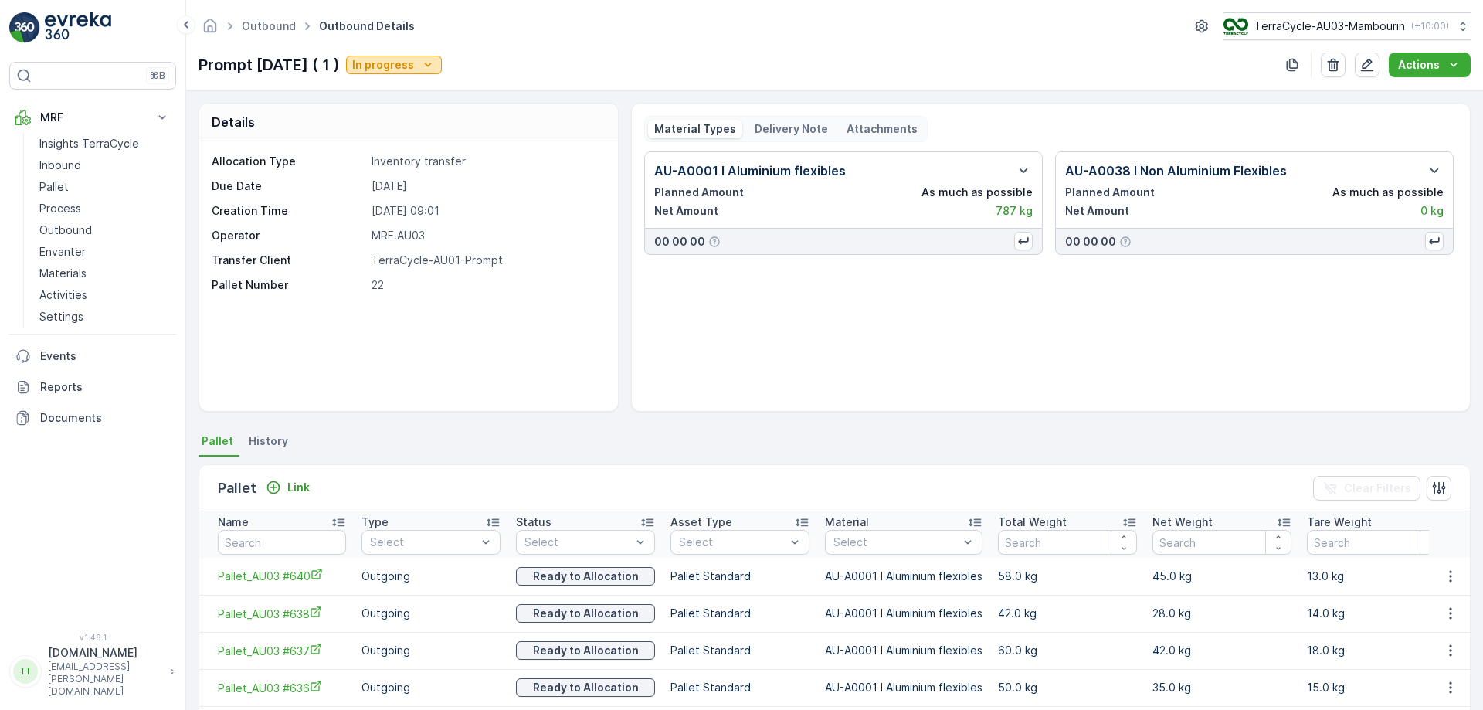
click at [397, 72] on p "In progress" at bounding box center [383, 64] width 62 height 15
click at [411, 130] on span "Completed" at bounding box center [411, 131] width 58 height 15
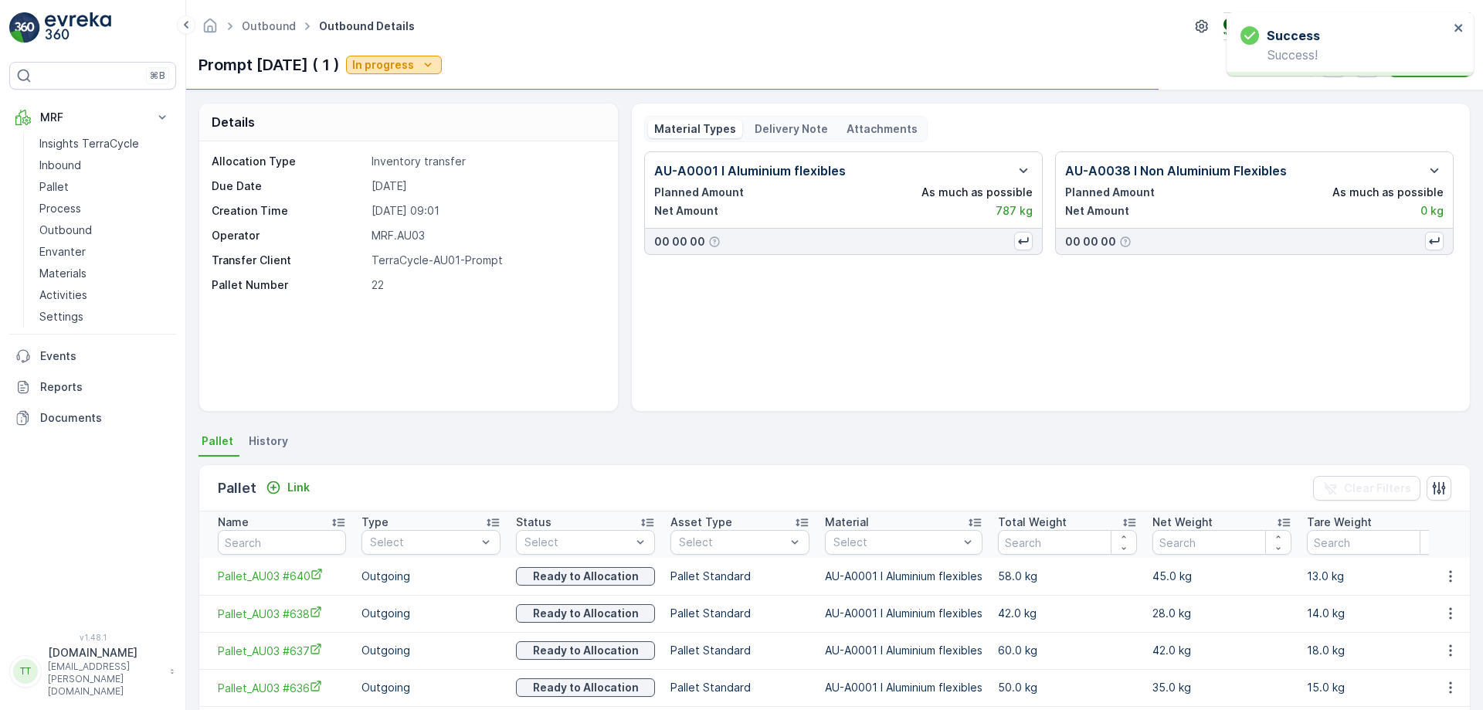
click at [406, 64] on p "In progress" at bounding box center [383, 64] width 62 height 15
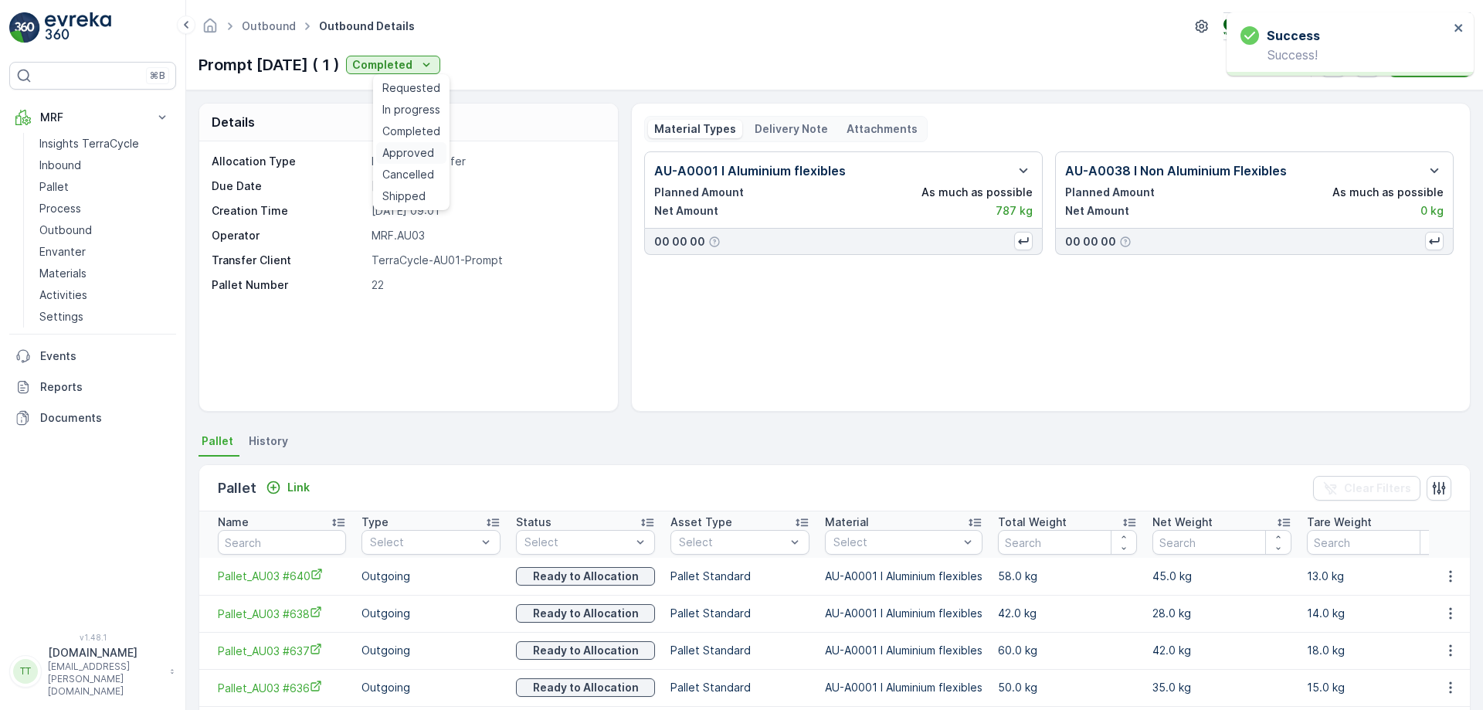
click at [424, 154] on span "Approved" at bounding box center [408, 152] width 52 height 15
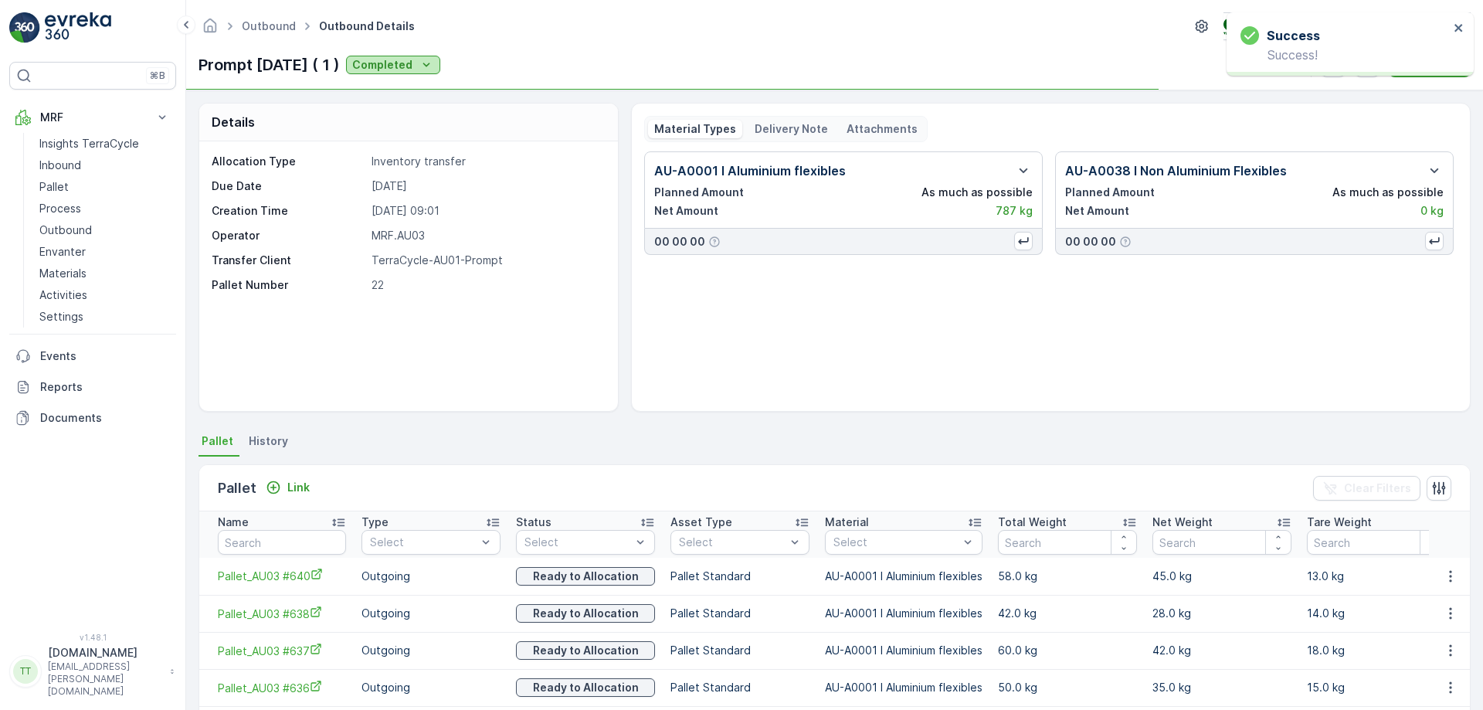
click at [396, 68] on p "Completed" at bounding box center [382, 64] width 60 height 15
click at [406, 192] on span "Shipped" at bounding box center [403, 196] width 43 height 15
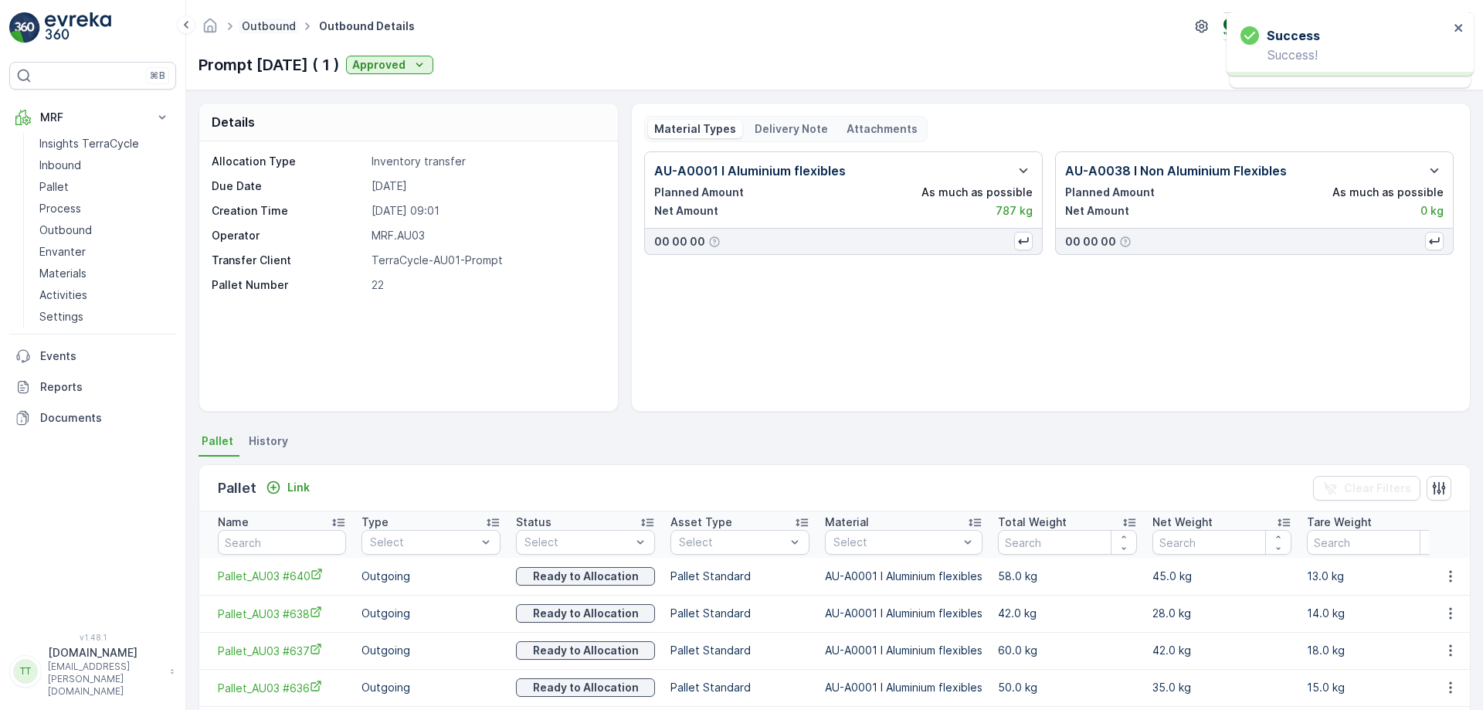
click at [260, 20] on link "Outbound" at bounding box center [269, 25] width 54 height 13
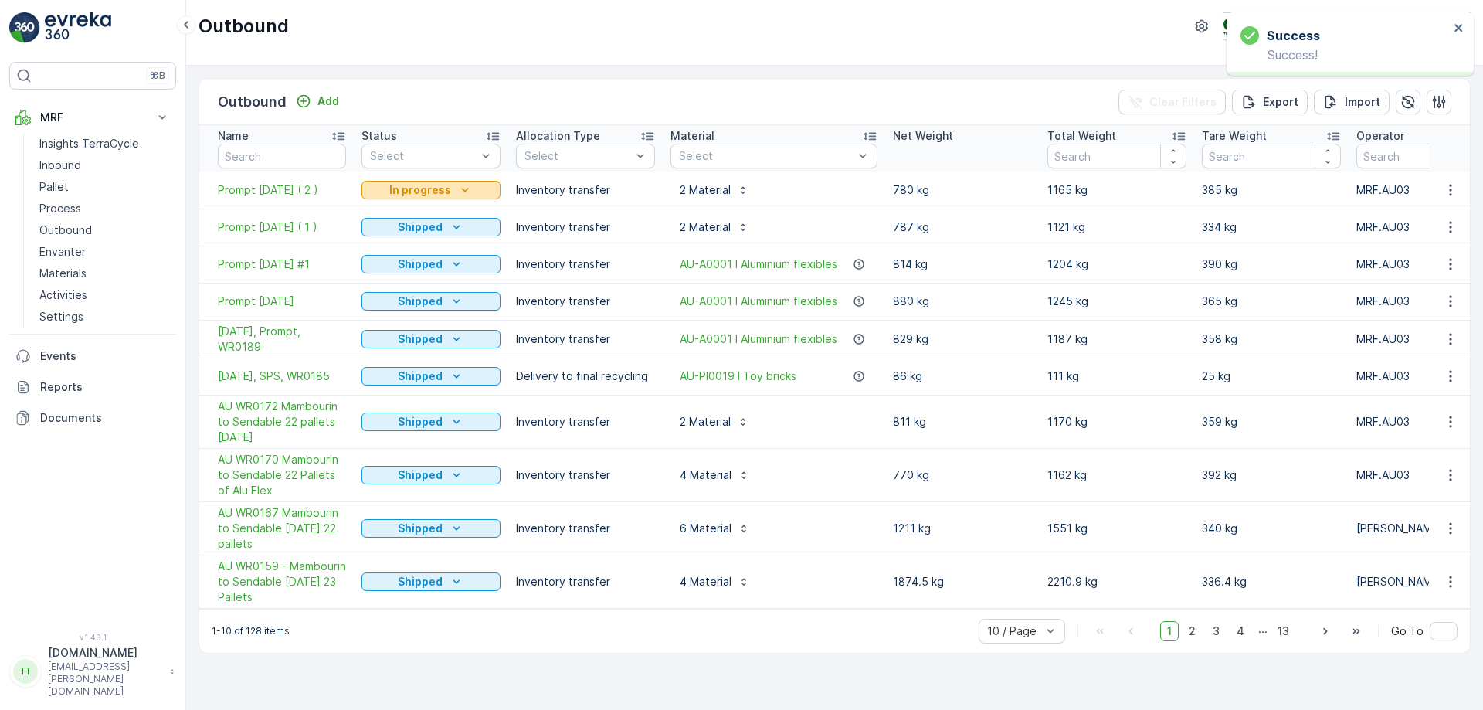
click at [416, 187] on p "In progress" at bounding box center [420, 189] width 62 height 15
click at [415, 259] on span "Completed" at bounding box center [400, 256] width 58 height 15
click at [413, 188] on p "In progress" at bounding box center [420, 189] width 62 height 15
click at [393, 277] on span "Approved" at bounding box center [397, 277] width 52 height 15
click at [424, 190] on p "Completed" at bounding box center [420, 189] width 60 height 15
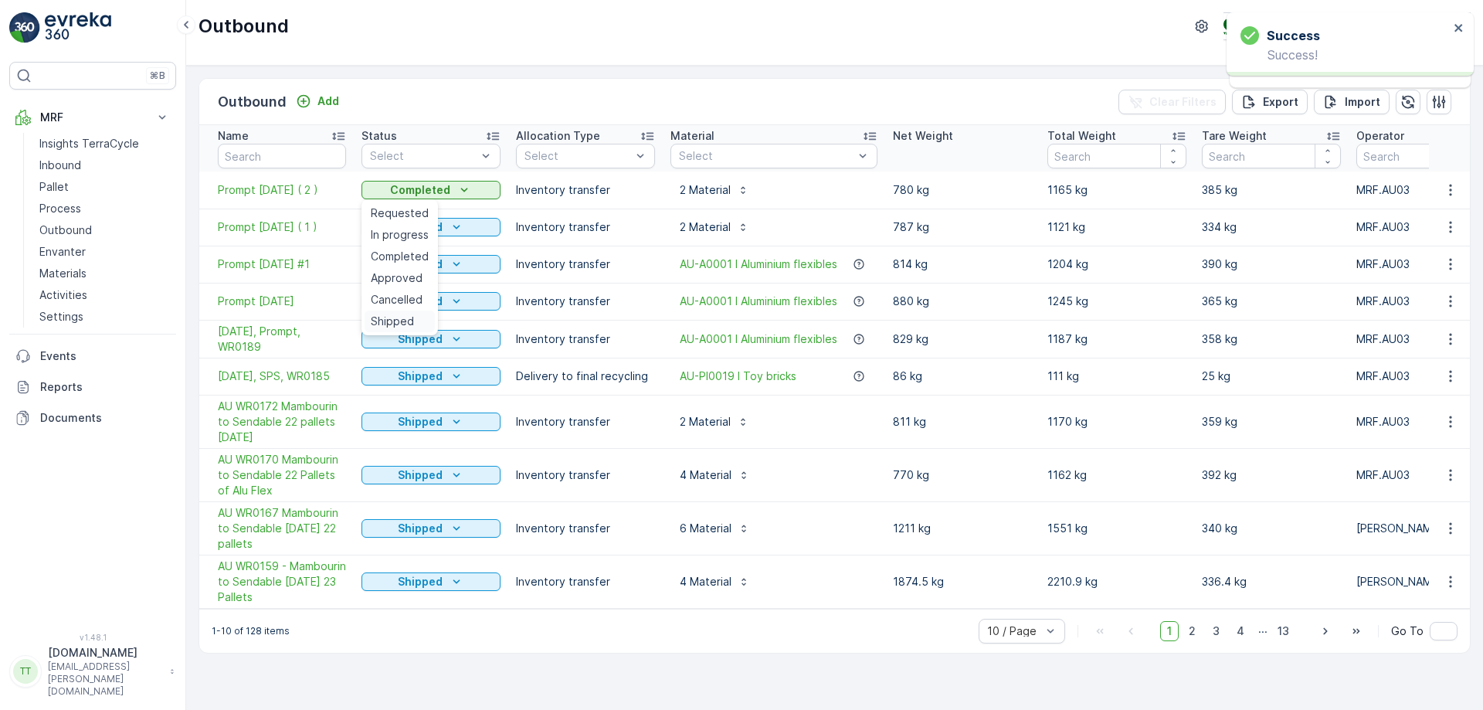
click at [403, 327] on span "Shipped" at bounding box center [392, 321] width 43 height 15
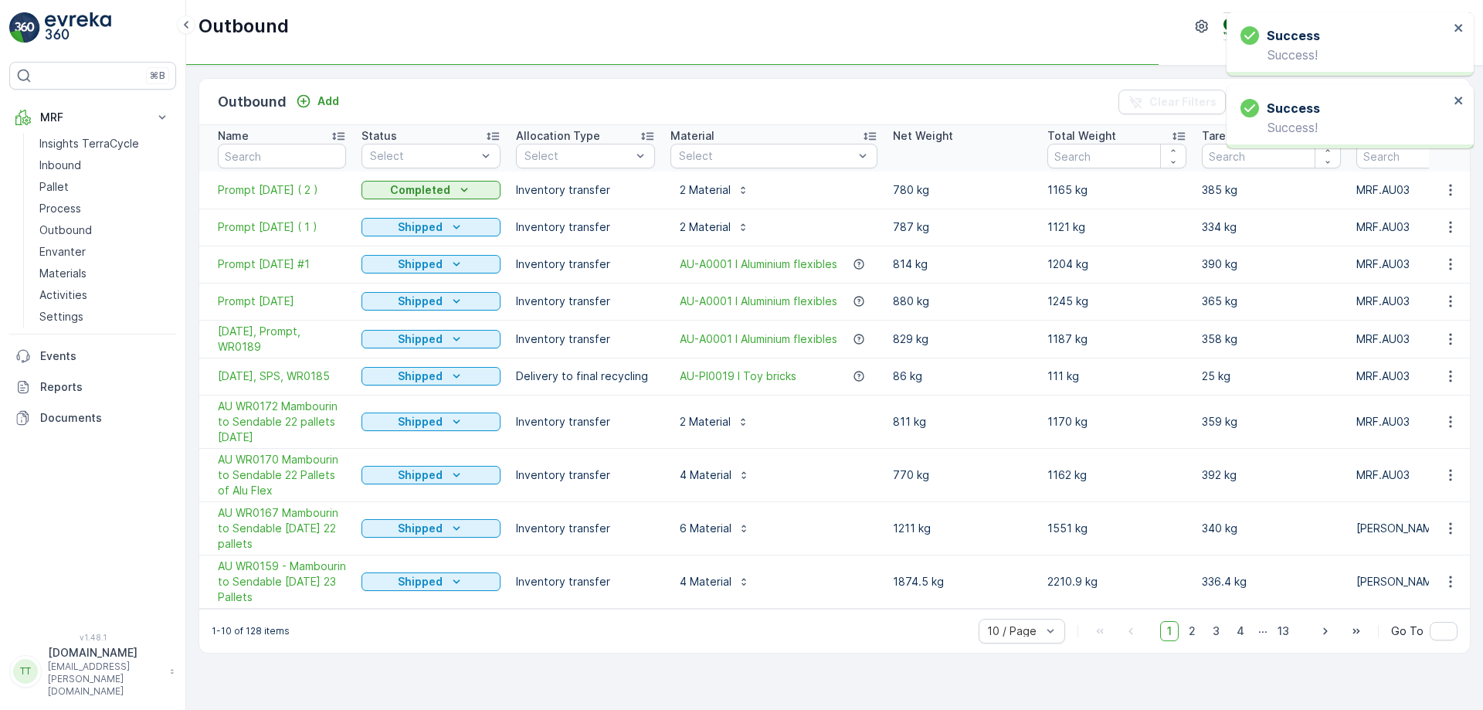
click at [1460, 21] on div "Success Success!" at bounding box center [1350, 43] width 247 height 63
click at [775, 66] on div "Outbound Add Clear Filters Export Import Name Status Select Allocation Type Sel…" at bounding box center [834, 388] width 1297 height 644
click at [1459, 23] on icon "close" at bounding box center [1459, 28] width 11 height 12
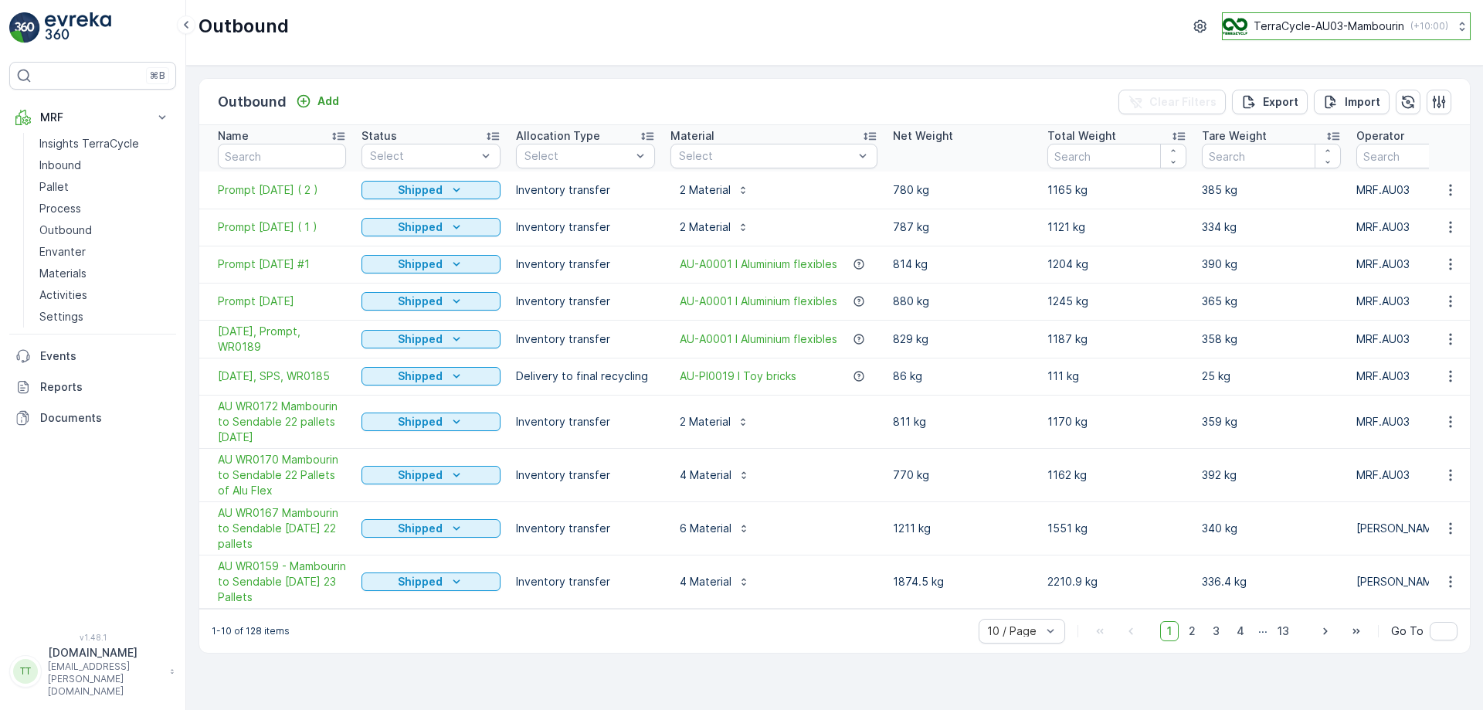
click at [1376, 31] on p "TerraCycle-AU03-Mambourin" at bounding box center [1329, 26] width 151 height 15
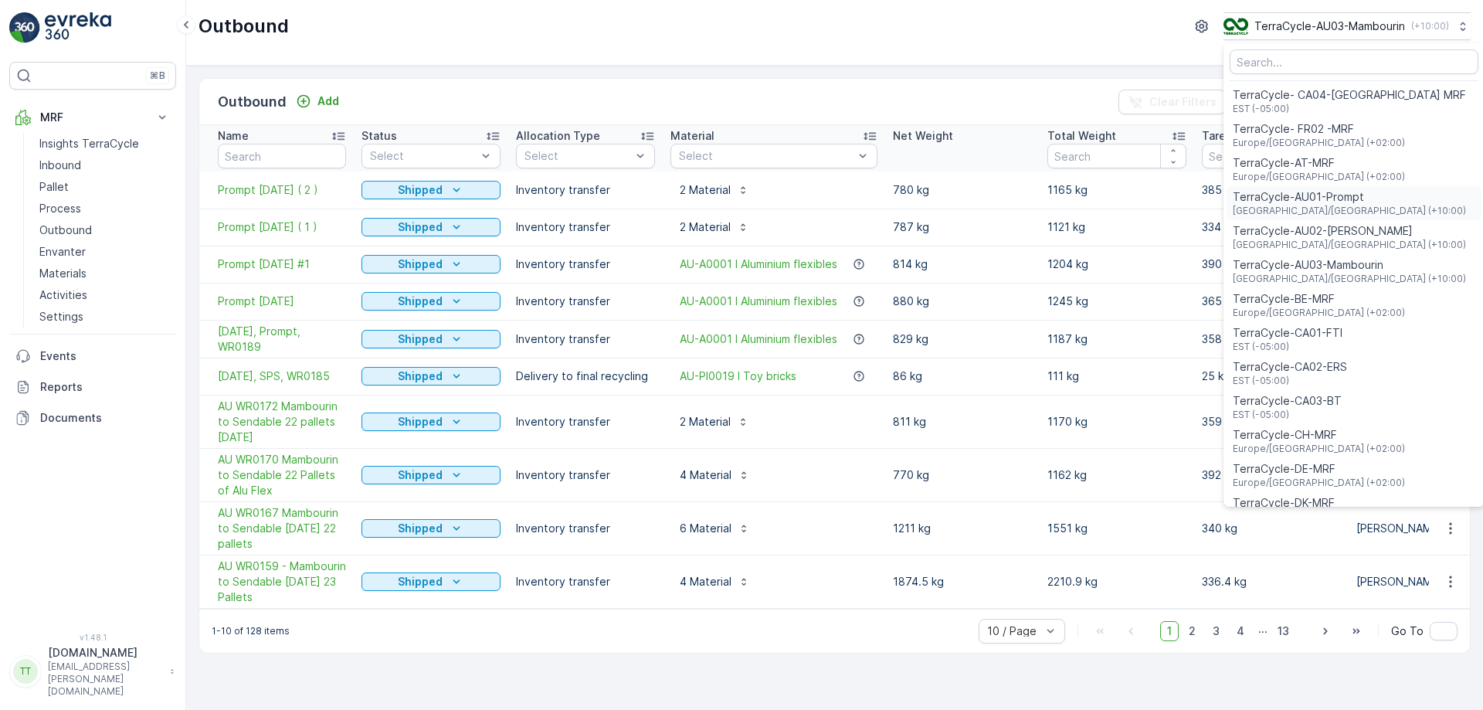
click at [1333, 202] on span "TerraCycle-AU01-Prompt" at bounding box center [1349, 196] width 233 height 15
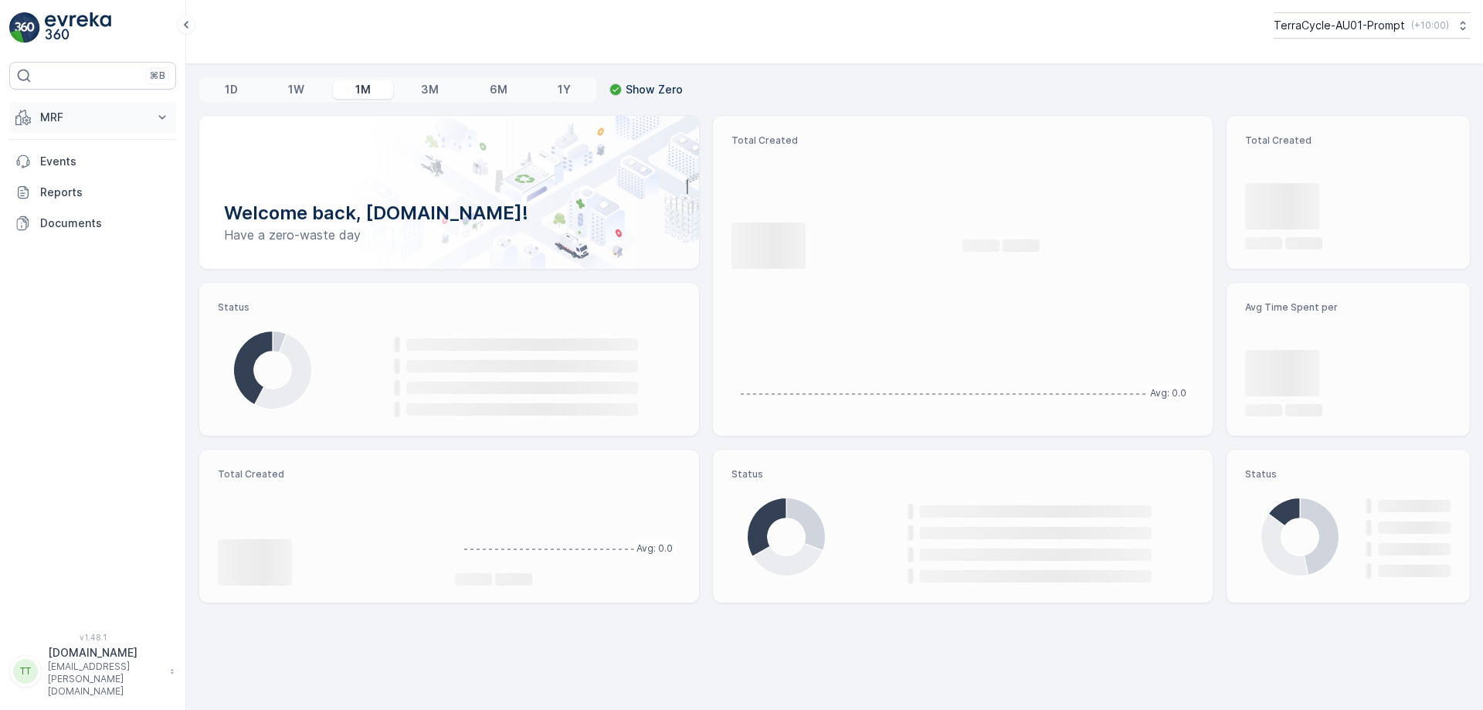
click at [135, 111] on p "MRF" at bounding box center [92, 117] width 105 height 15
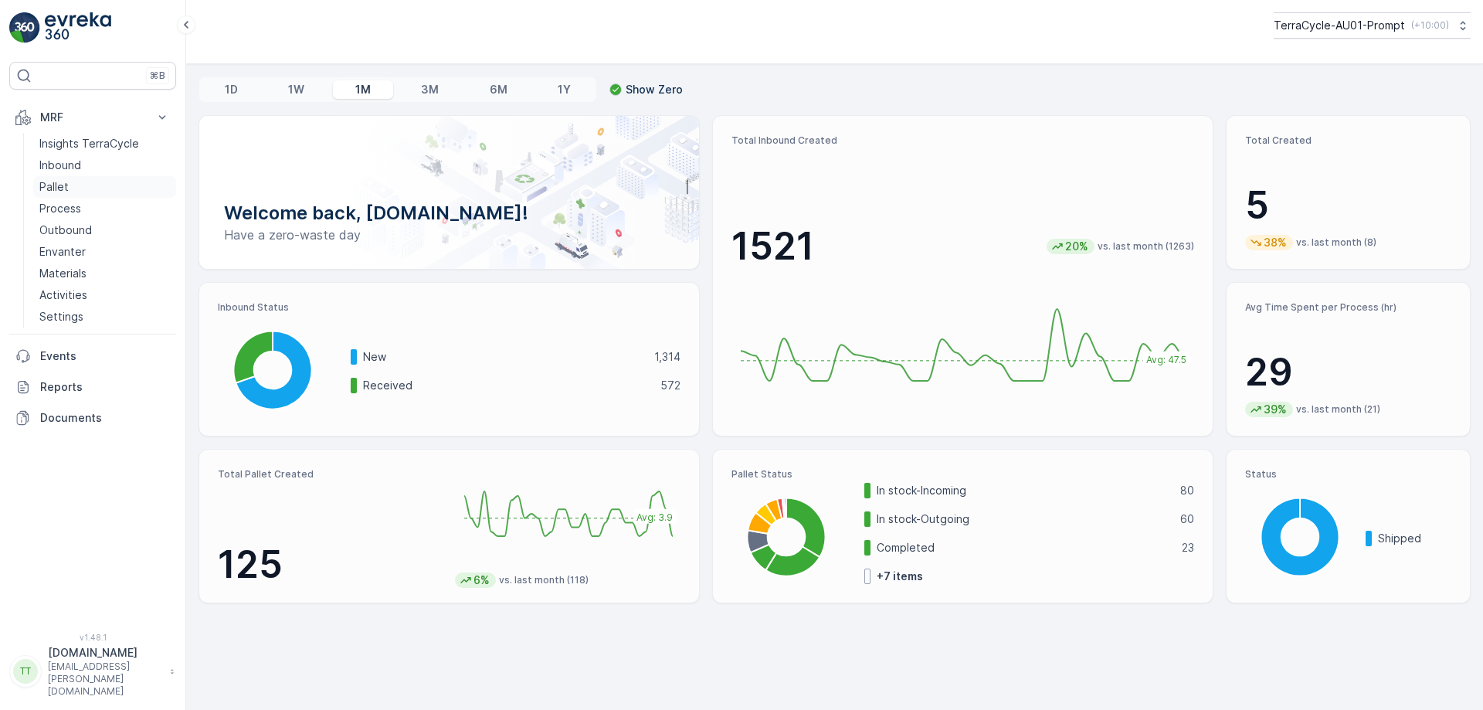
click at [67, 184] on p "Pallet" at bounding box center [53, 186] width 29 height 15
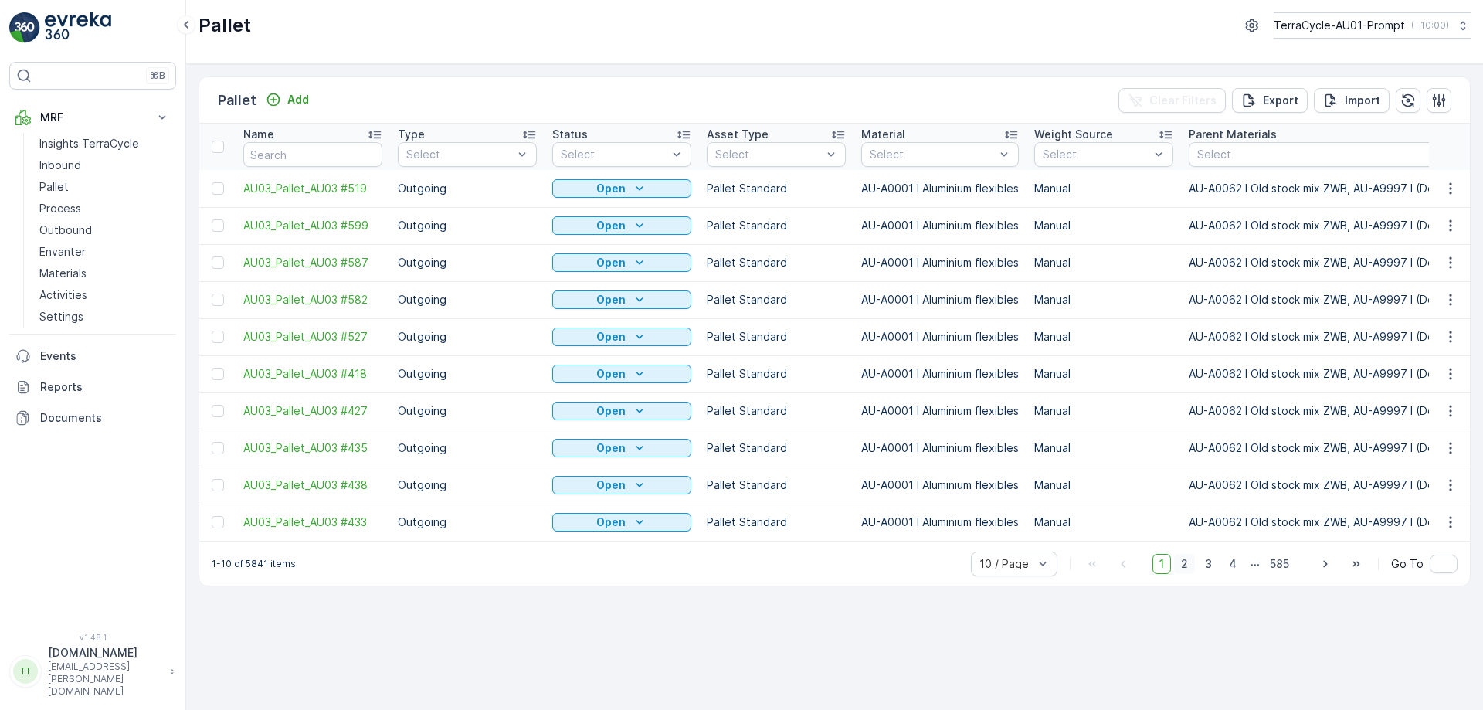
click at [1185, 568] on span "2" at bounding box center [1184, 564] width 21 height 20
click at [1213, 574] on span "3" at bounding box center [1208, 564] width 21 height 20
click at [1237, 570] on span "4" at bounding box center [1233, 564] width 22 height 20
click at [1235, 570] on span "5" at bounding box center [1234, 564] width 20 height 20
